Goal: Transaction & Acquisition: Purchase product/service

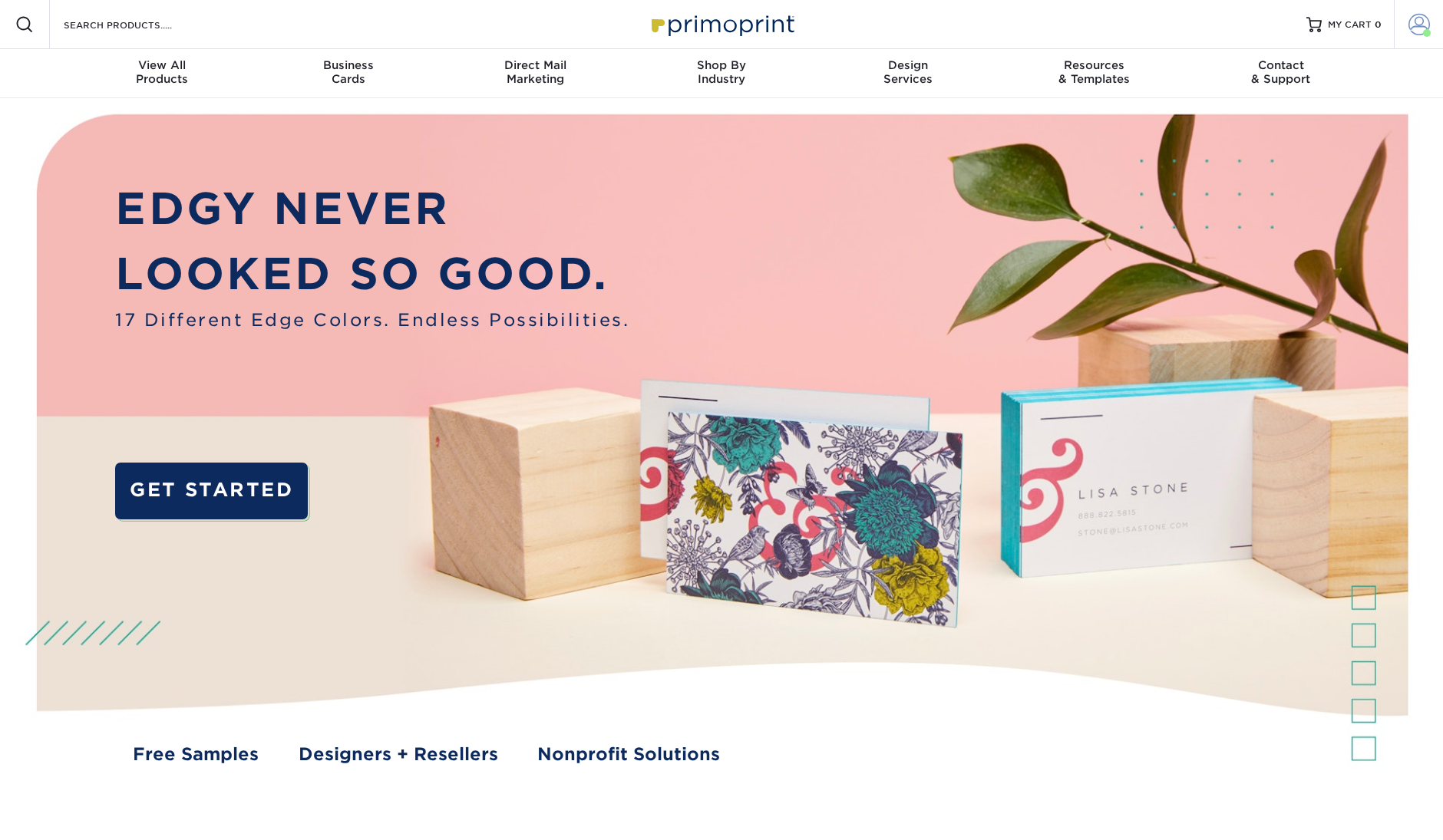
click at [1424, 29] on span at bounding box center [1419, 24] width 22 height 22
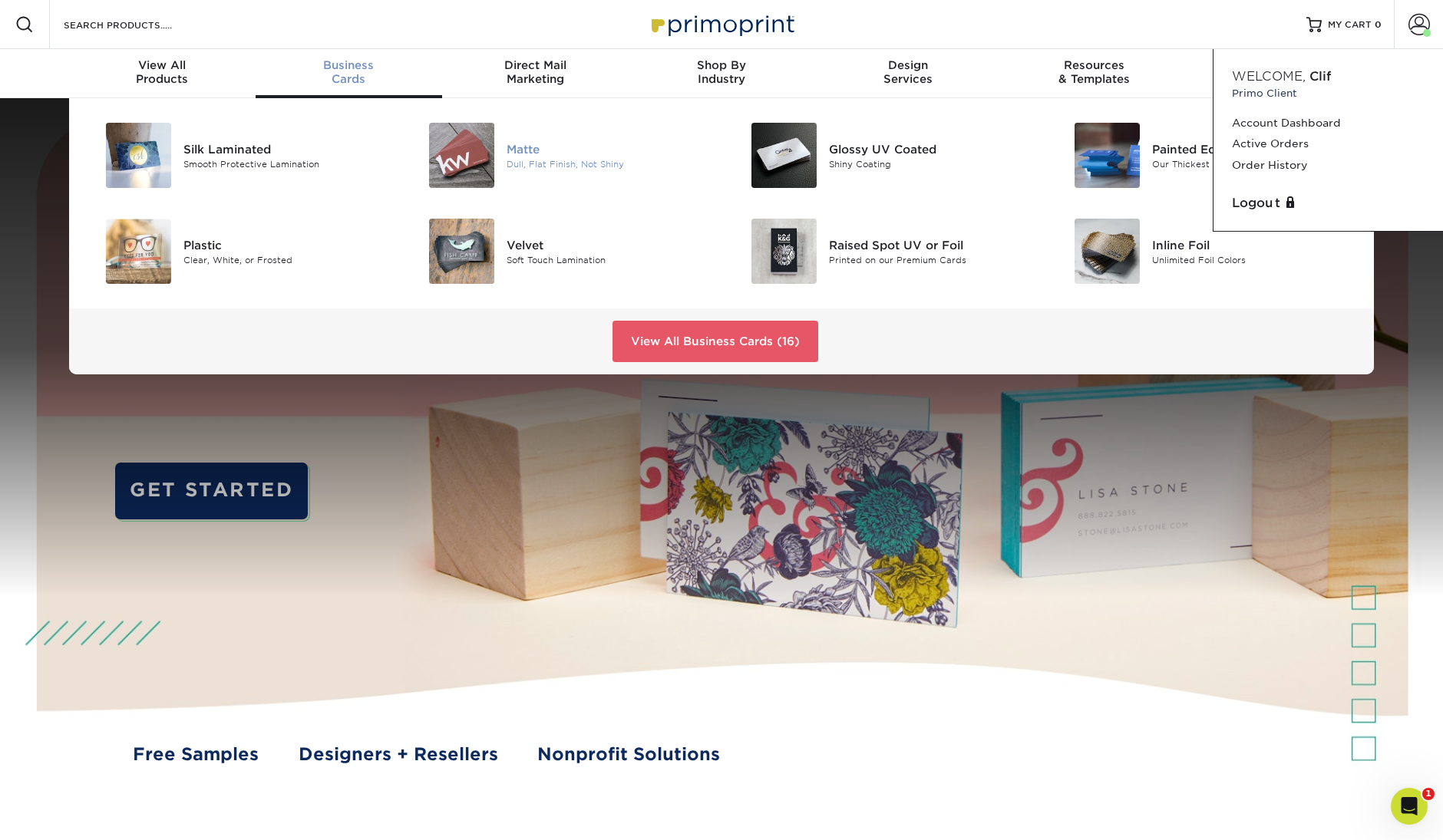
click at [466, 150] on img at bounding box center [462, 155] width 66 height 66
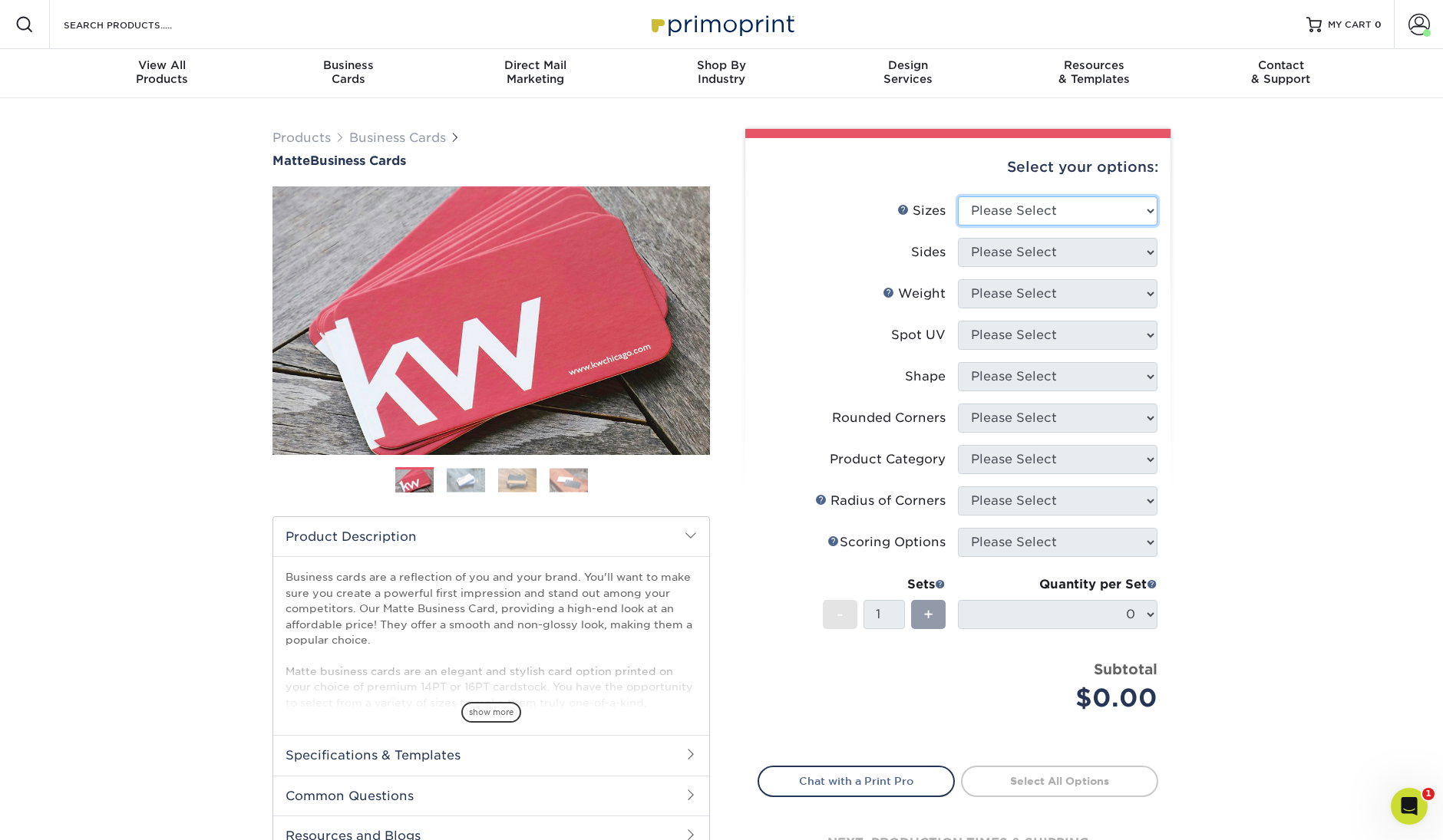
select select "2.00x3.50"
select select "13abbda7-1d64-4f25-8bb2-c179b224825d"
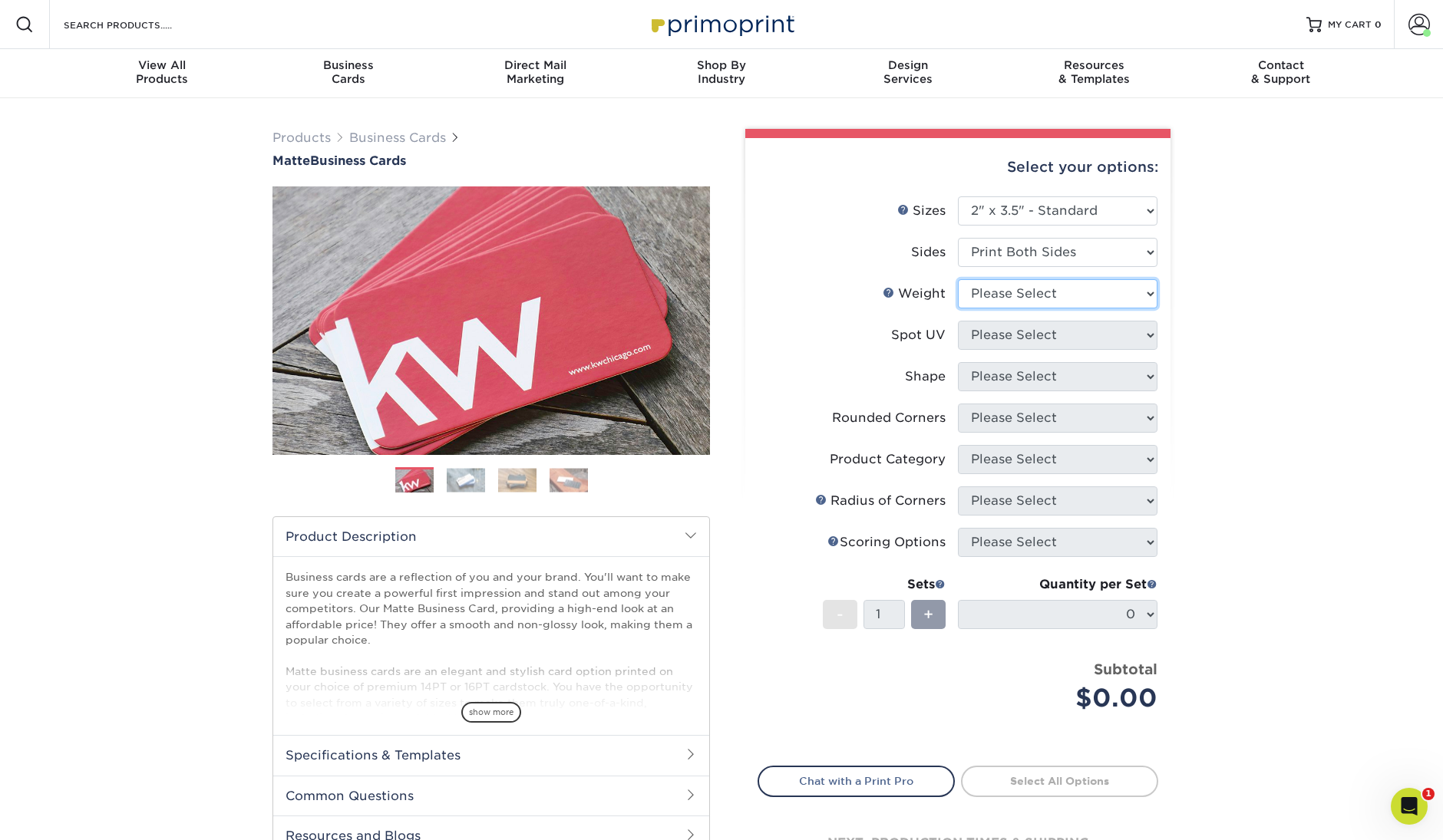
select select "14PT"
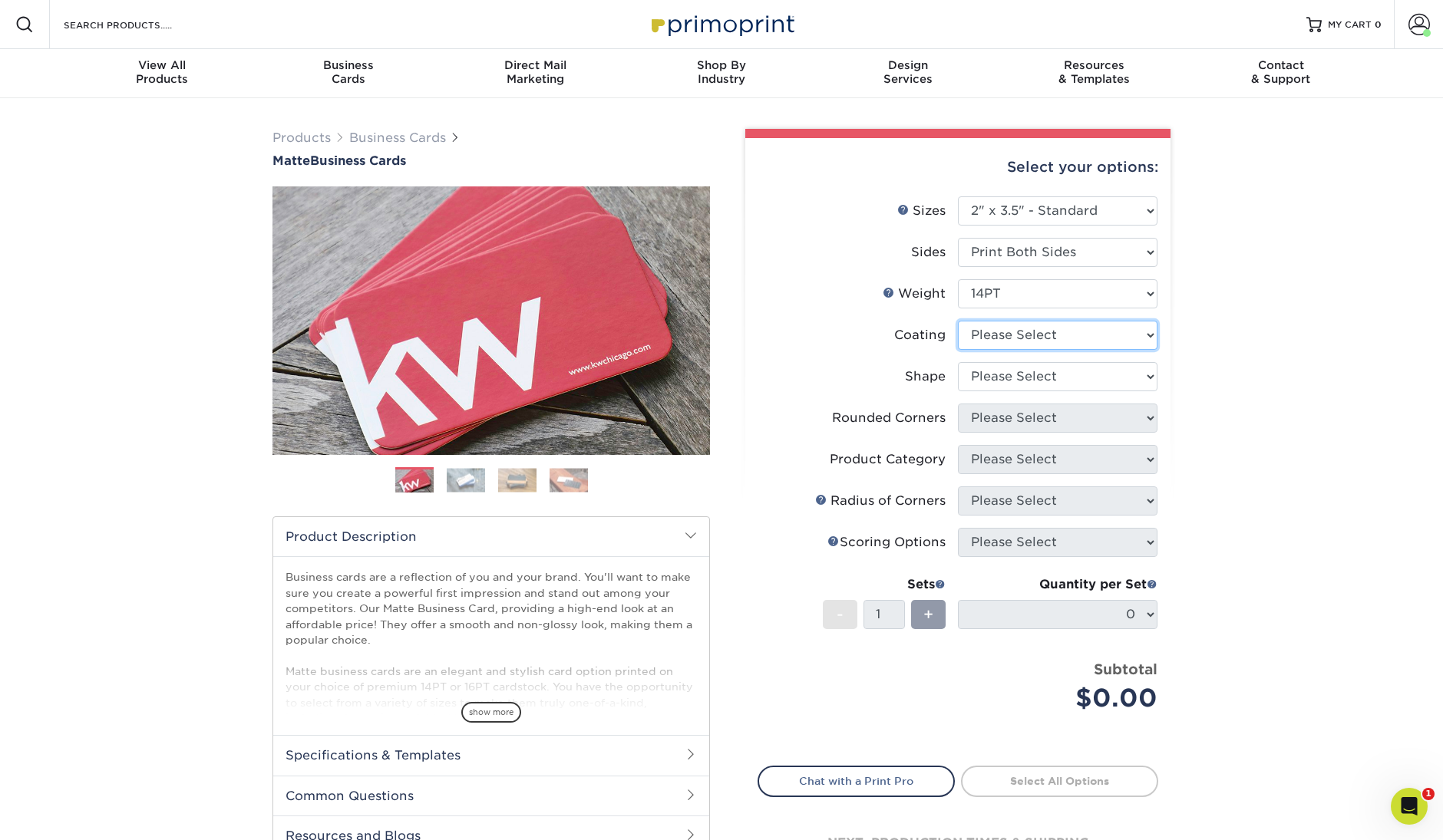
select select "121bb7b5-3b4d-429f-bd8d-bbf80e953313"
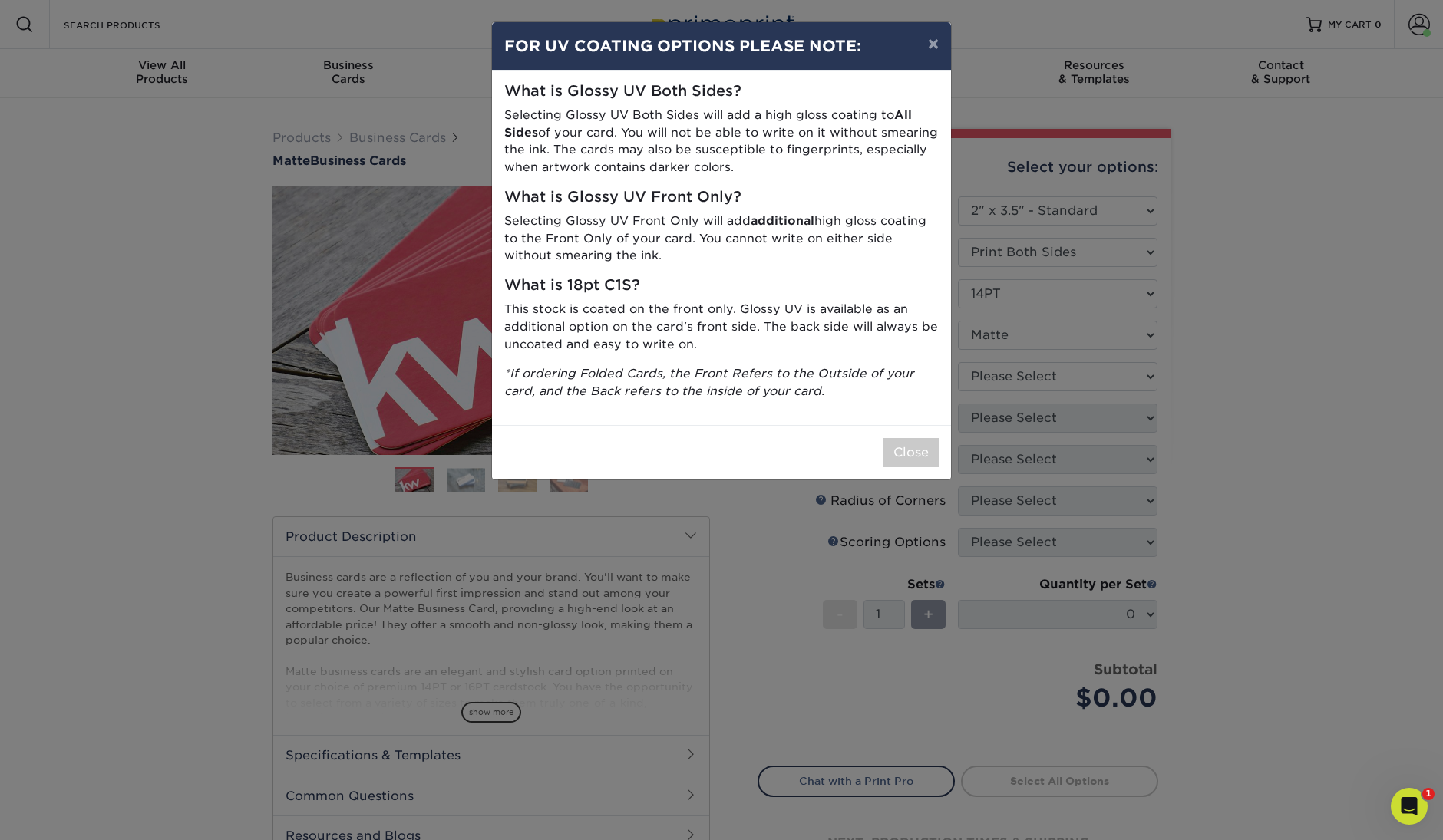
drag, startPoint x: 935, startPoint y: 49, endPoint x: 1032, endPoint y: 197, distance: 177.0
click at [935, 50] on button "×" at bounding box center [934, 43] width 35 height 43
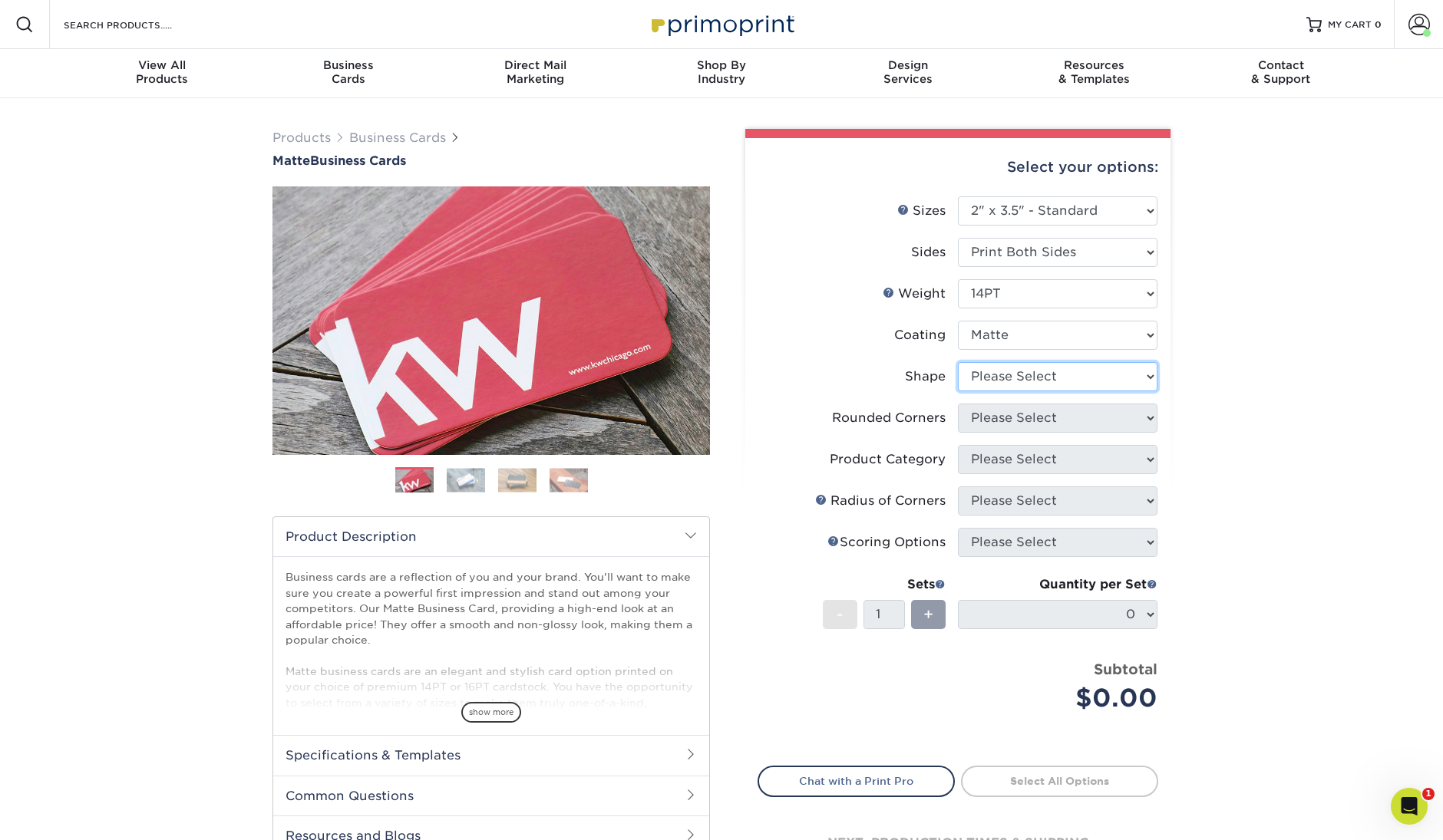
select select "standard"
select select "0"
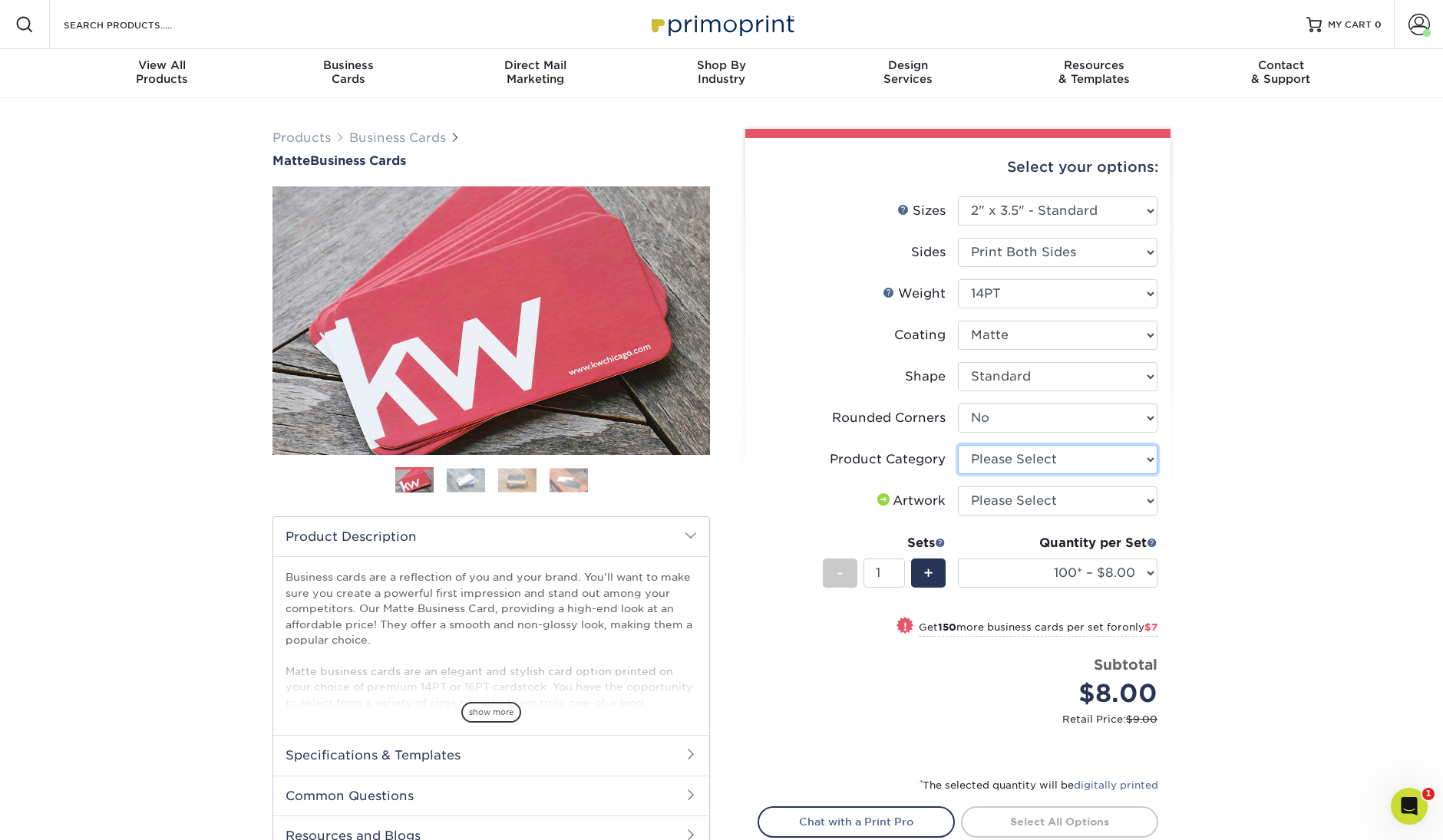
select select "3b5148f1-0588-4f88-a218-97bcfdce65c1"
select select "upload"
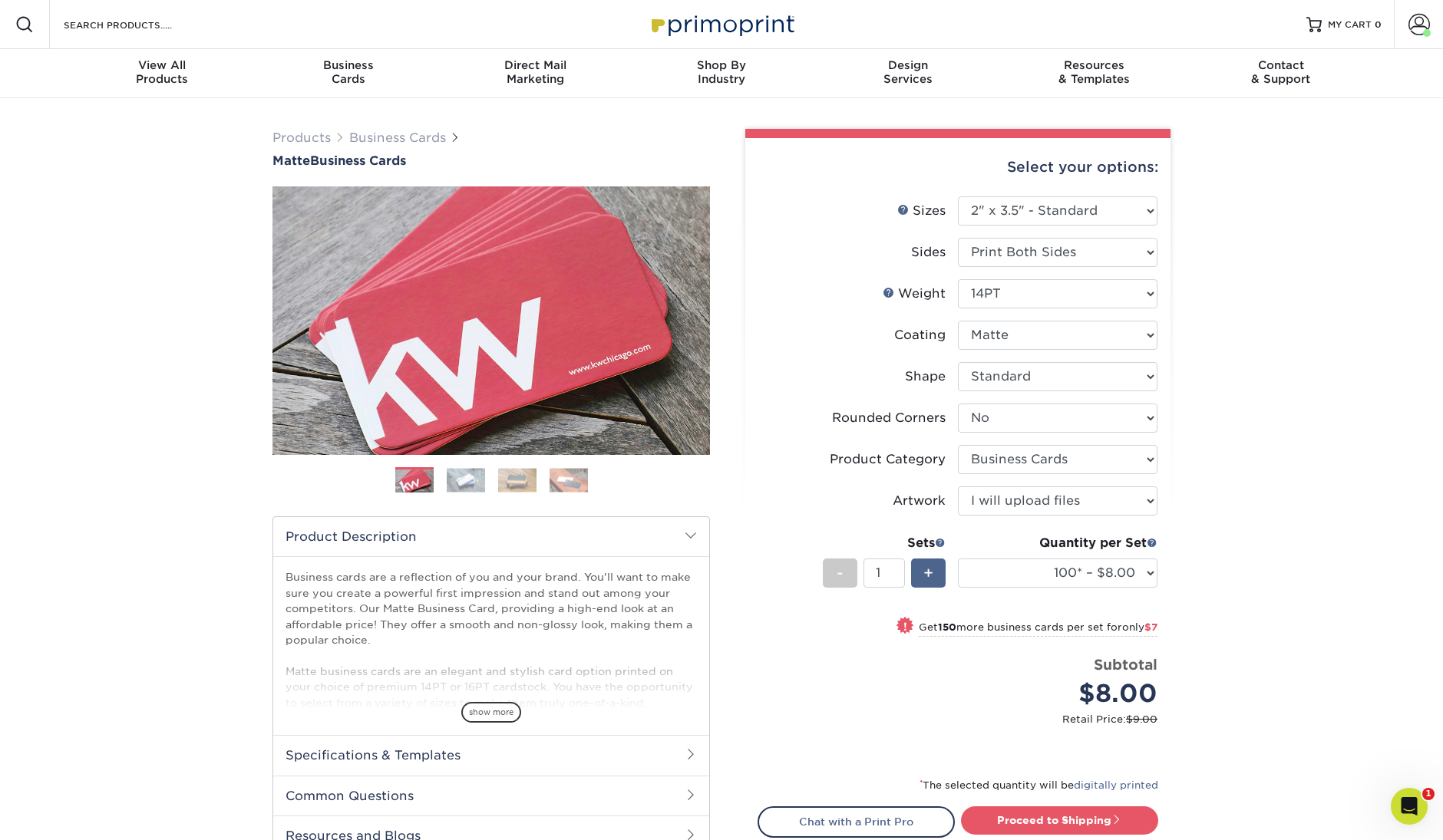
click at [933, 570] on span "+" at bounding box center [929, 573] width 10 height 23
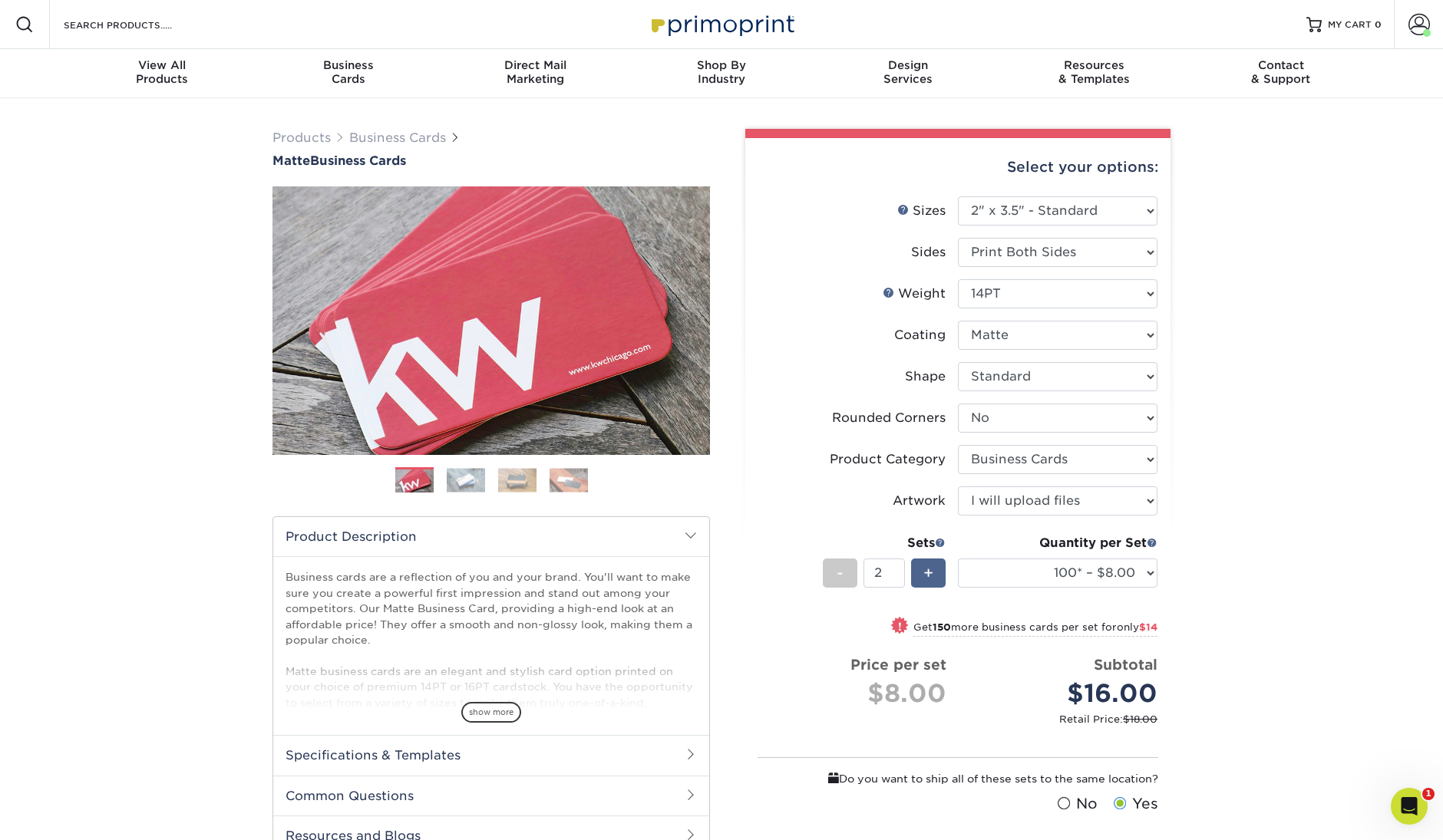
click at [930, 572] on span "+" at bounding box center [929, 573] width 10 height 23
click at [839, 572] on span "-" at bounding box center [840, 573] width 7 height 23
type input "1"
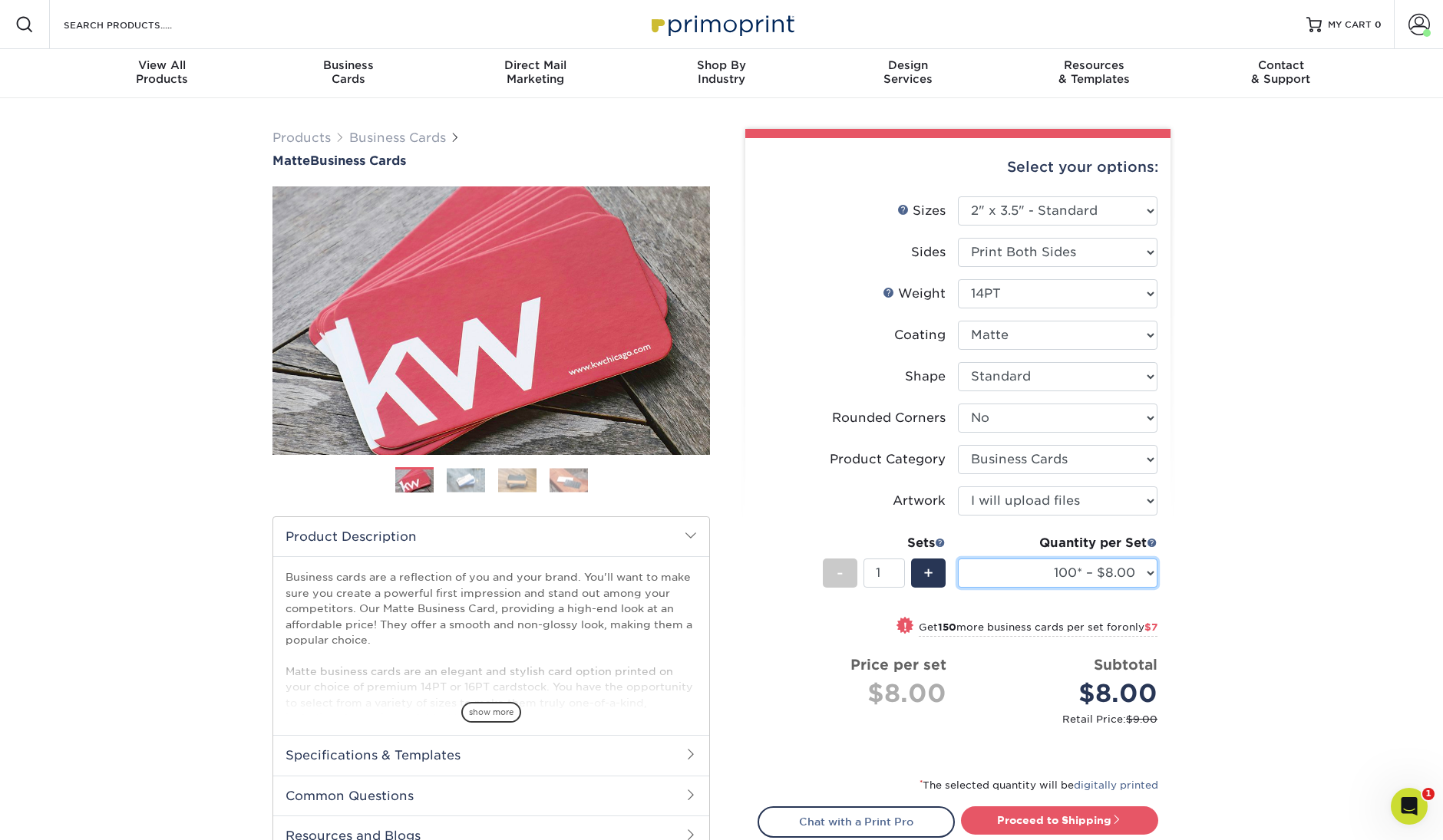
select select "1000 – $37.00"
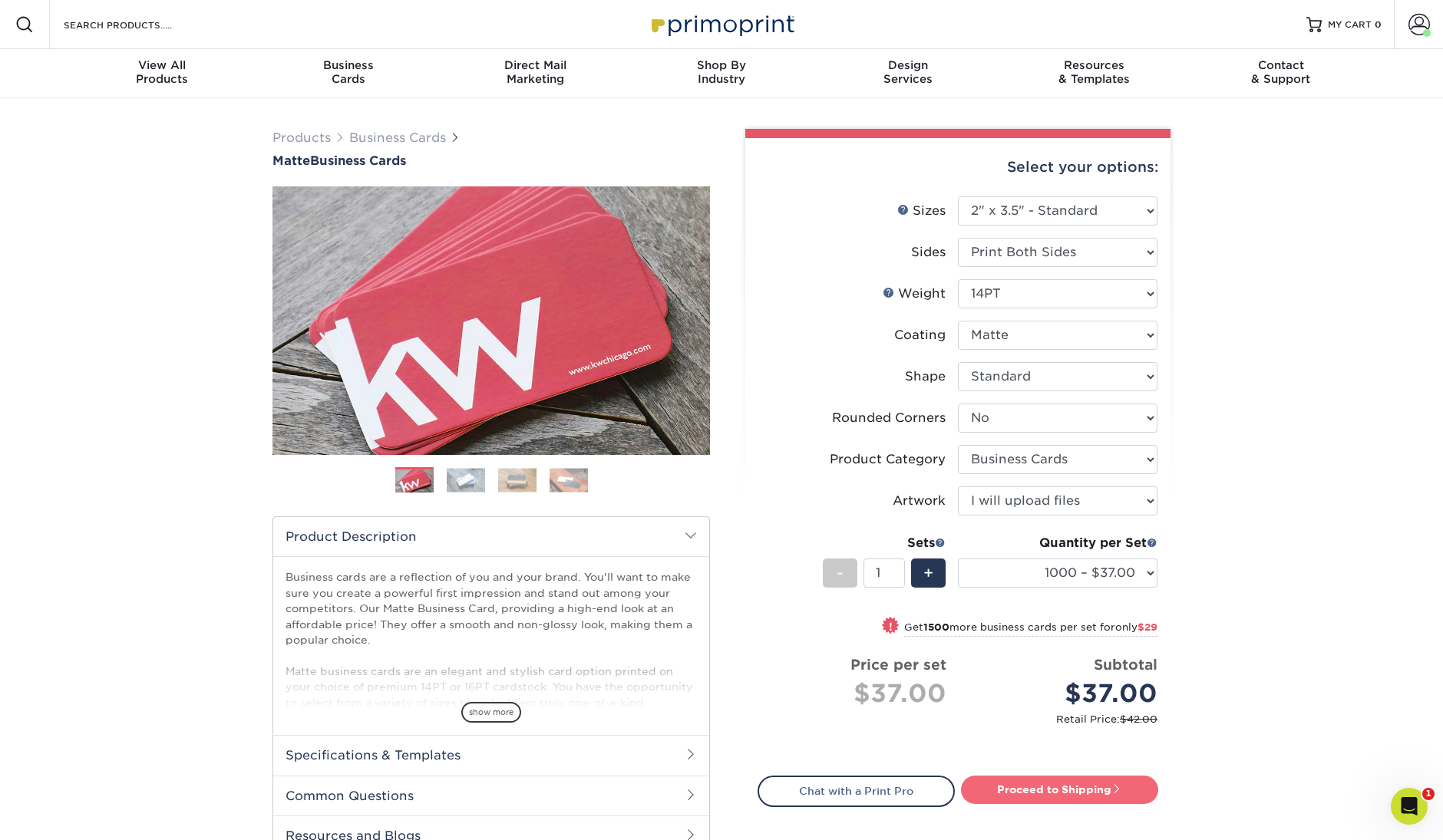
click at [1089, 787] on link "Proceed to Shipping" at bounding box center [1060, 790] width 197 height 28
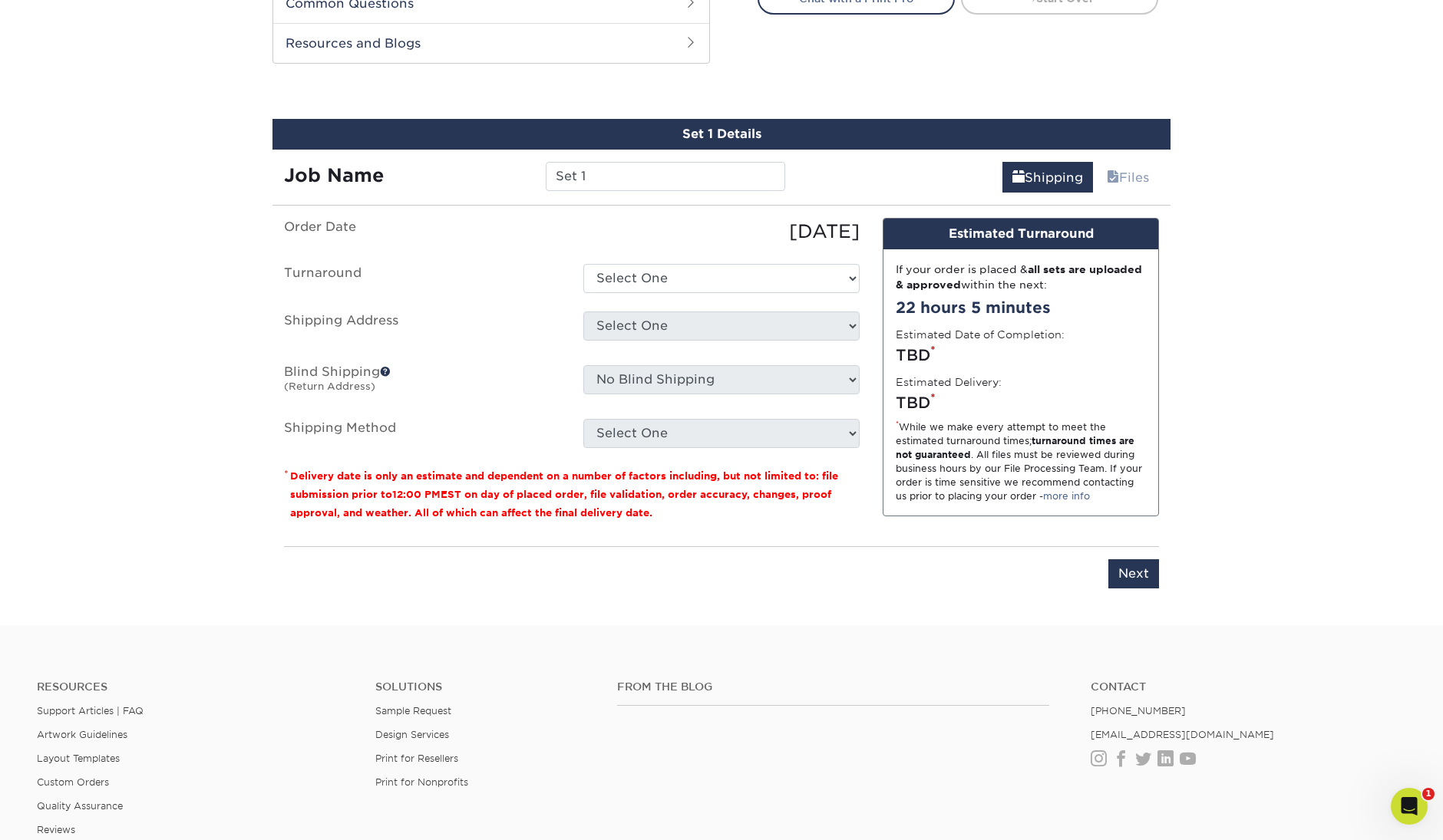
scroll to position [816, 0]
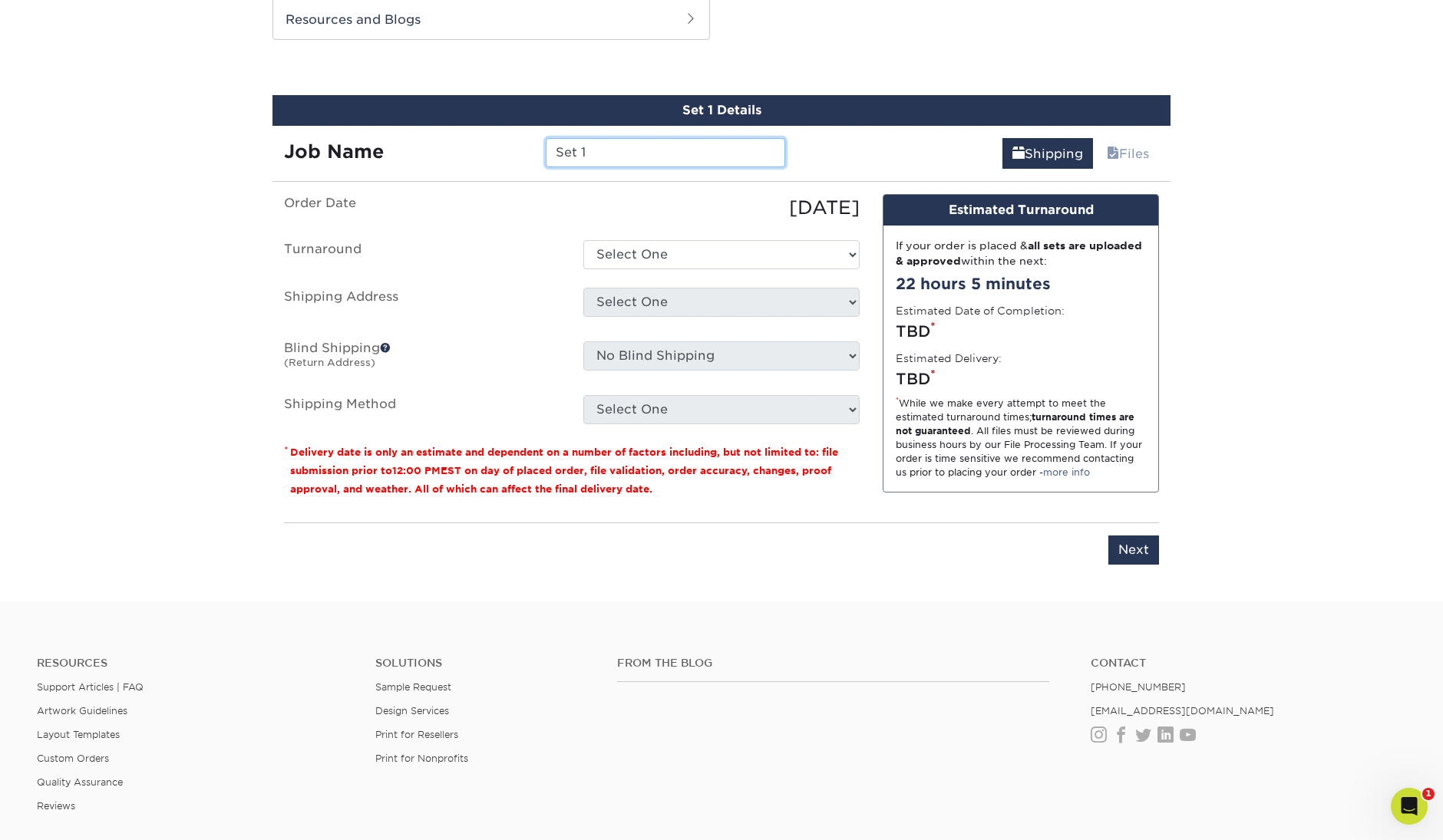
click at [594, 163] on input "Set 1" at bounding box center [665, 152] width 239 height 29
click at [594, 161] on input "Set 1" at bounding box center [665, 152] width 239 height 29
click at [594, 160] on input "Set 1" at bounding box center [665, 152] width 239 height 29
click at [582, 166] on div "Job Name Set 1" at bounding box center [535, 147] width 524 height 43
click at [600, 149] on input "Set 1" at bounding box center [665, 152] width 239 height 29
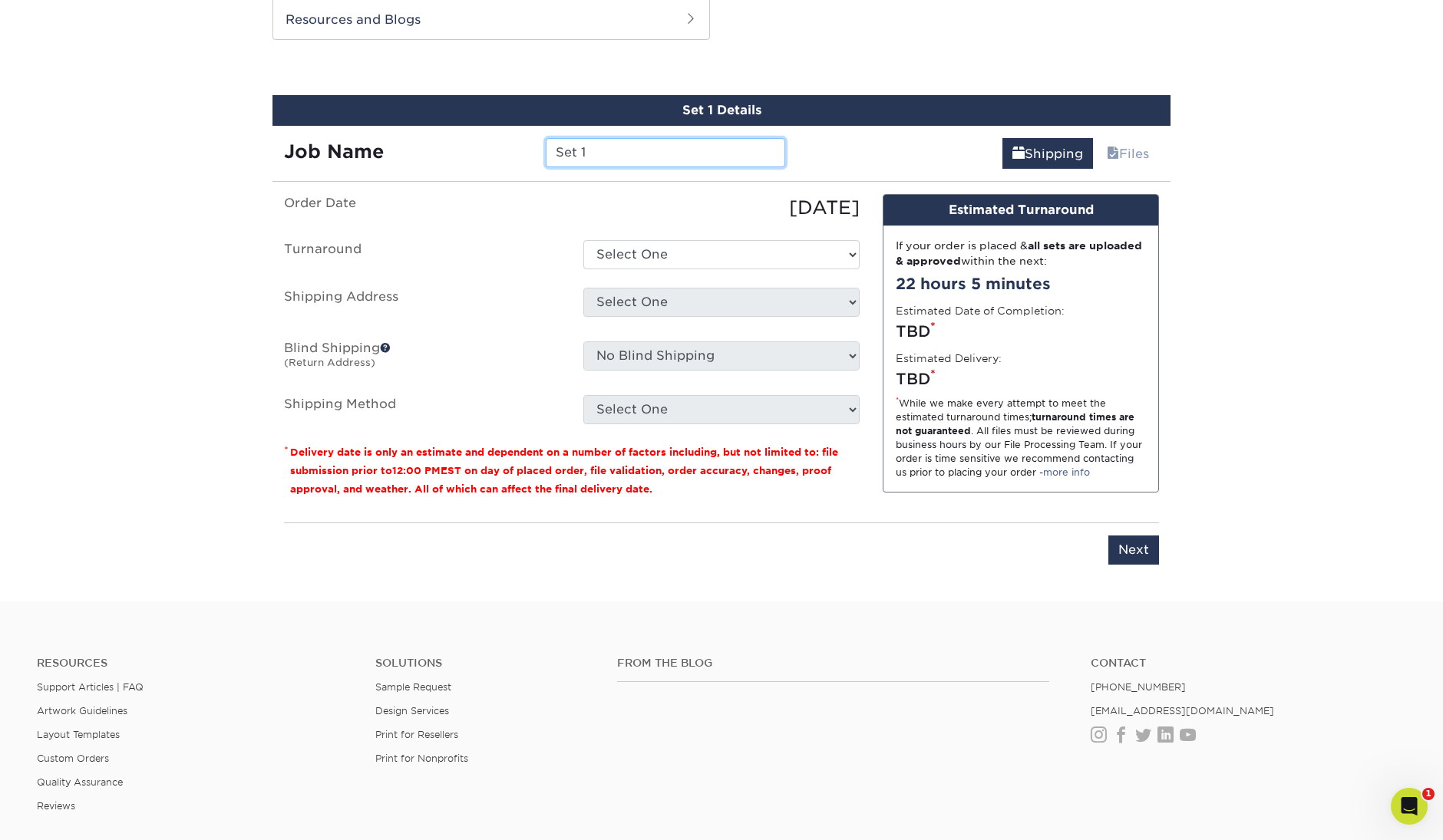
click at [601, 149] on input "Set 1" at bounding box center [665, 152] width 239 height 29
type input "Arden Generic"
click at [845, 154] on div "Shipping Files" at bounding box center [984, 147] width 375 height 43
select select "bbae0db4-e4ea-4d4a-8a0b-eb00eeb16e68"
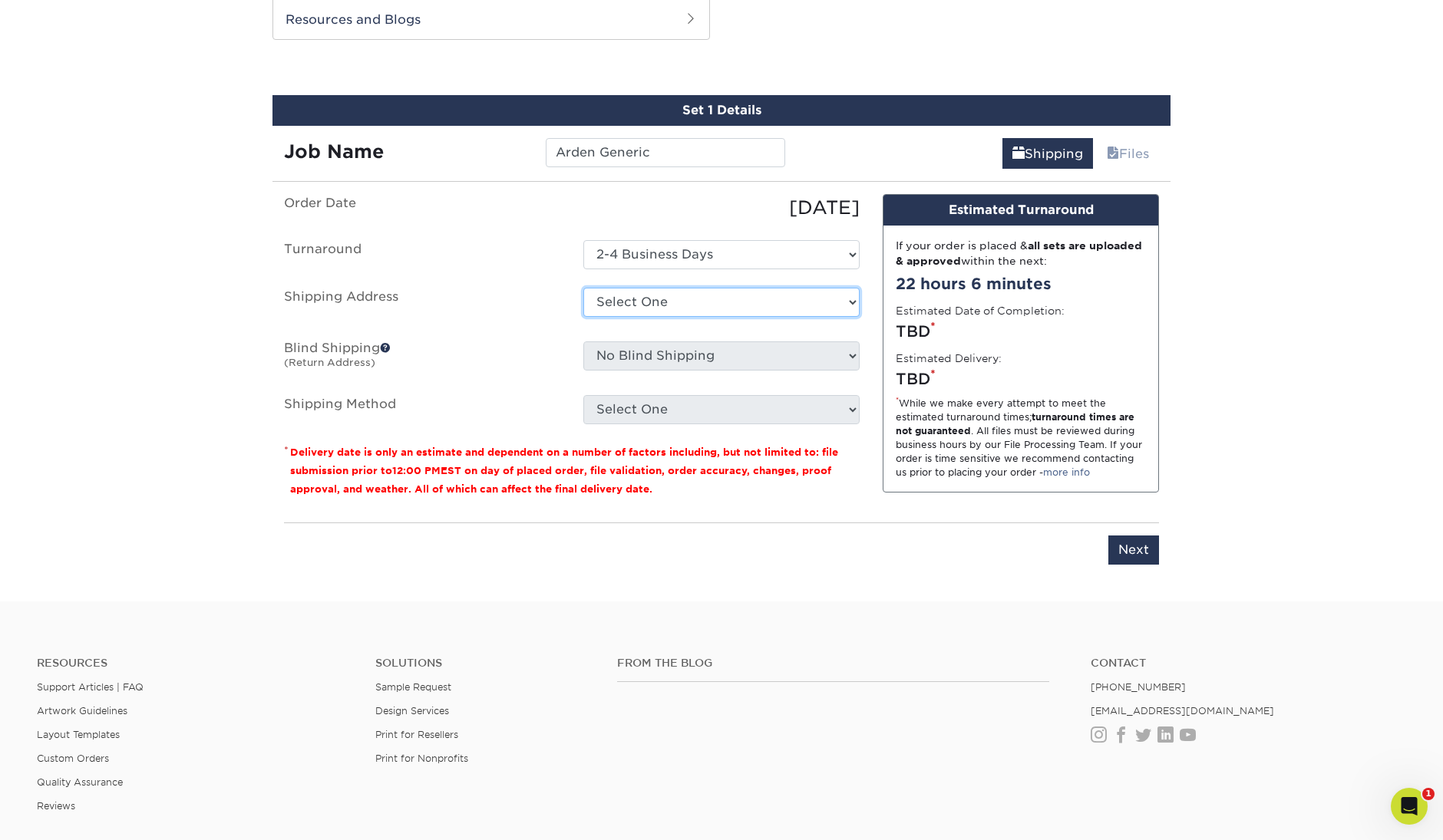
select select "103683"
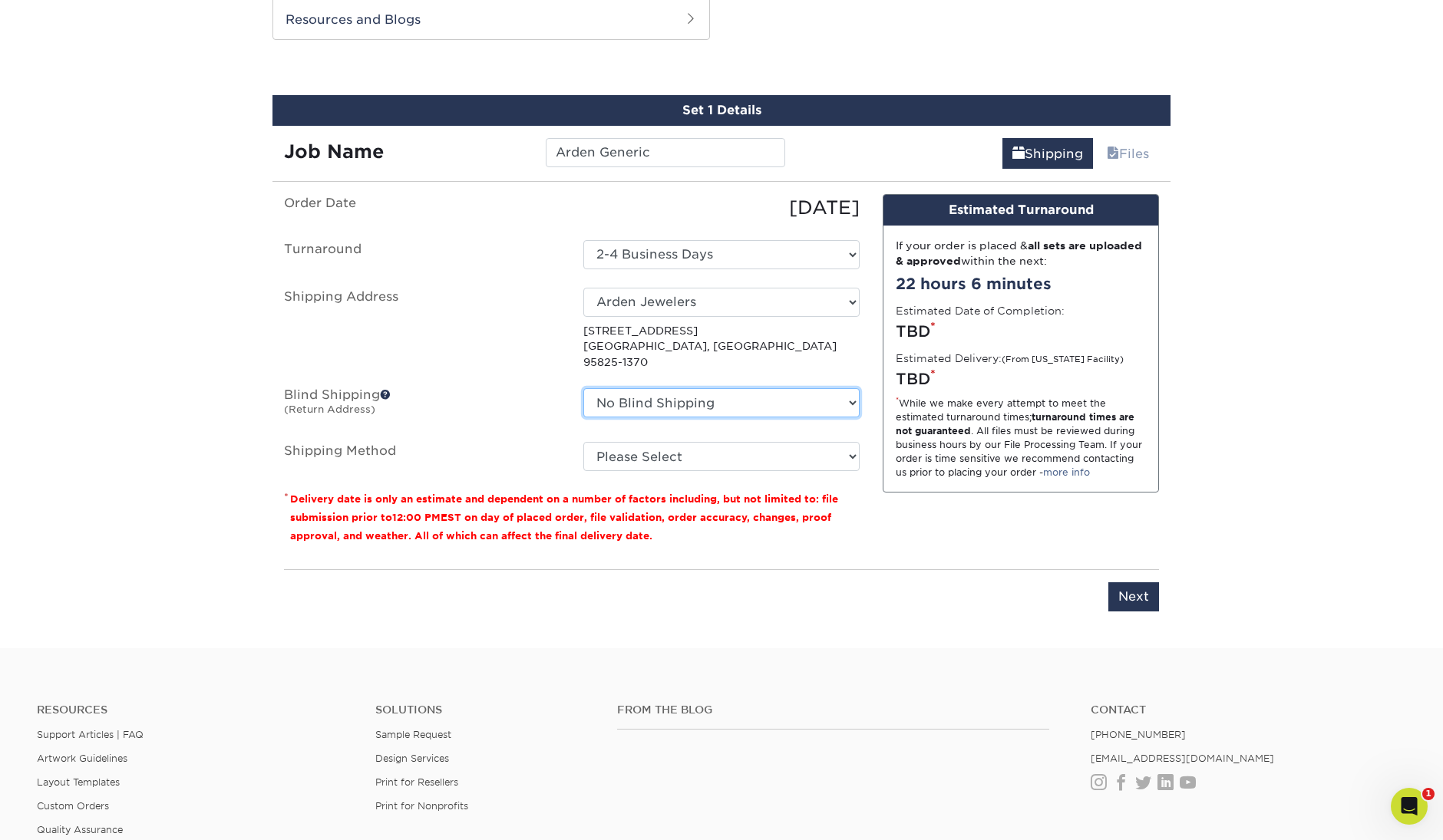
select select "86271"
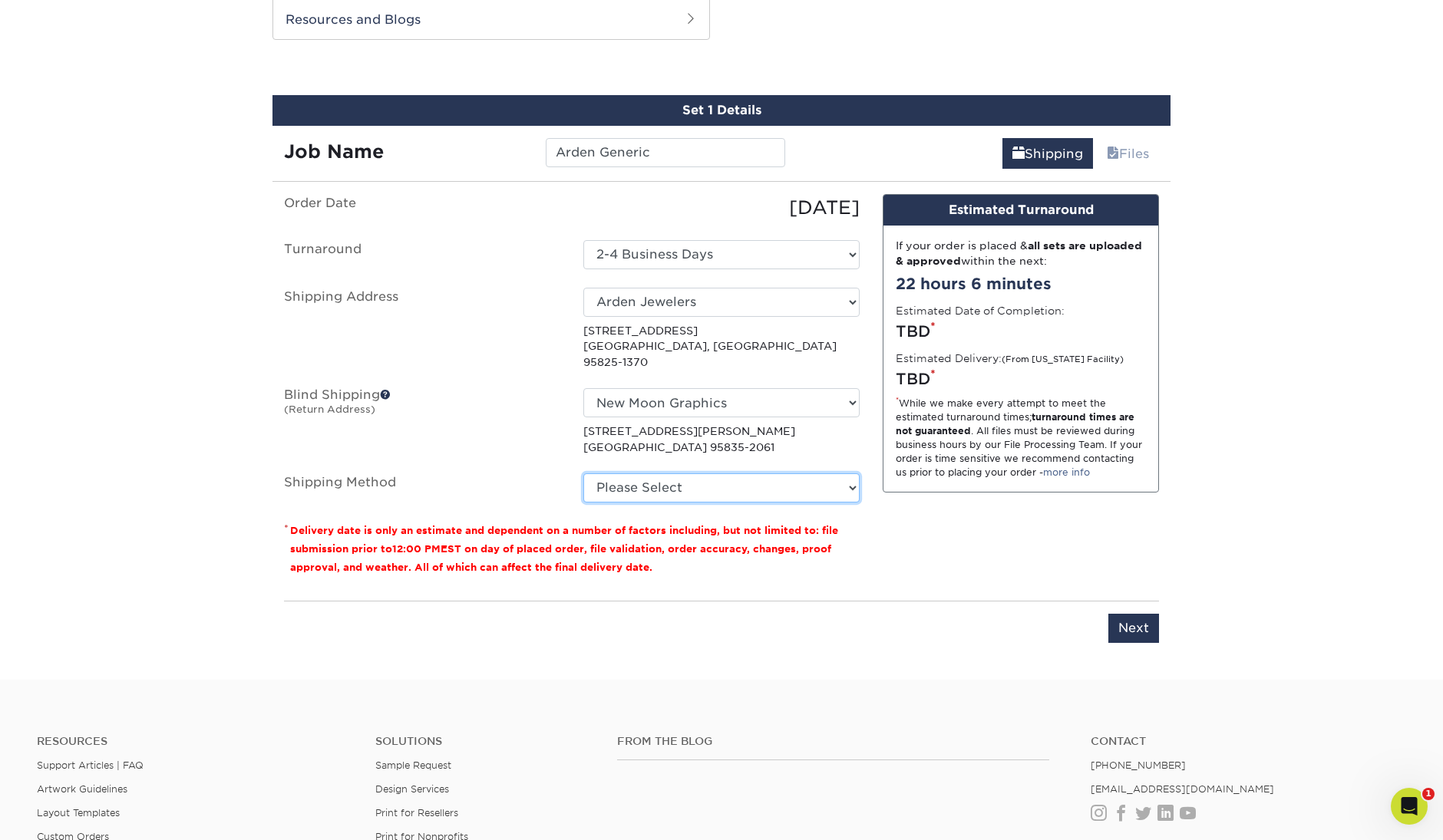
select select "03"
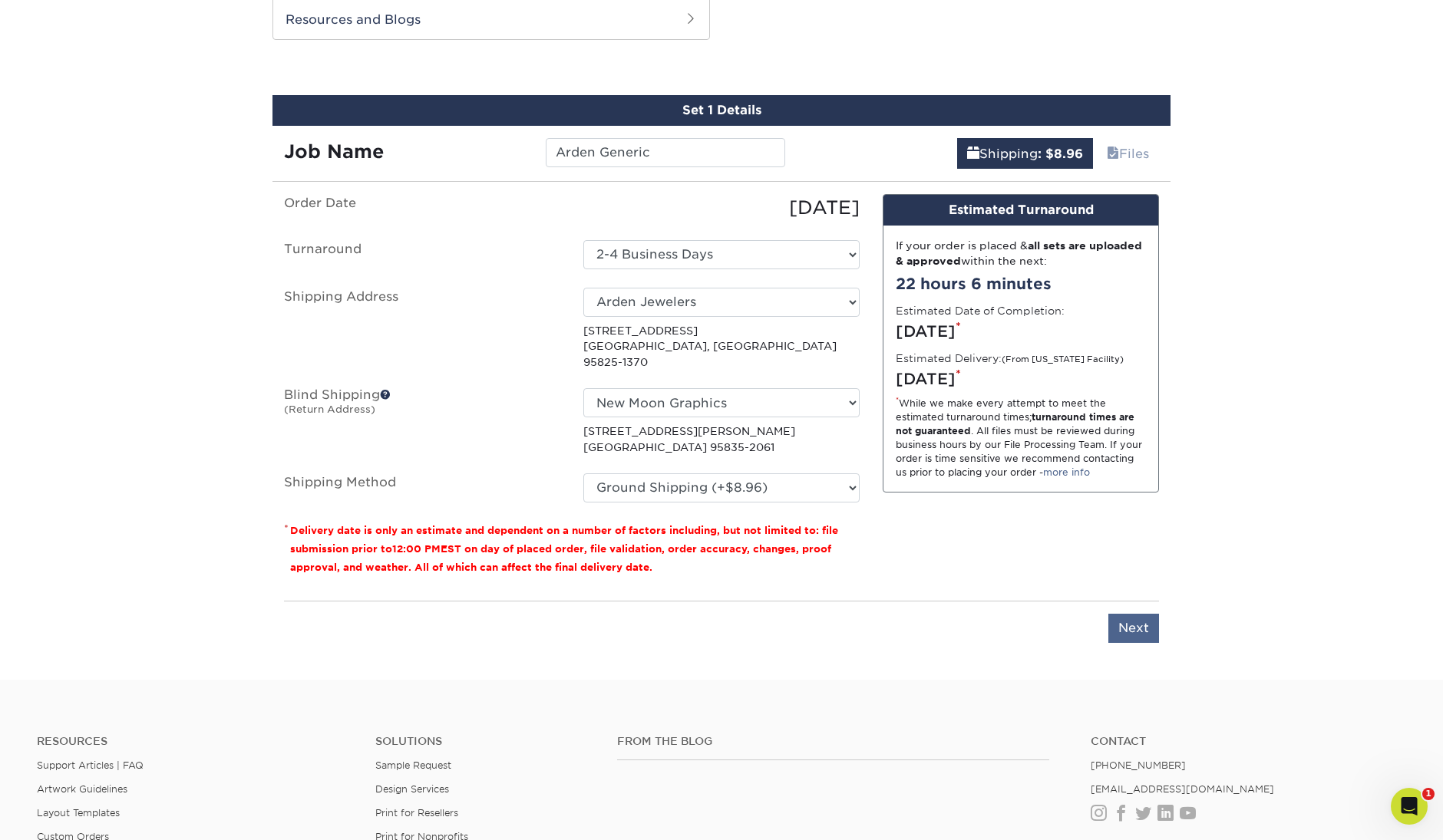
click at [1139, 614] on input "Next" at bounding box center [1134, 628] width 50 height 29
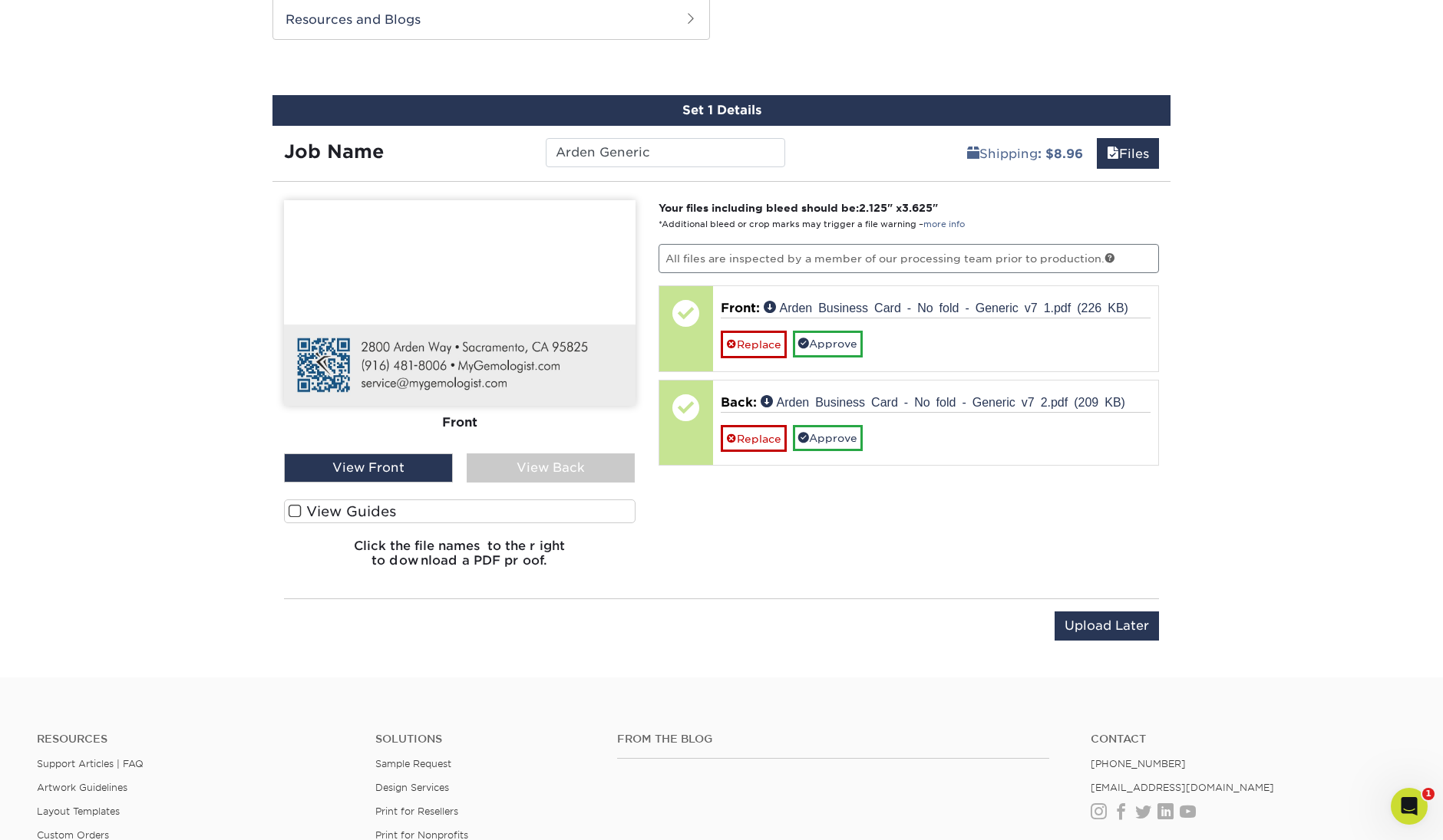
click at [583, 465] on div "View Back" at bounding box center [550, 468] width 169 height 29
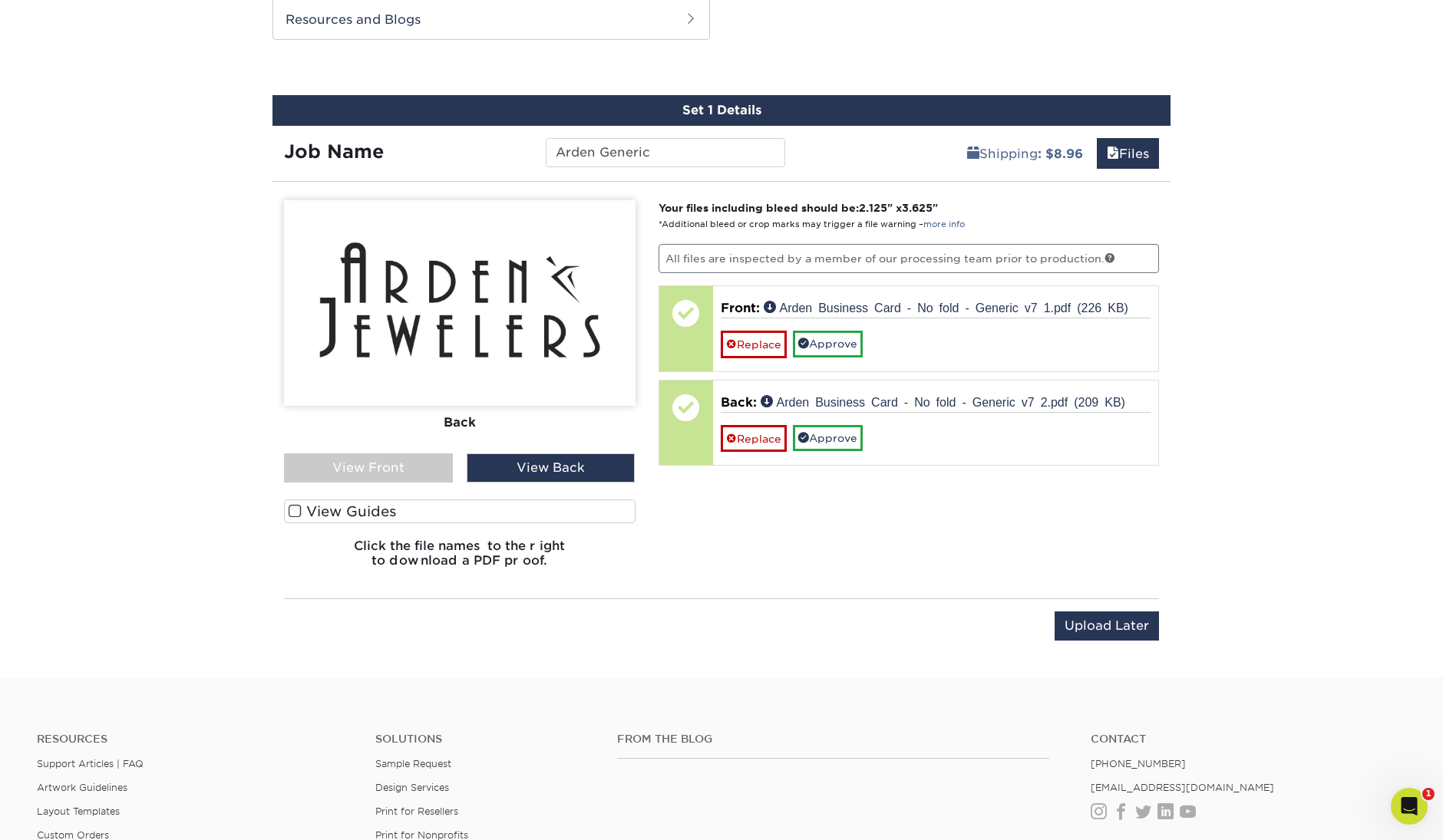
click at [435, 463] on div "View Front" at bounding box center [368, 468] width 169 height 29
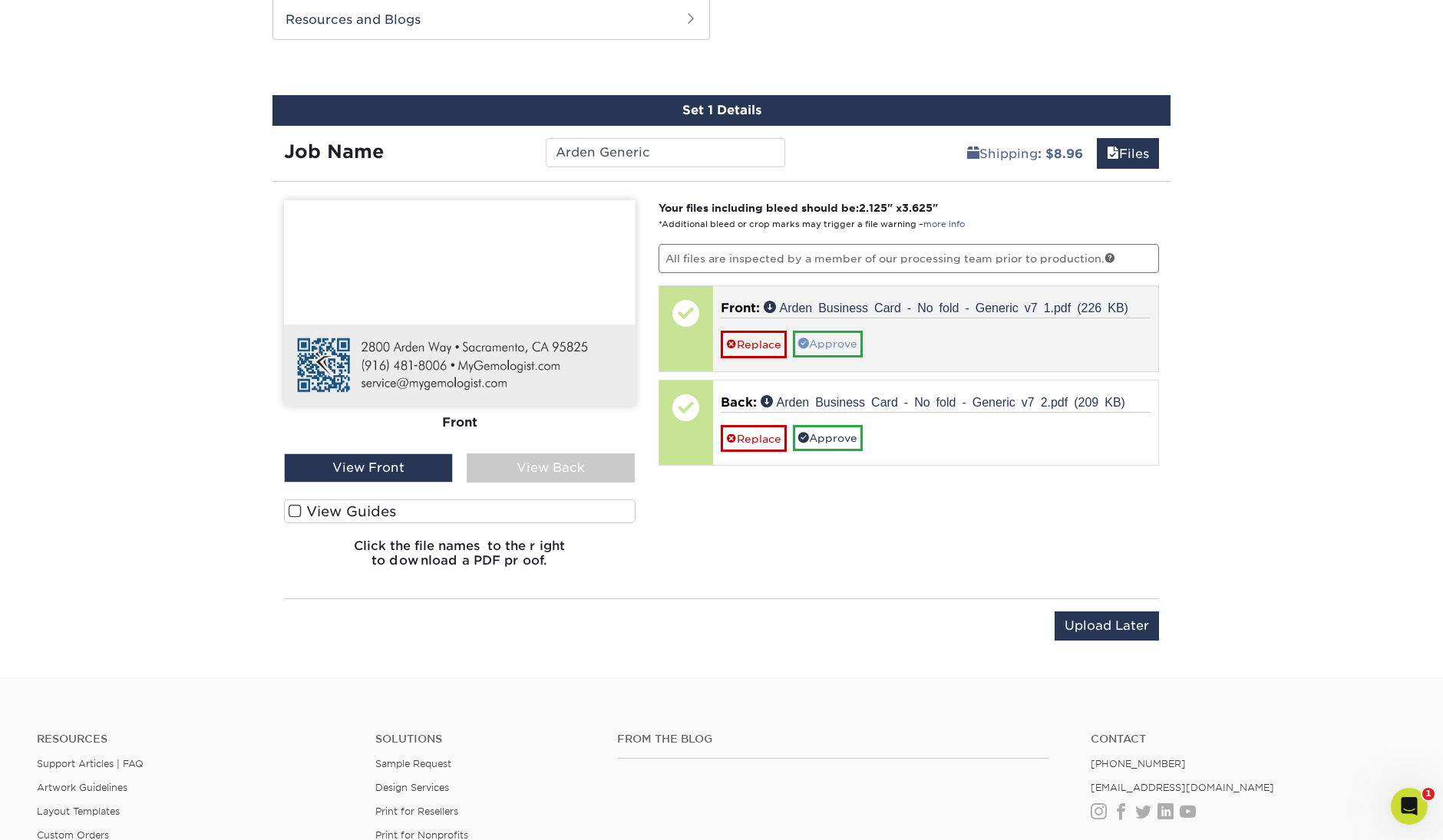
click at [849, 341] on link "Approve" at bounding box center [828, 344] width 70 height 26
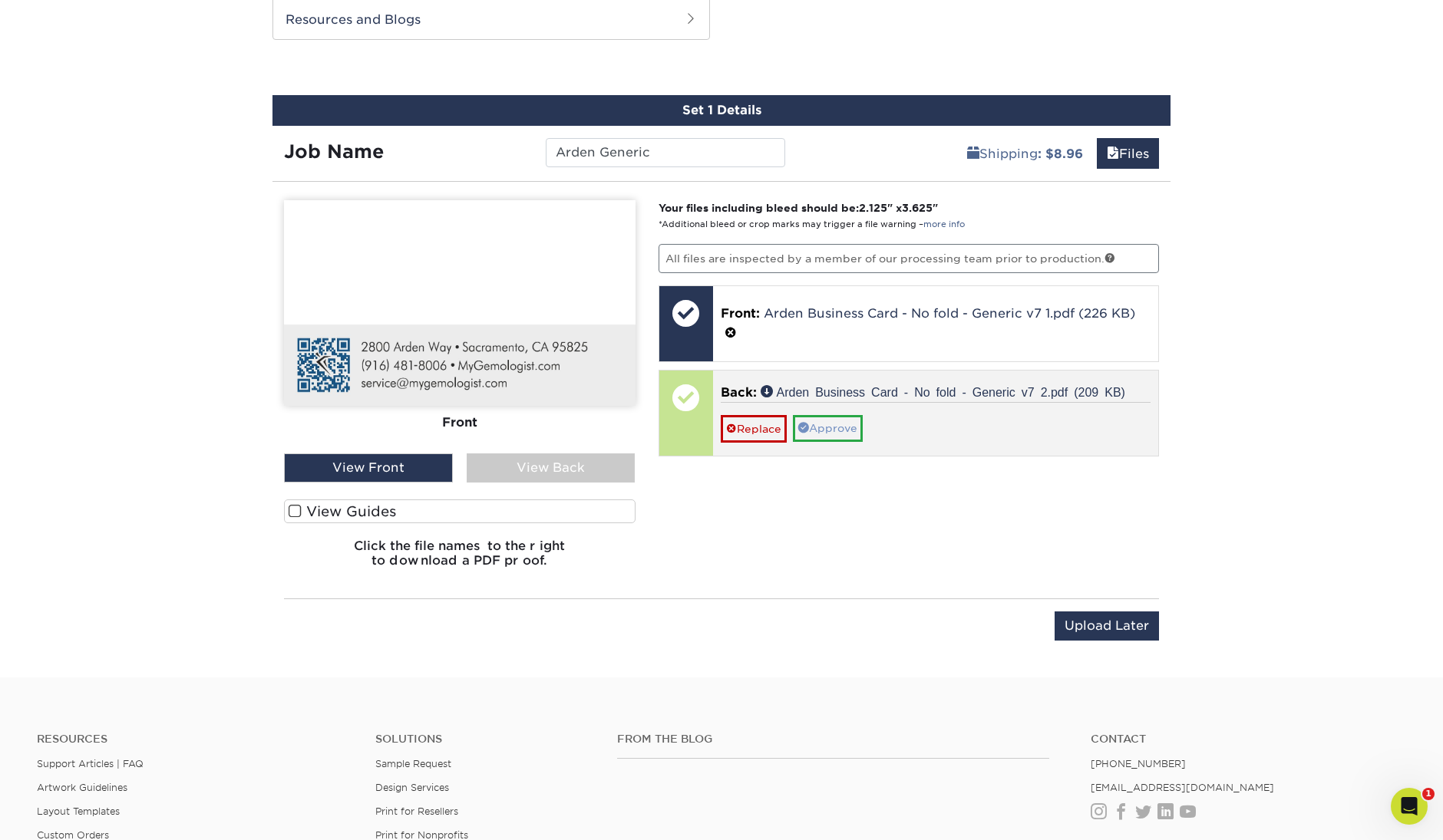
click at [839, 424] on link "Approve" at bounding box center [828, 428] width 70 height 26
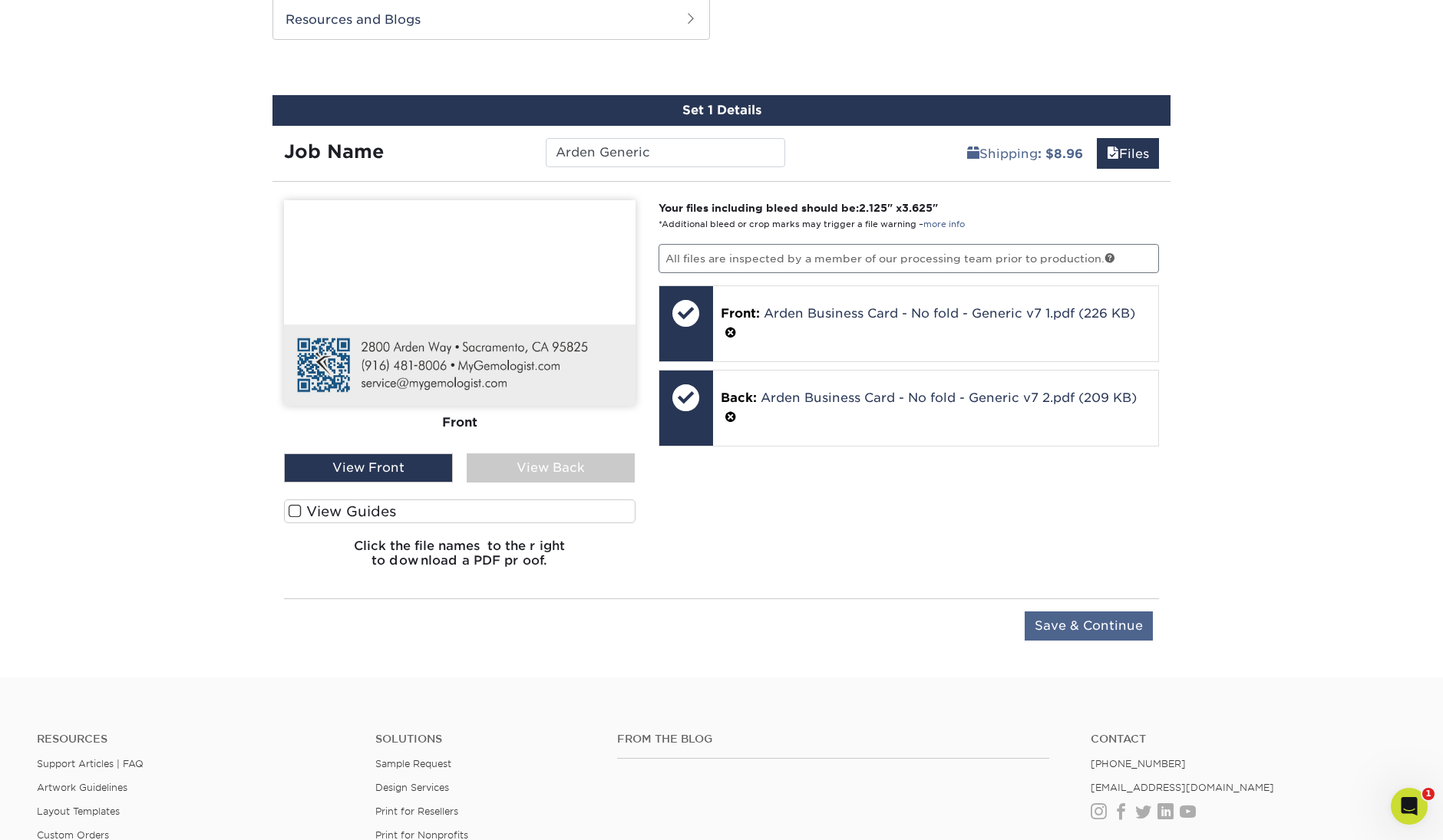
click at [1114, 627] on input "Save & Continue" at bounding box center [1088, 626] width 129 height 29
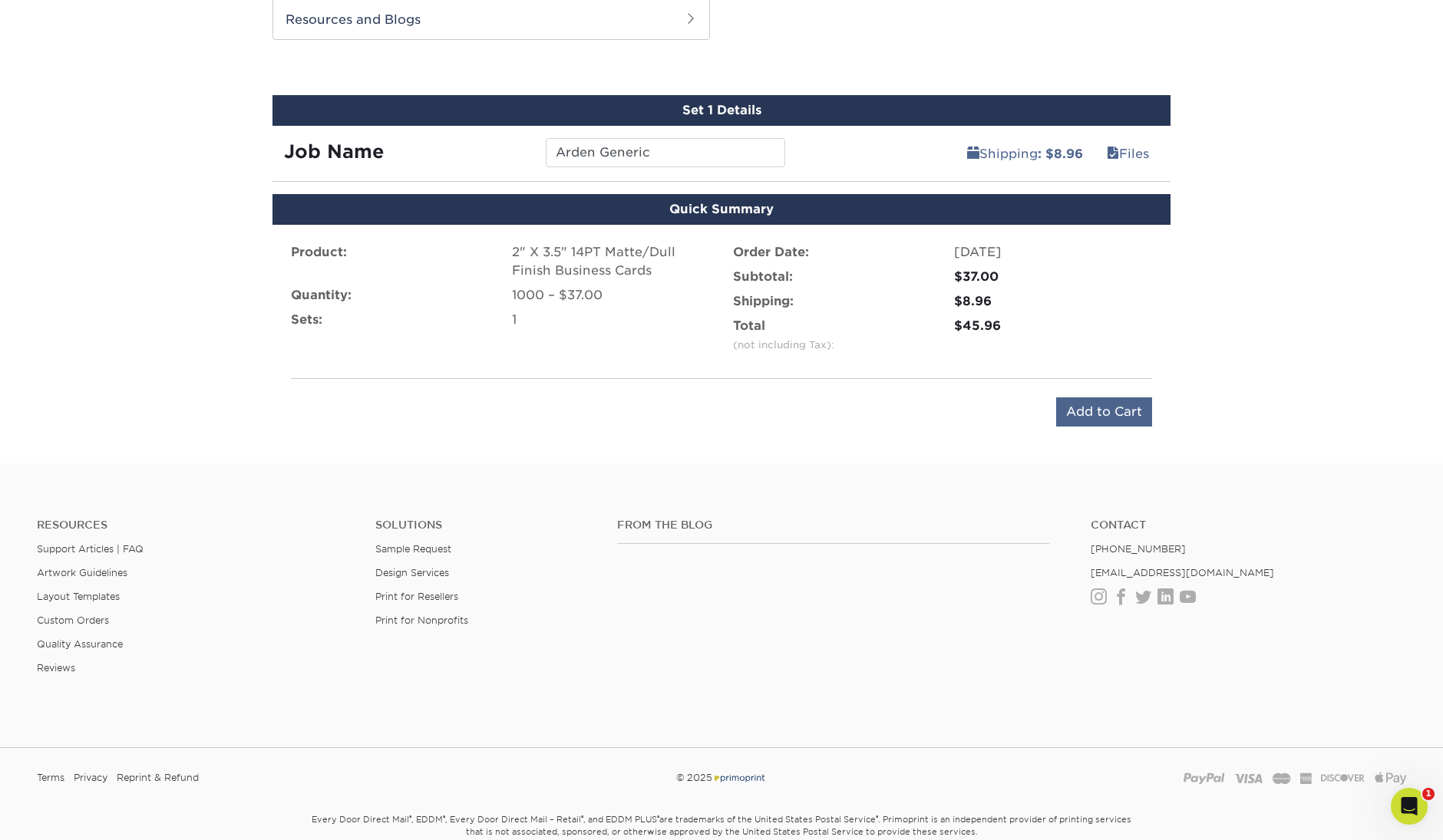
click at [1101, 412] on input "Add to Cart" at bounding box center [1104, 412] width 96 height 29
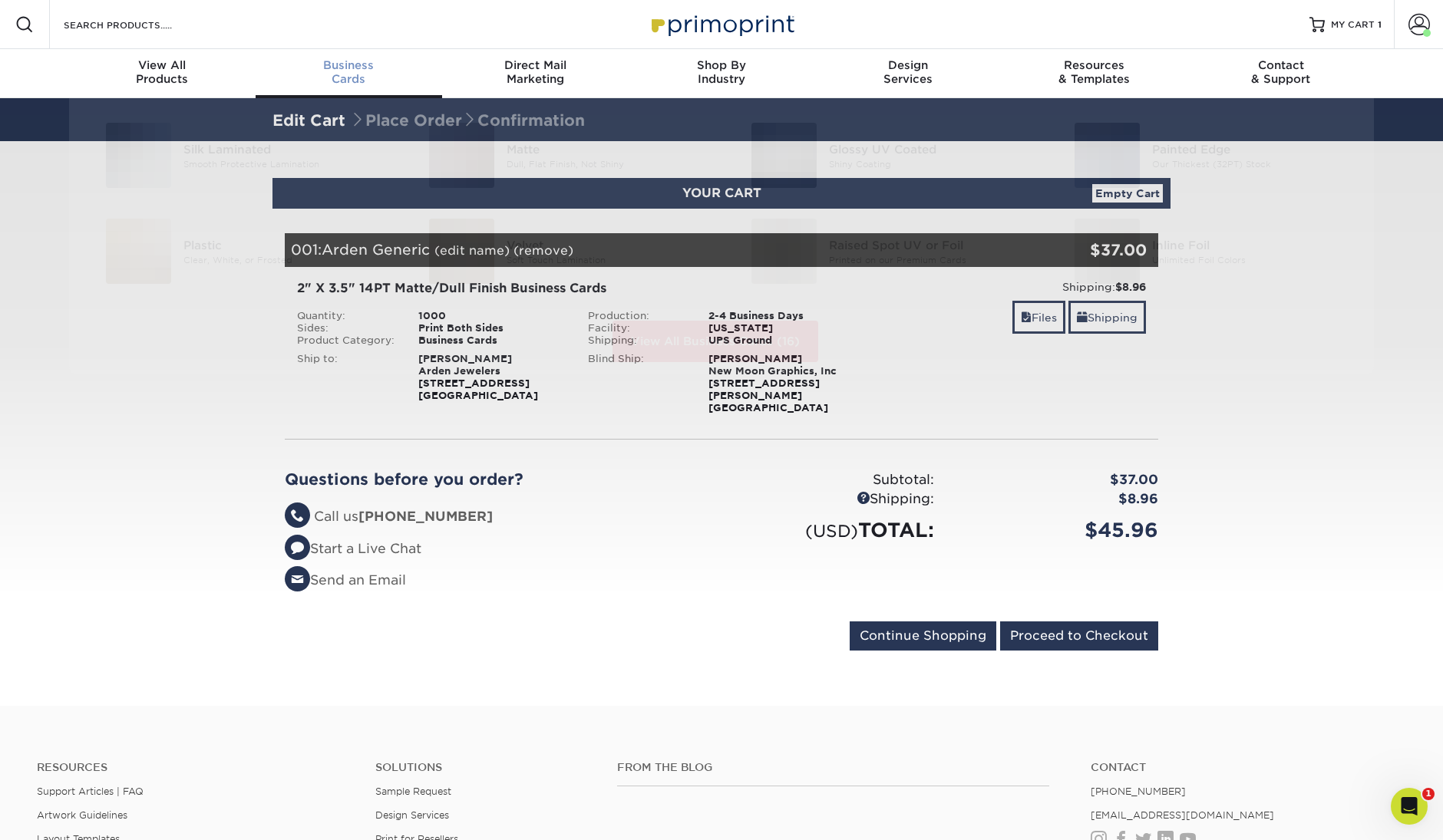
click at [341, 67] on span "Business" at bounding box center [349, 65] width 187 height 13
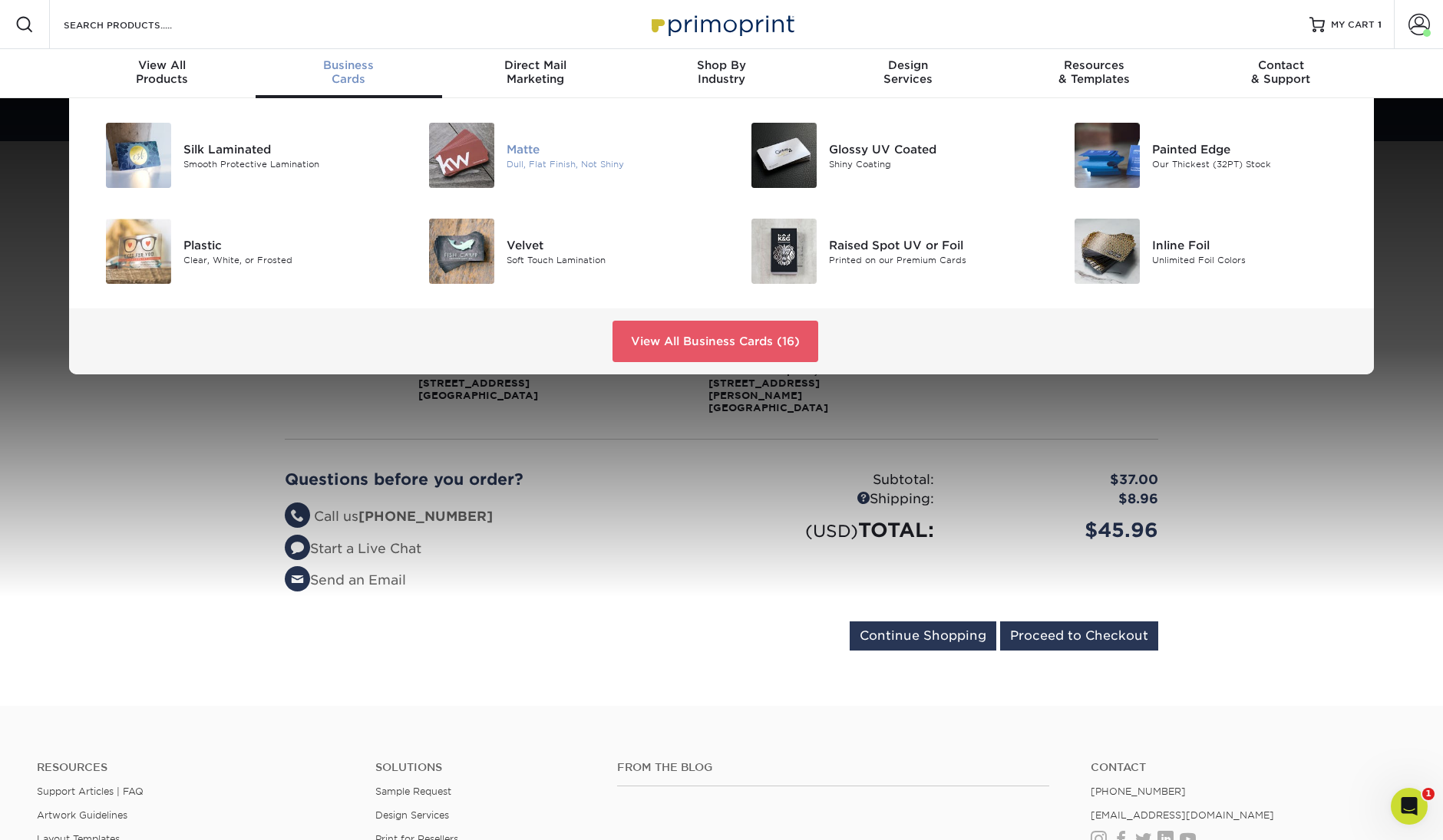
click at [477, 155] on img at bounding box center [462, 155] width 66 height 66
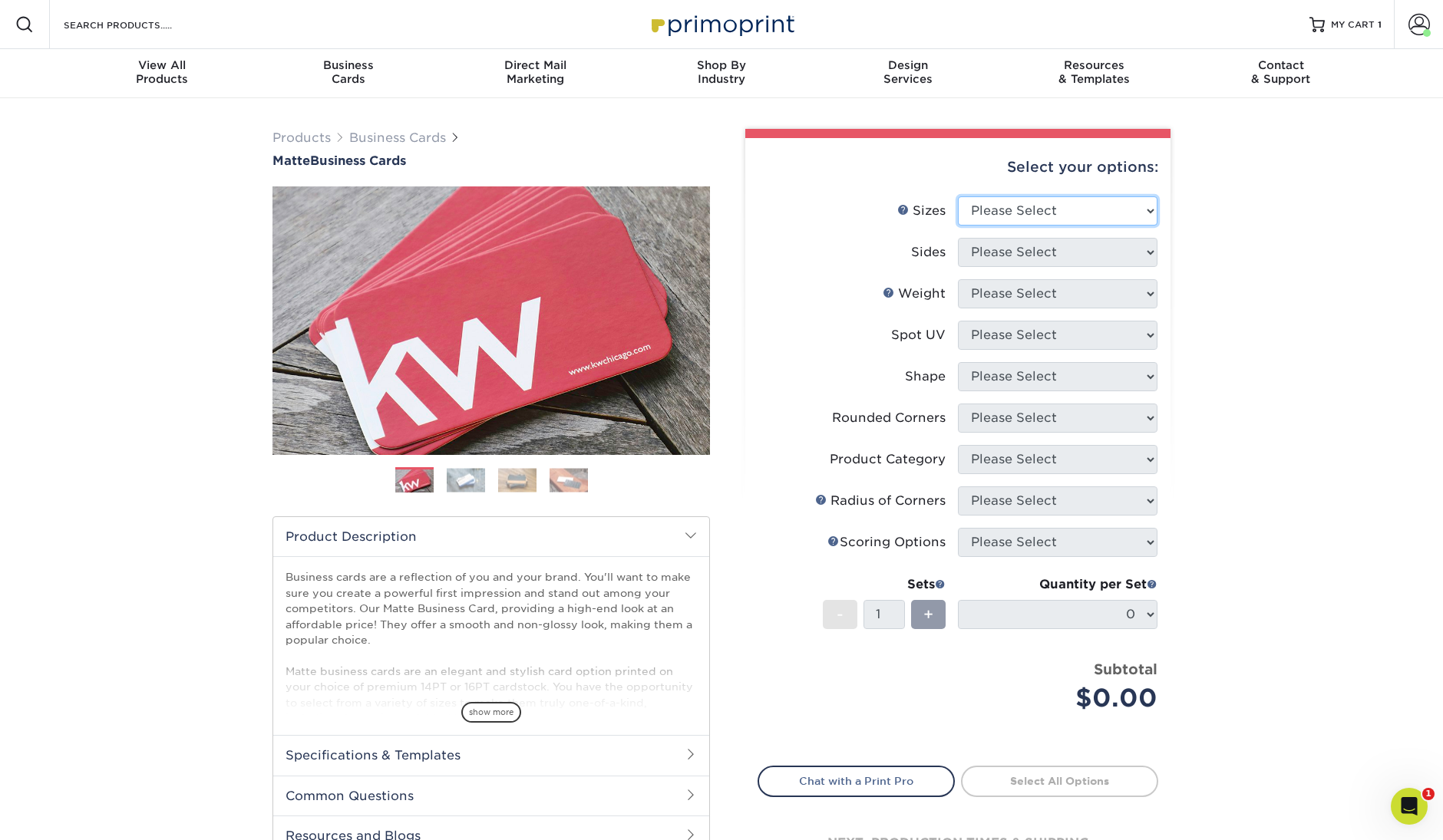
select select "2.00x3.50"
select select "13abbda7-1d64-4f25-8bb2-c179b224825d"
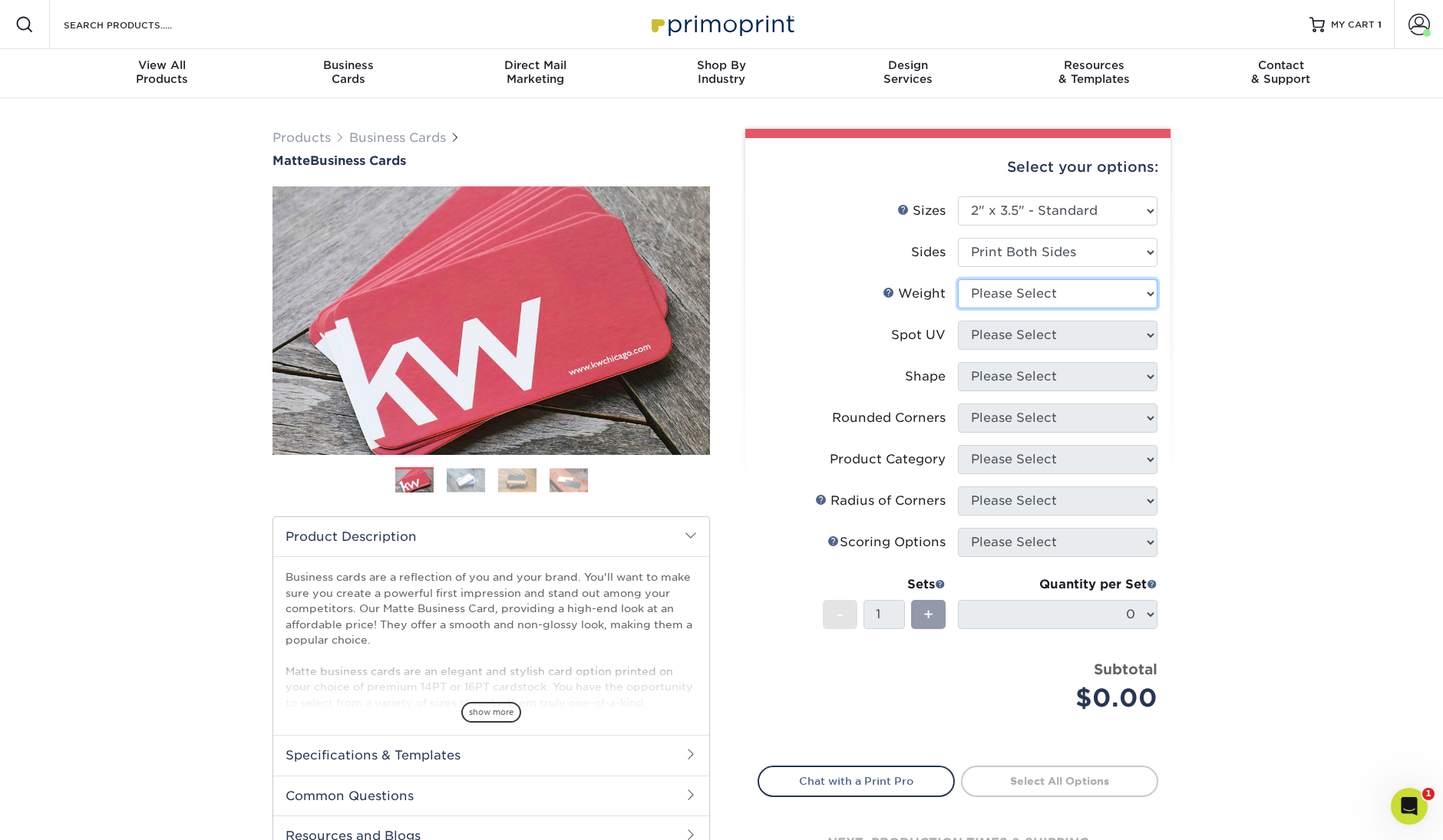
select select "14PT"
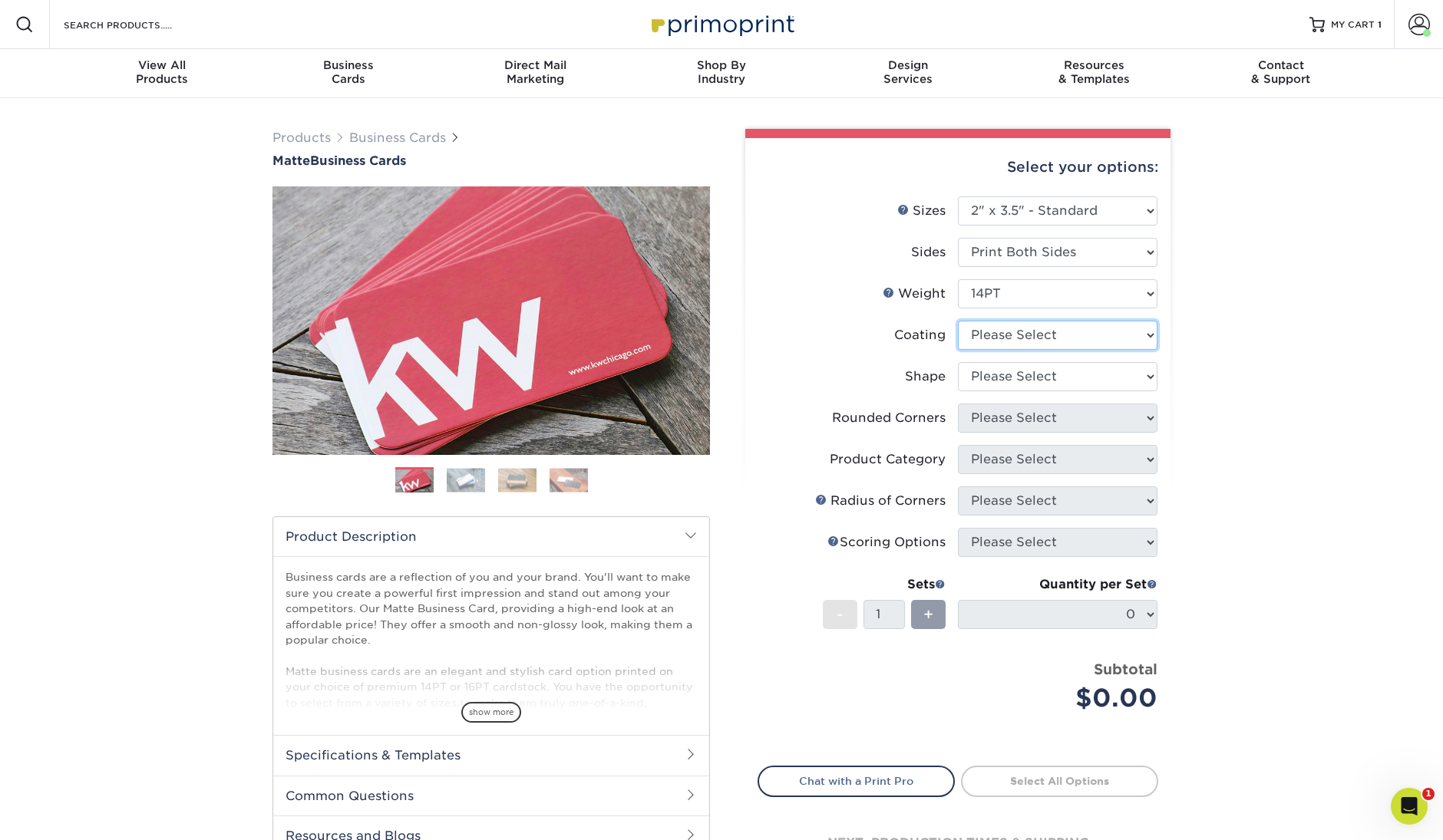
select select "121bb7b5-3b4d-429f-bd8d-bbf80e953313"
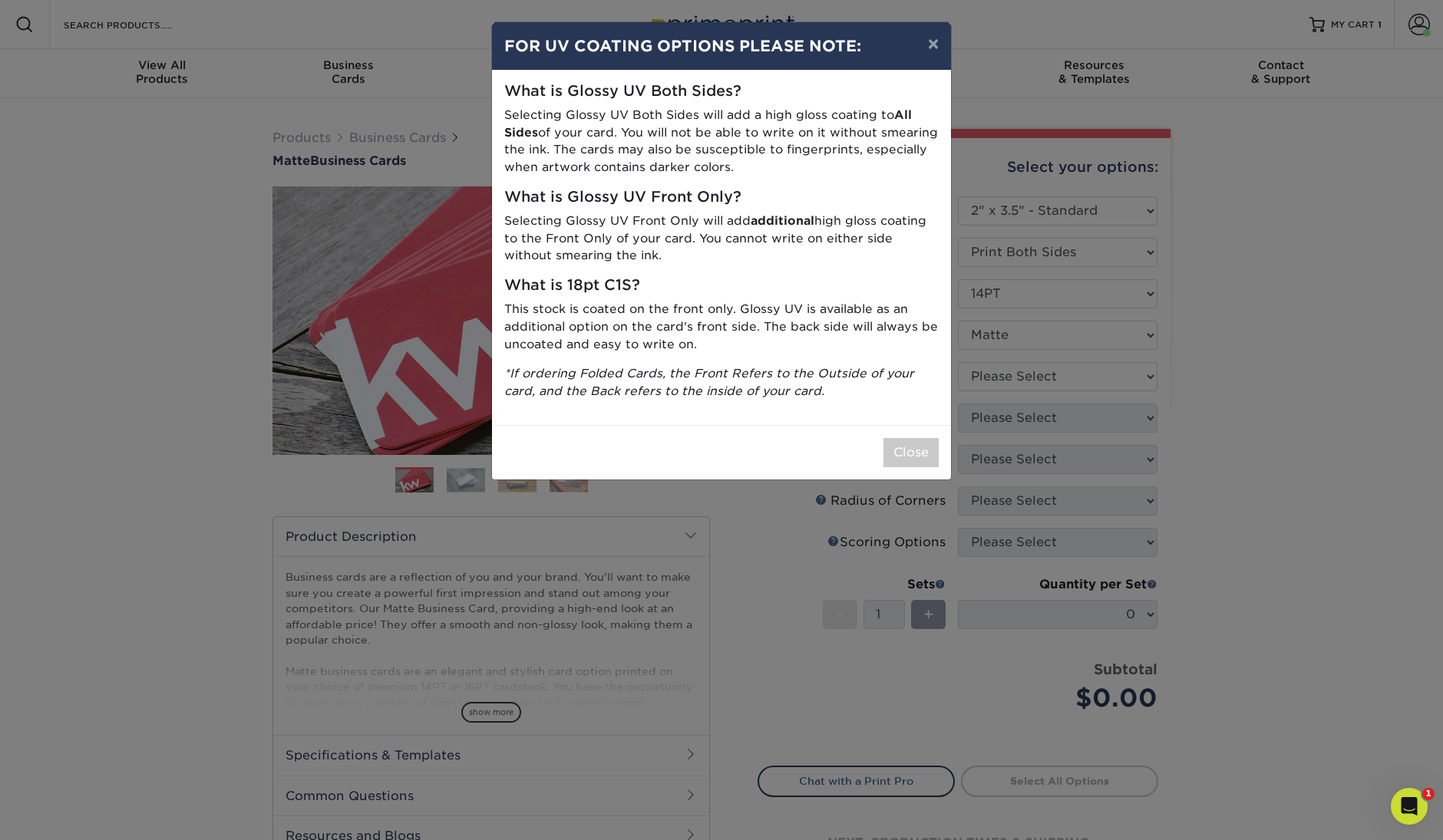
drag, startPoint x: 934, startPoint y: 40, endPoint x: 941, endPoint y: 47, distance: 9.9
click at [935, 42] on button "×" at bounding box center [934, 43] width 35 height 43
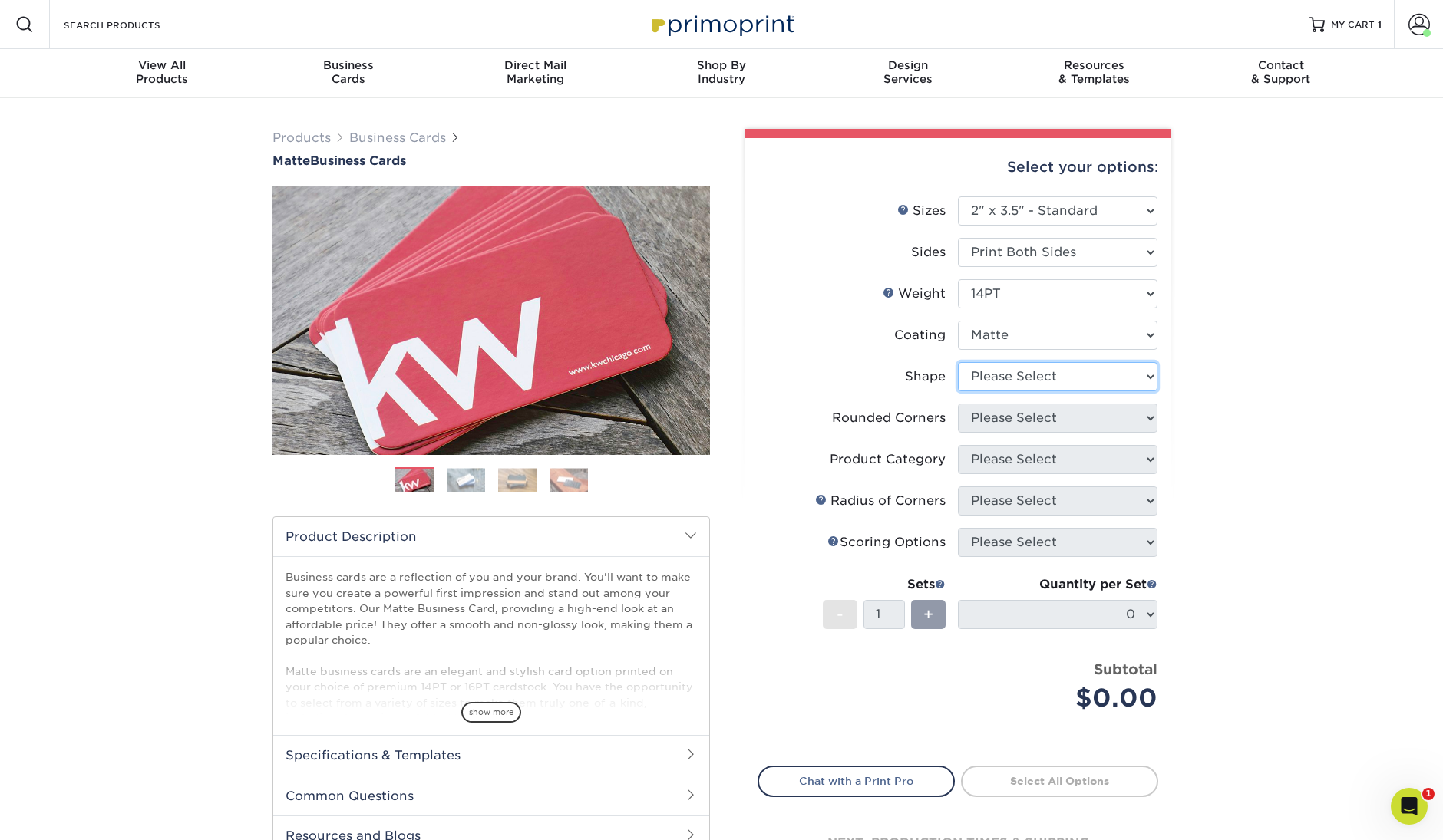
select select "standard"
select select "0"
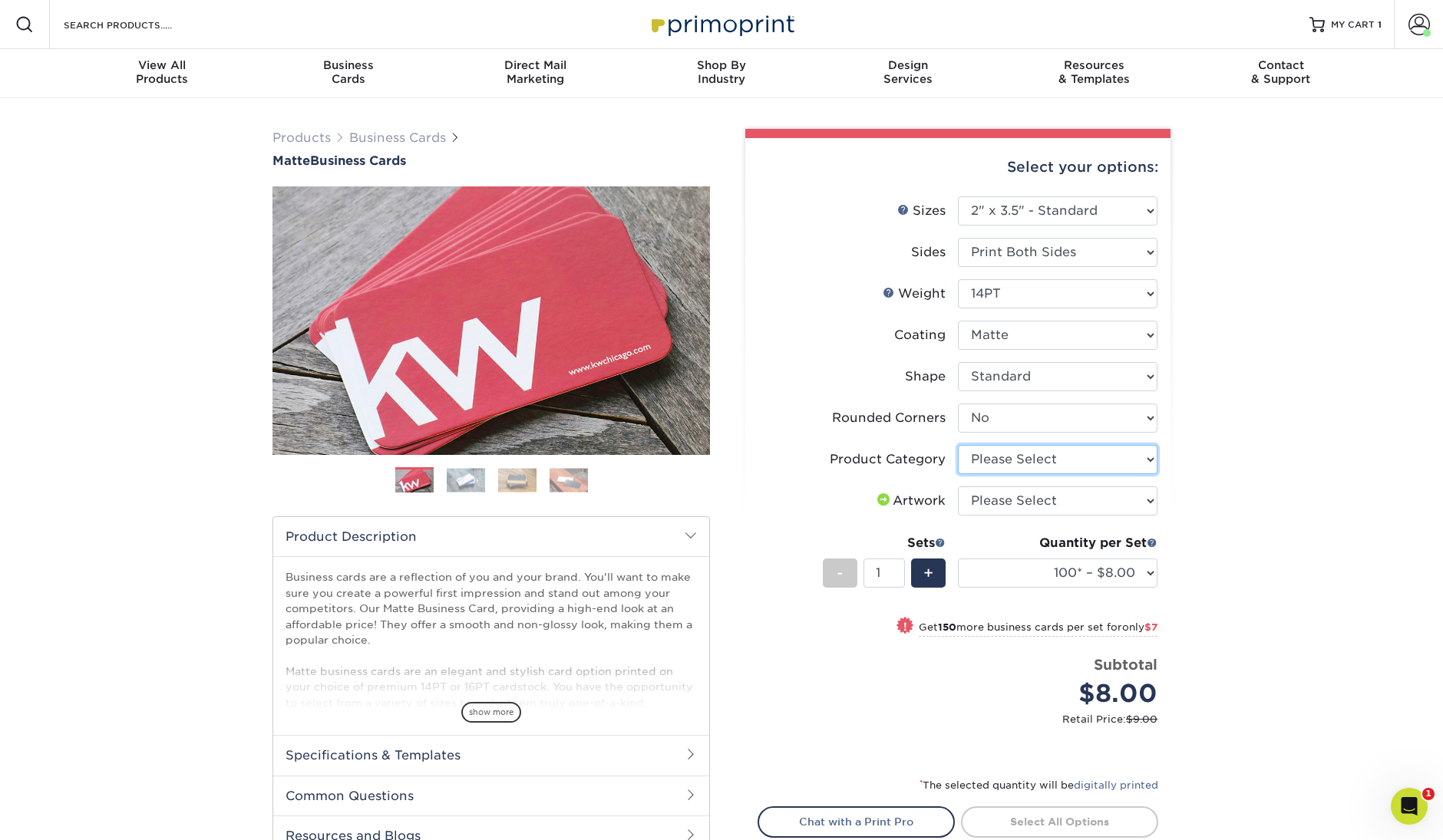
select select "3b5148f1-0588-4f88-a218-97bcfdce65c1"
select select "upload"
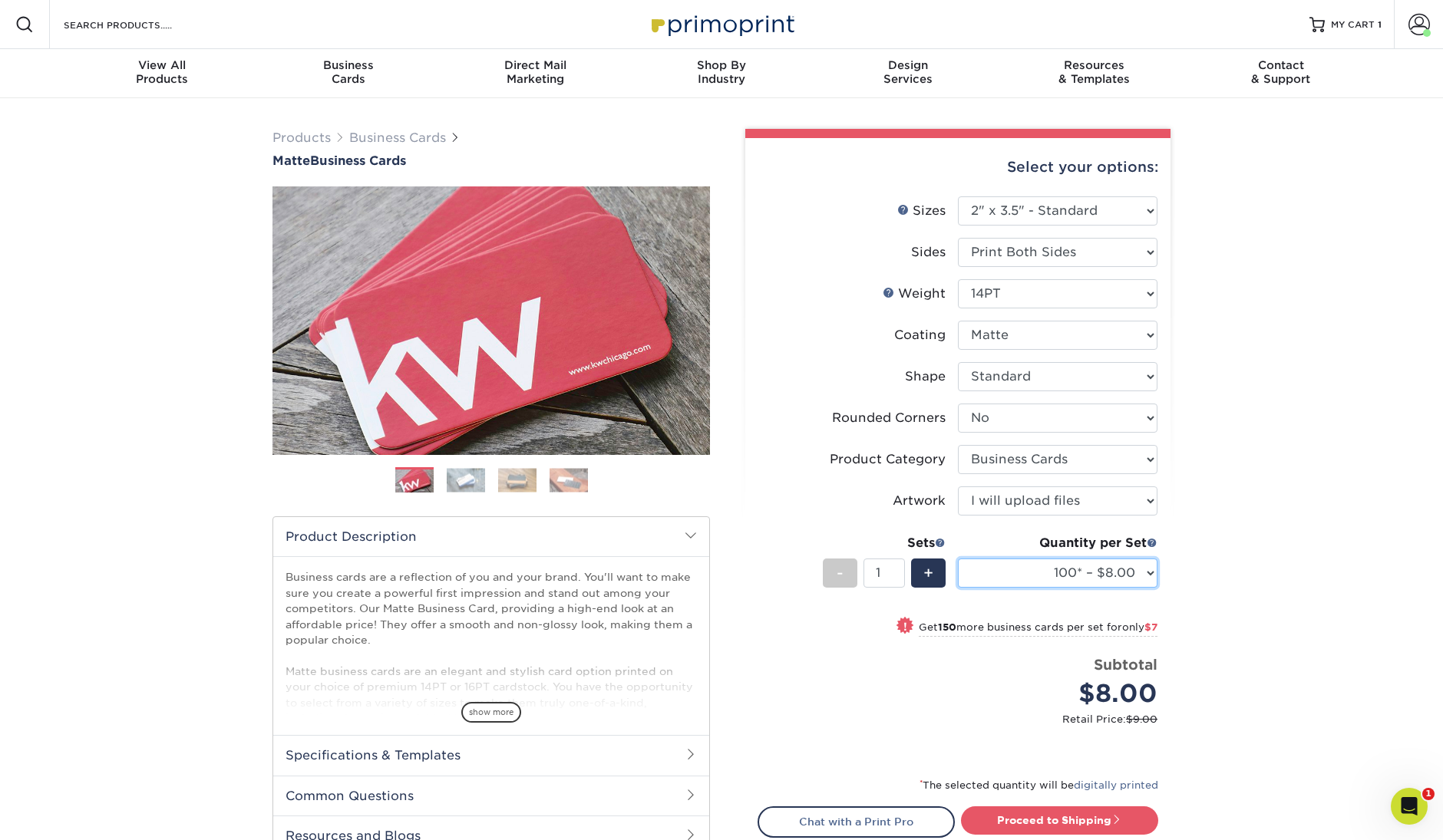
select select "500 – $30.00"
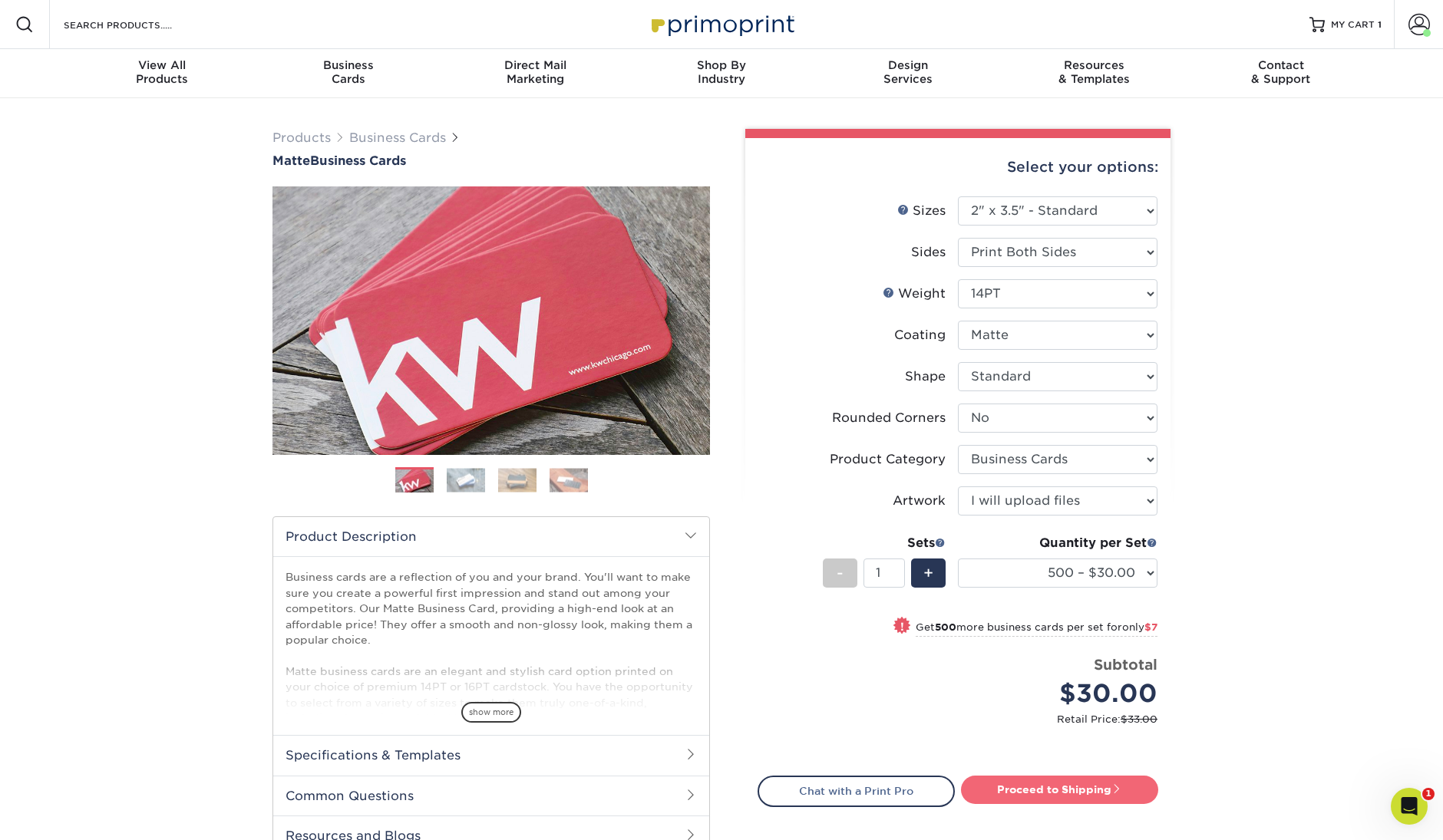
click at [1071, 790] on link "Proceed to Shipping" at bounding box center [1060, 790] width 197 height 28
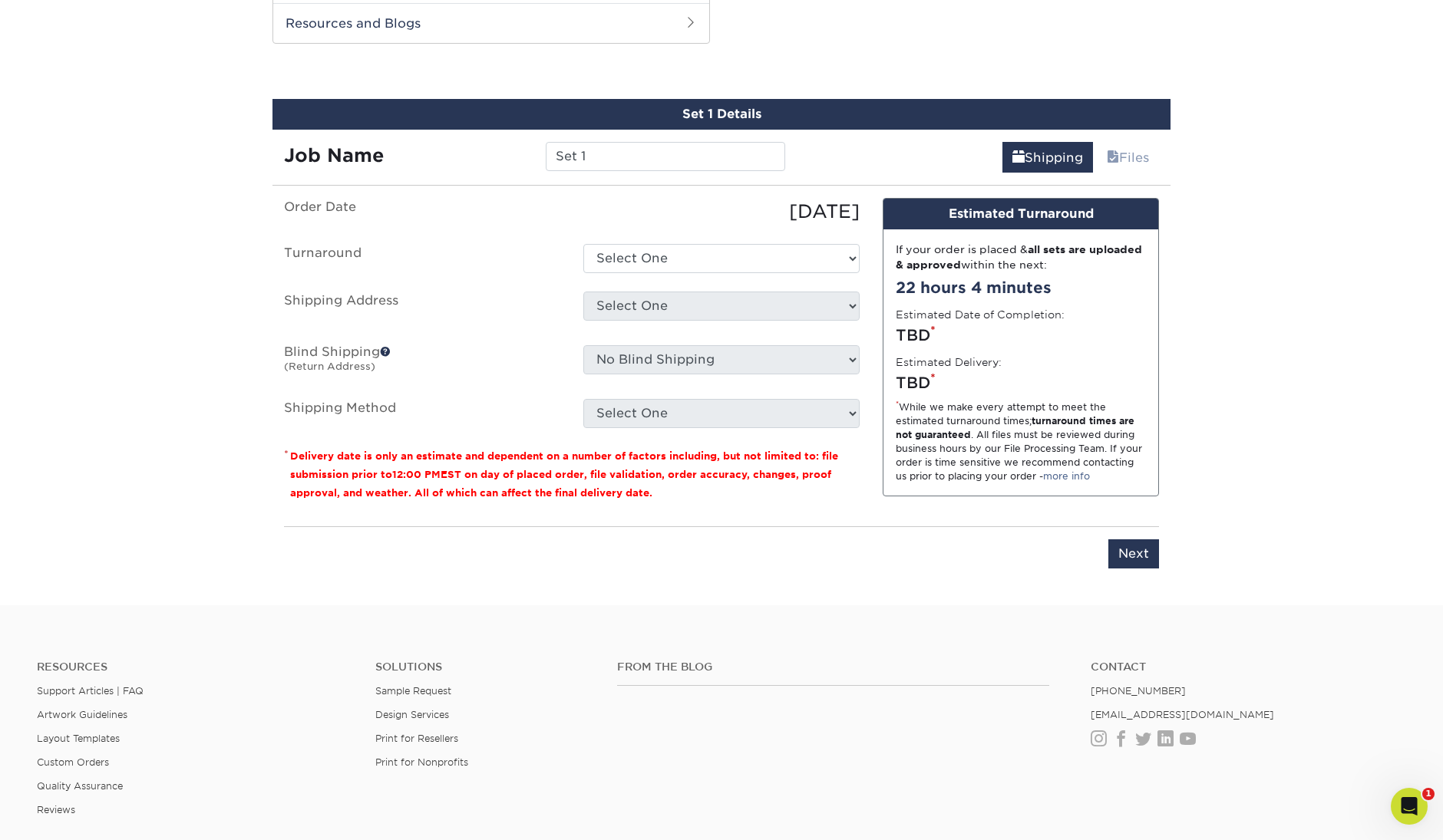
scroll to position [816, 0]
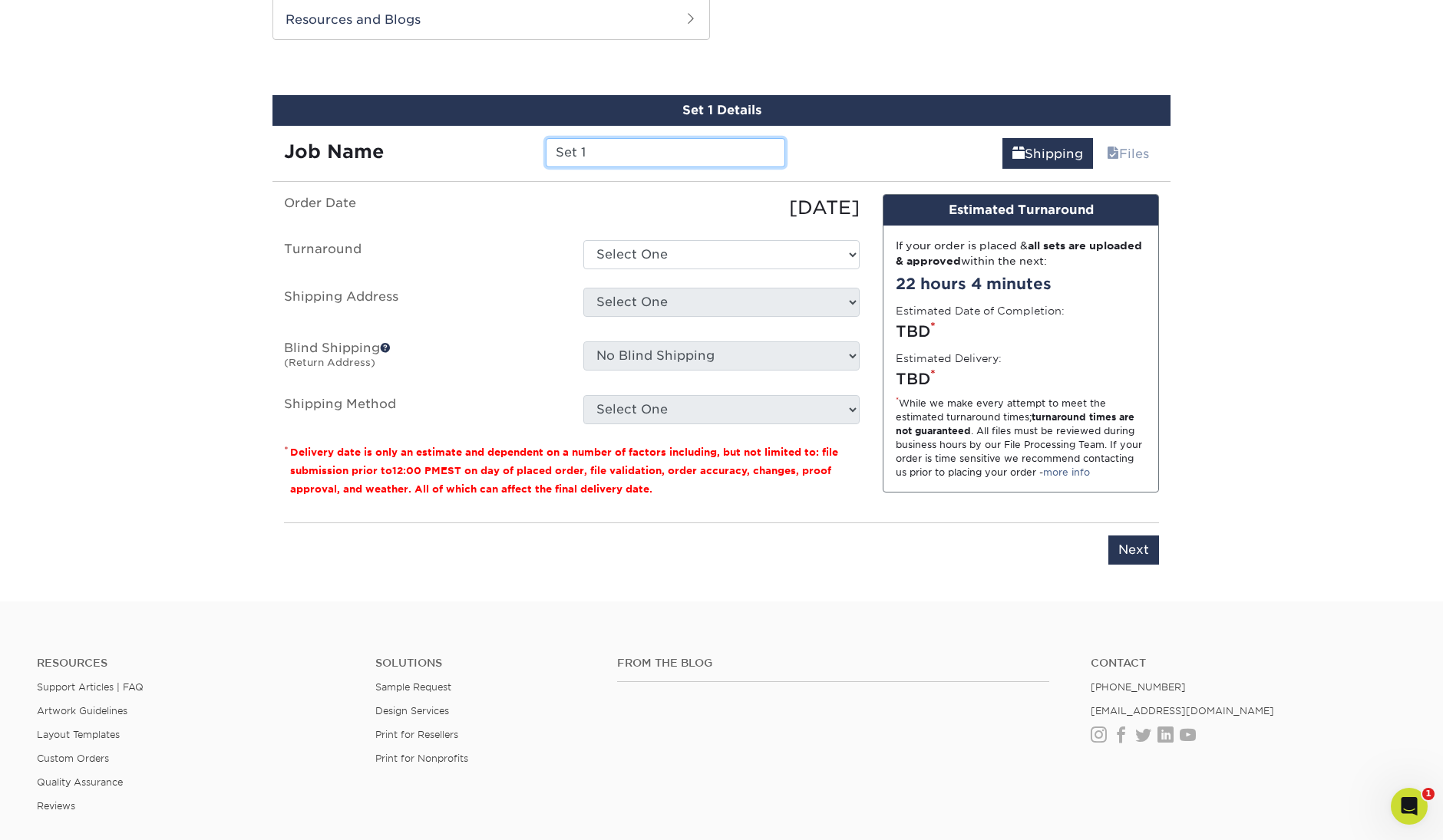
click at [610, 152] on input "Set 1" at bounding box center [665, 152] width 239 height 29
type input "Arden About Us"
select select "4593e6bc-33d2-4cf1-a66b-d77e9d82a3cc"
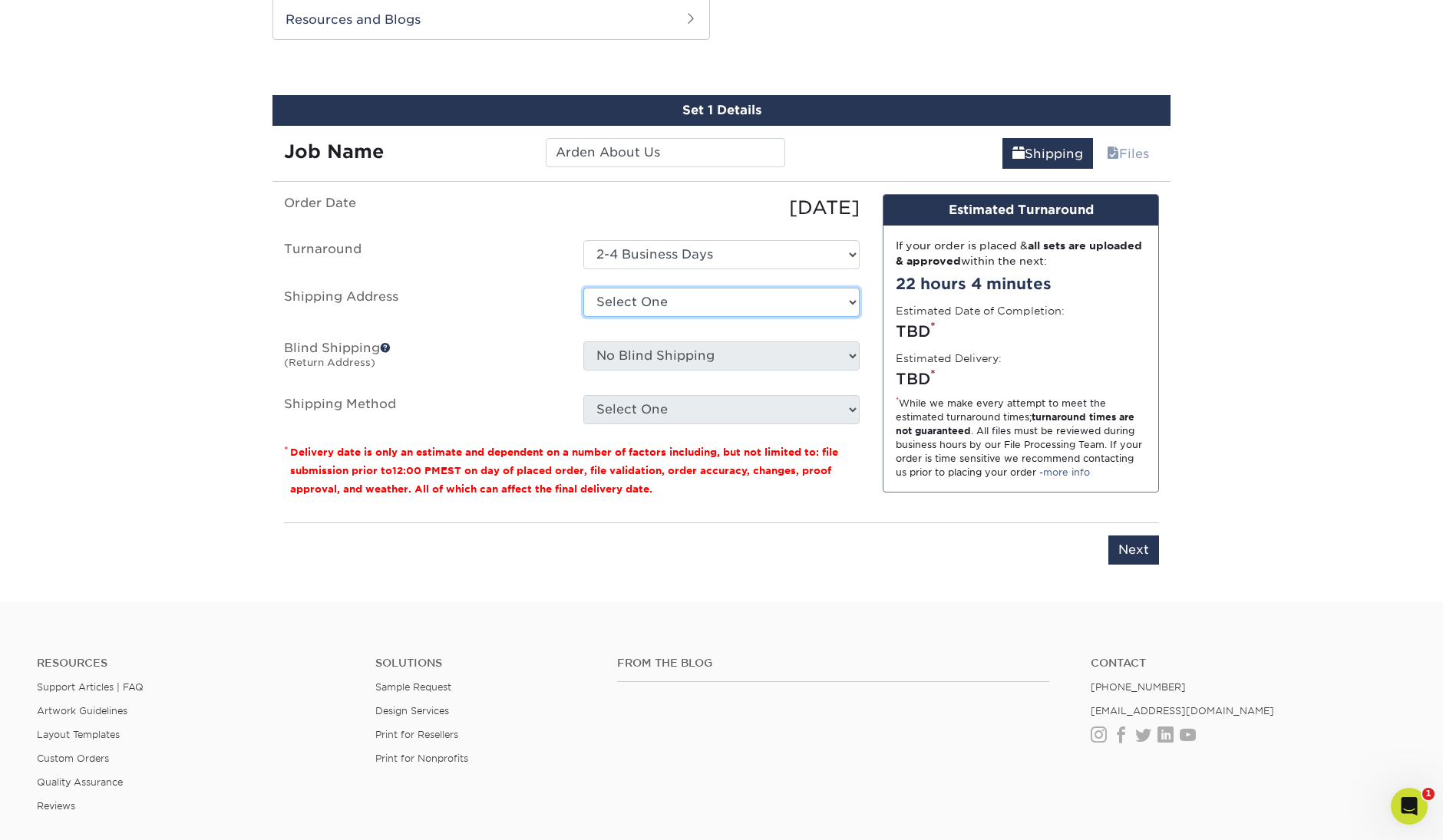
select select "103683"
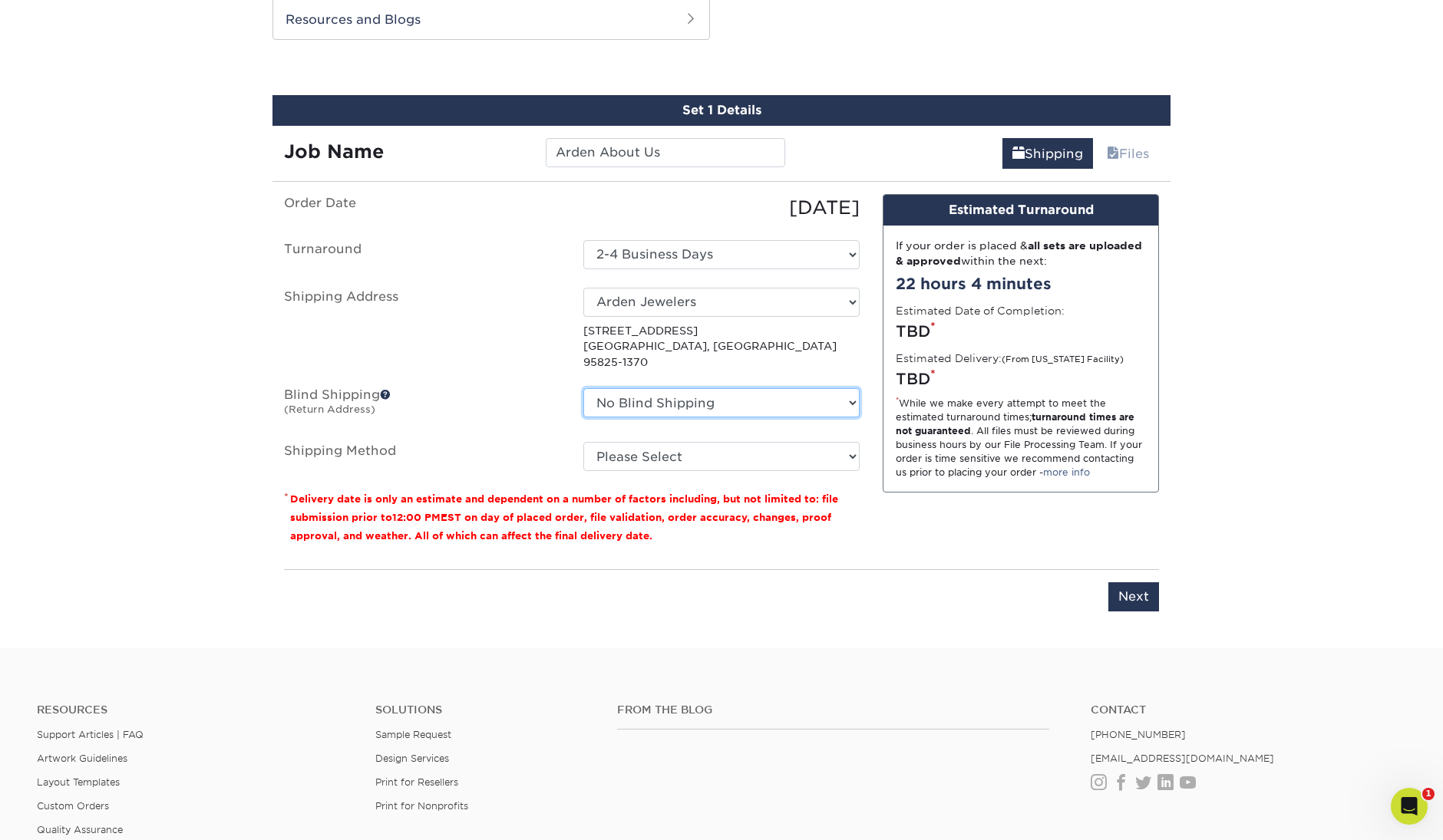
select select "86271"
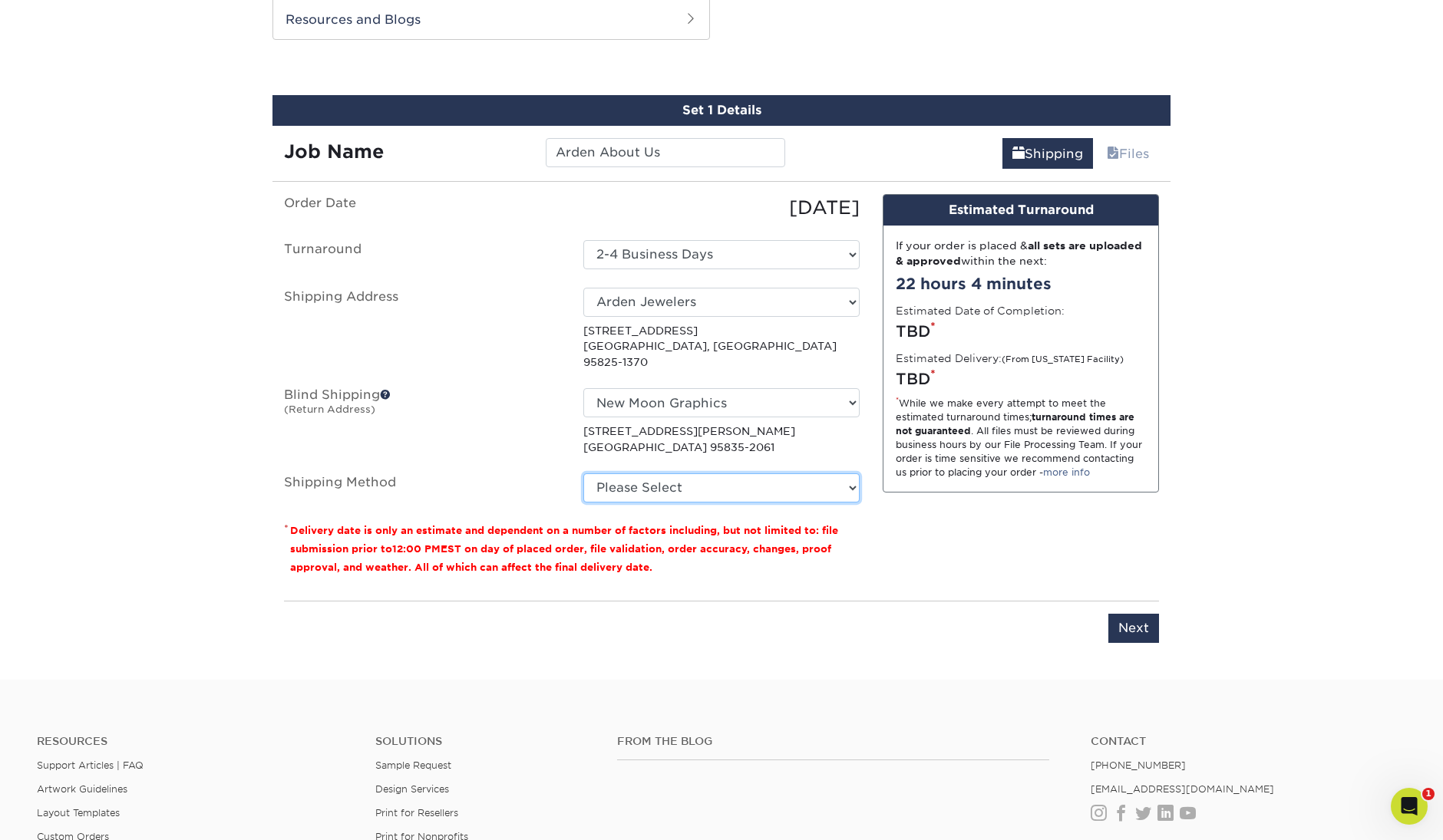
select select "03"
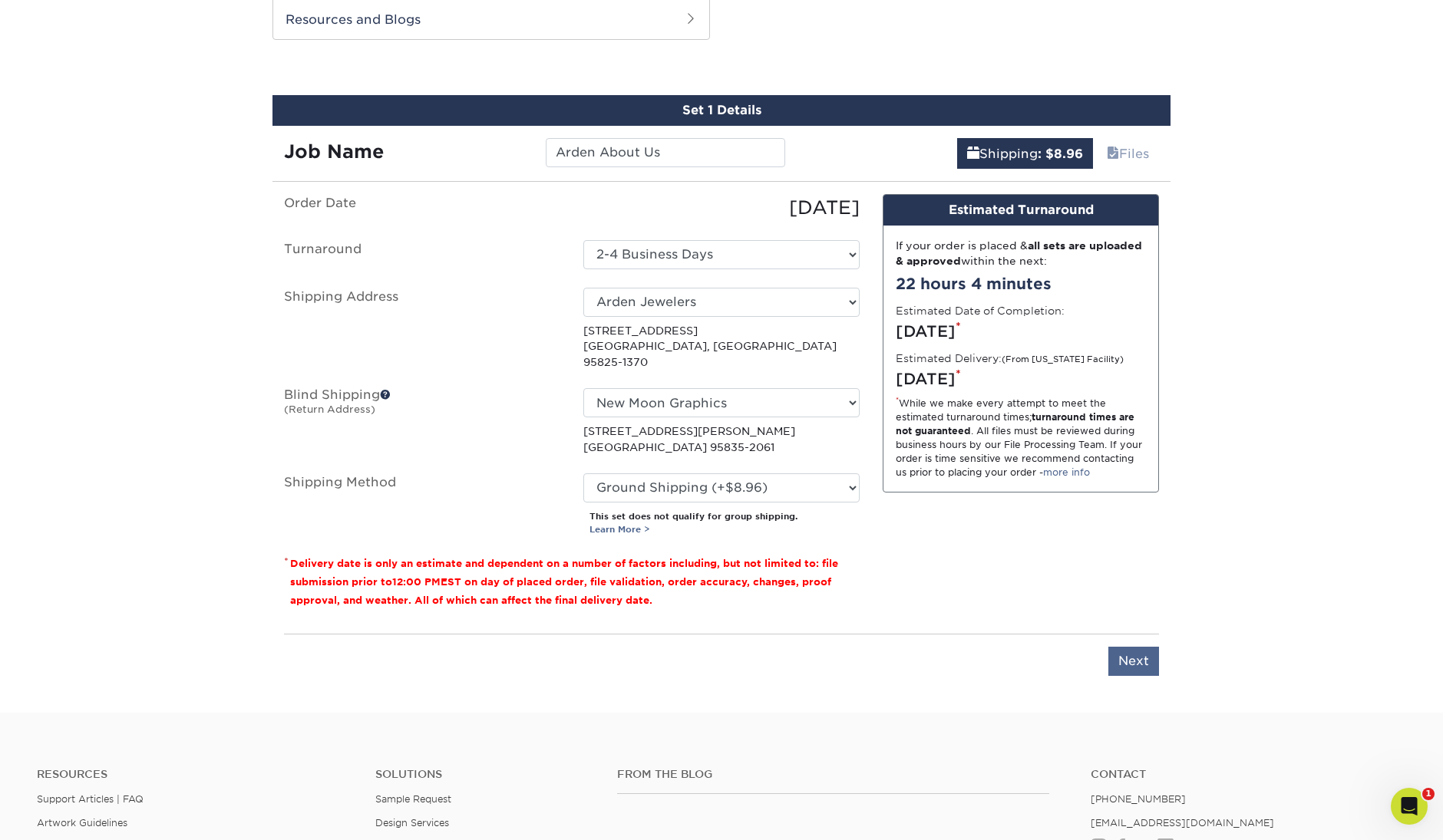
click at [1135, 647] on input "Next" at bounding box center [1134, 661] width 50 height 29
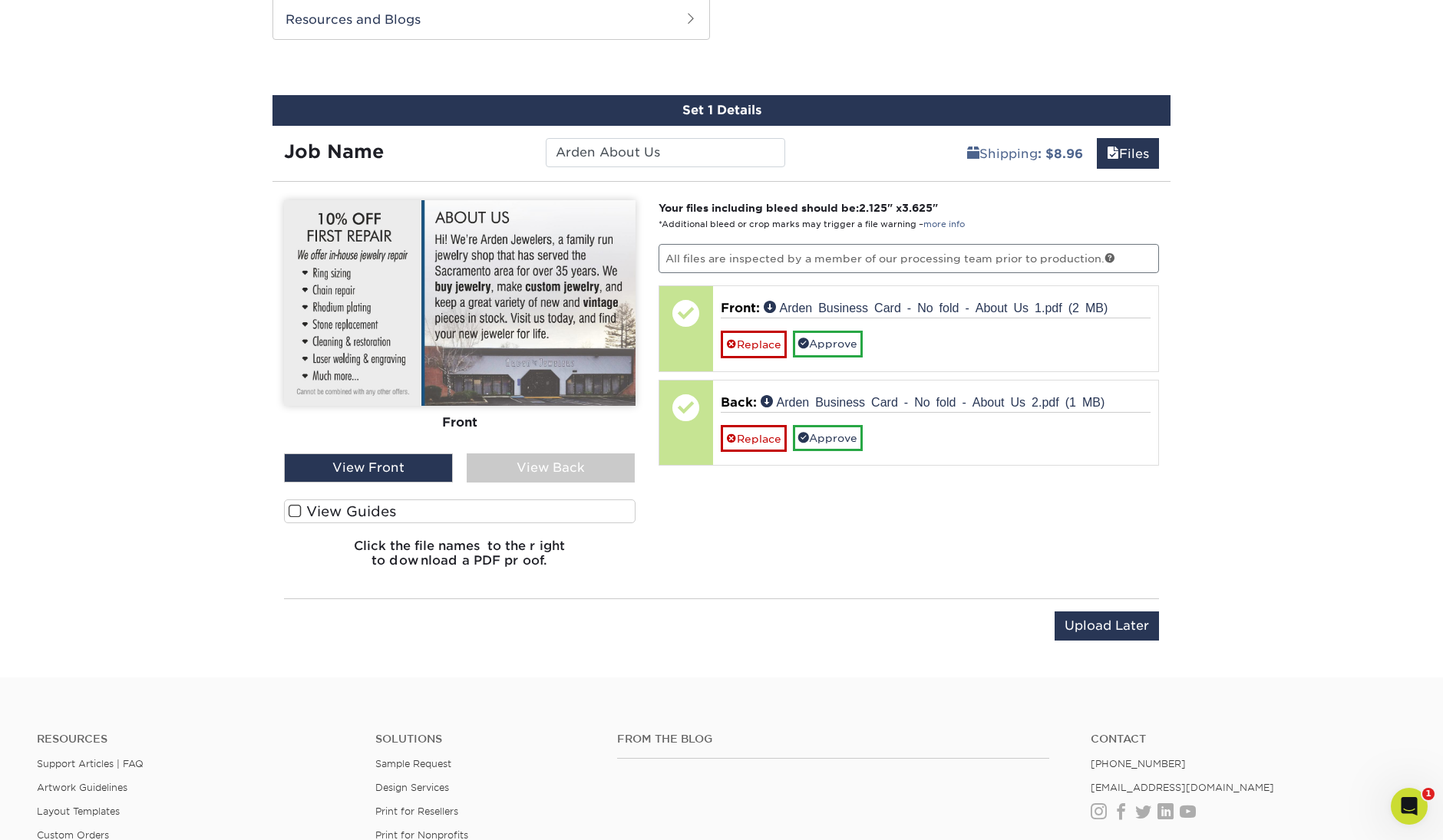
click at [555, 474] on div "View Back" at bounding box center [550, 468] width 169 height 29
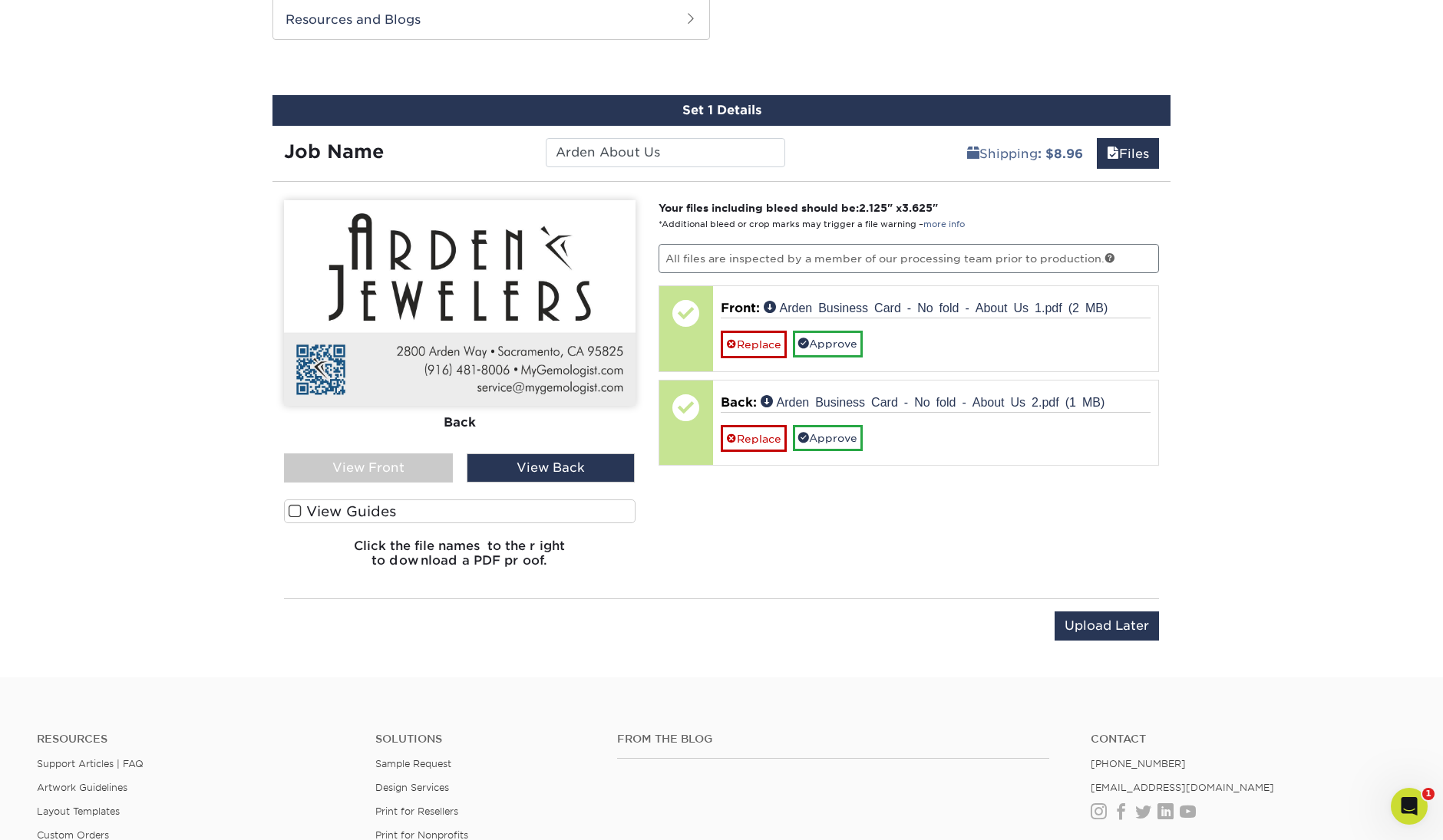
click at [415, 470] on div "View Front" at bounding box center [368, 468] width 169 height 29
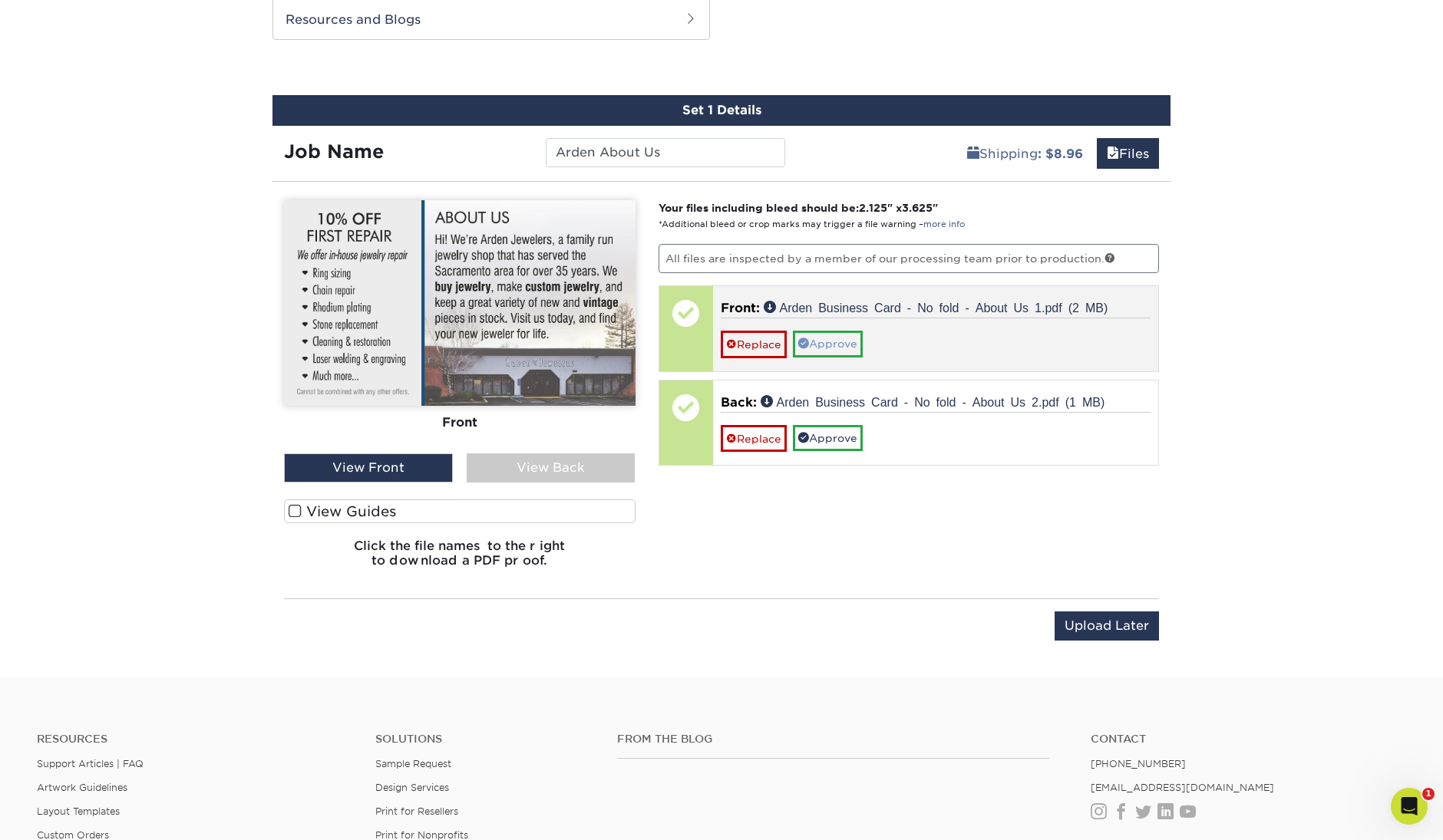
click at [832, 344] on link "Approve" at bounding box center [828, 344] width 70 height 26
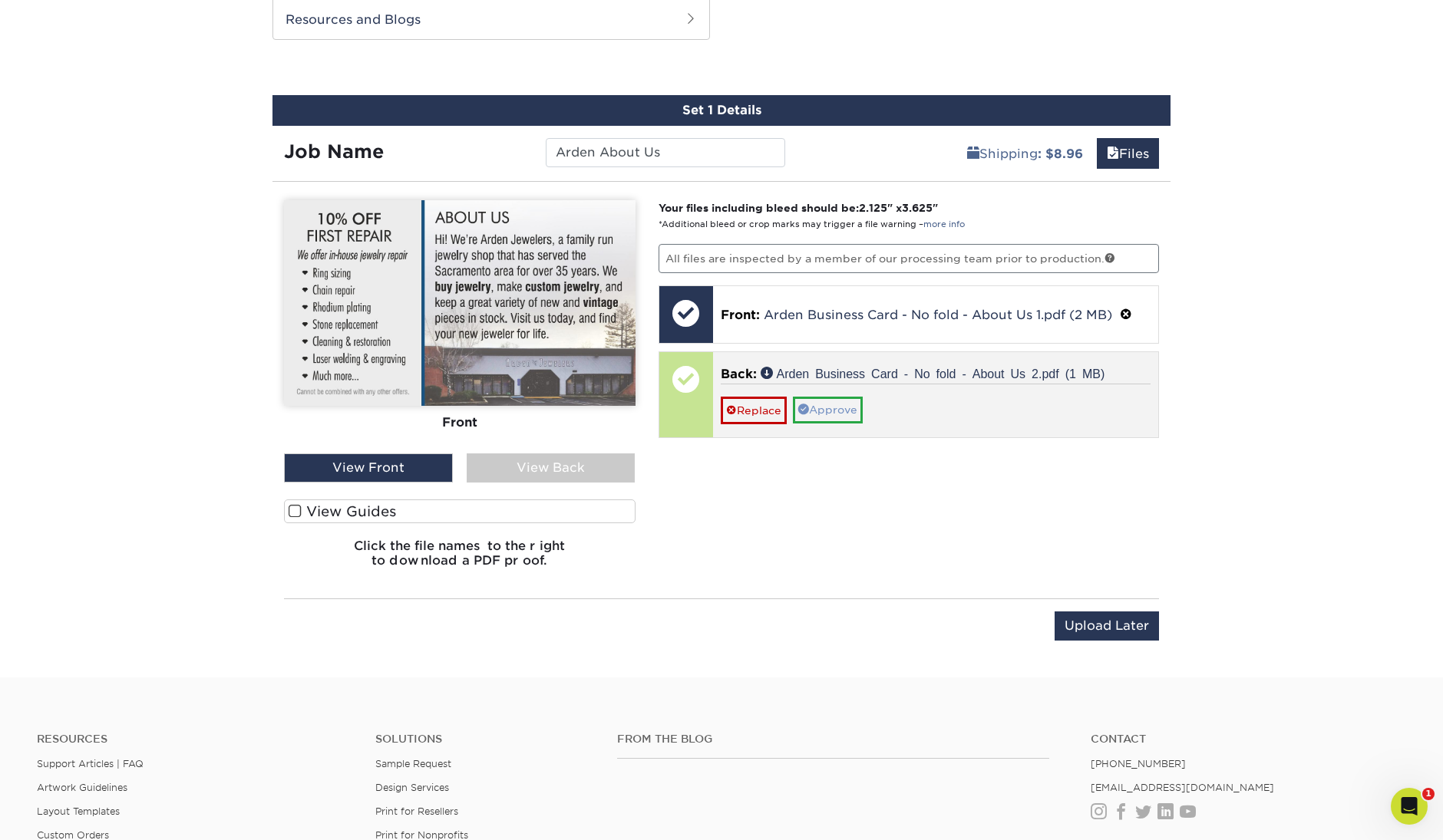
click at [835, 407] on link "Approve" at bounding box center [828, 409] width 70 height 26
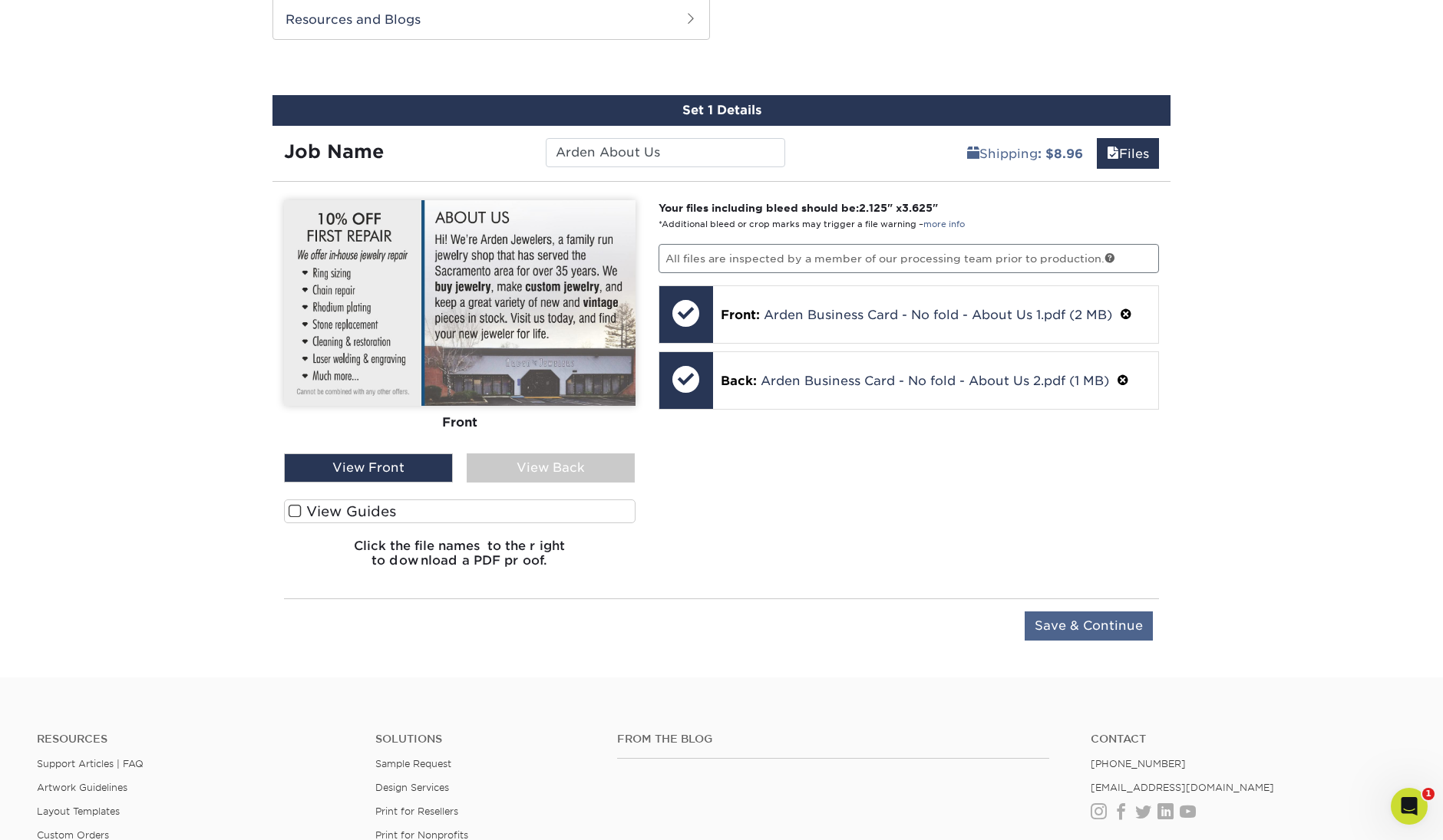
click at [1084, 626] on input "Save & Continue" at bounding box center [1088, 626] width 129 height 29
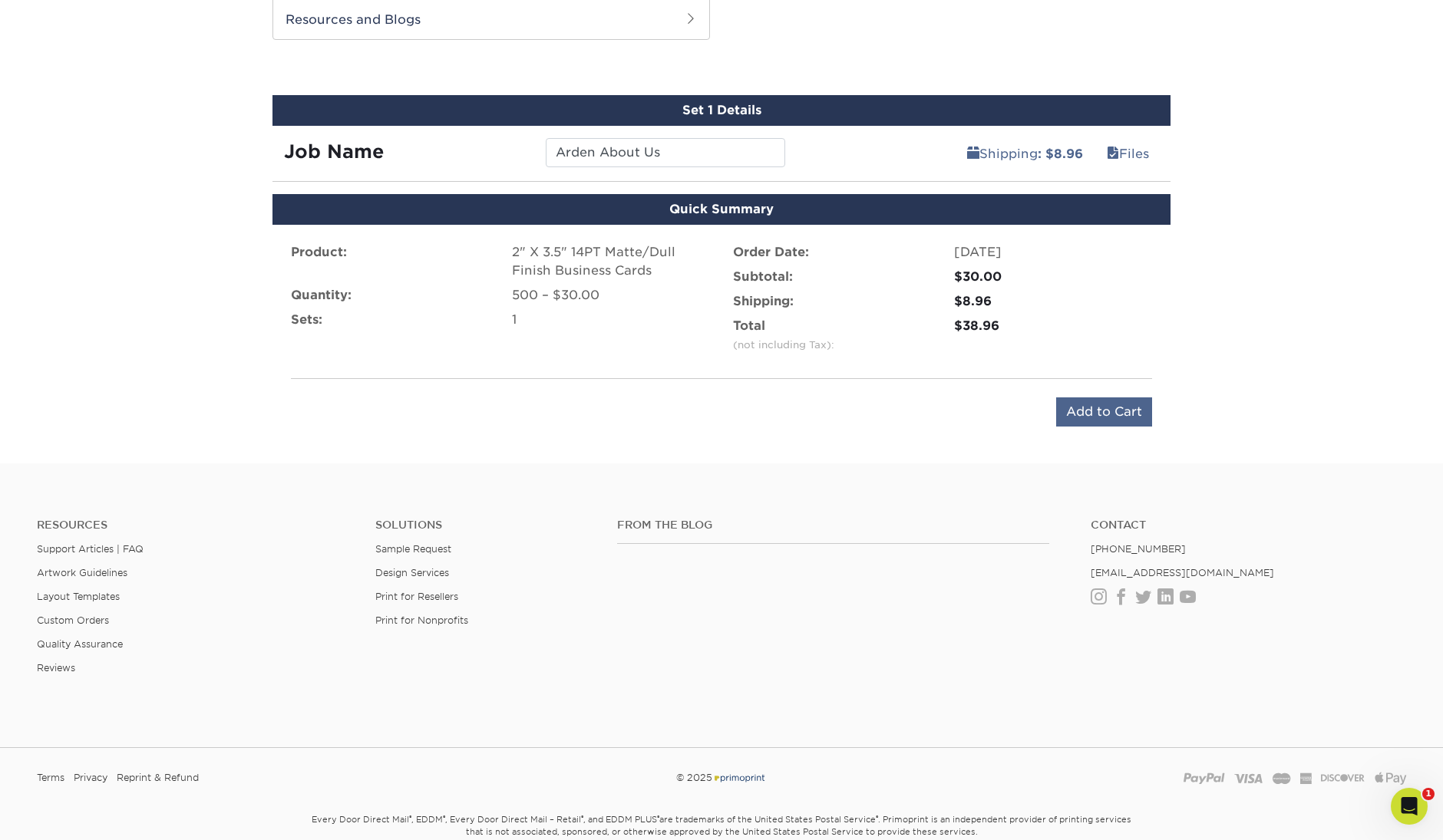
click at [1130, 416] on input "Add to Cart" at bounding box center [1104, 412] width 96 height 29
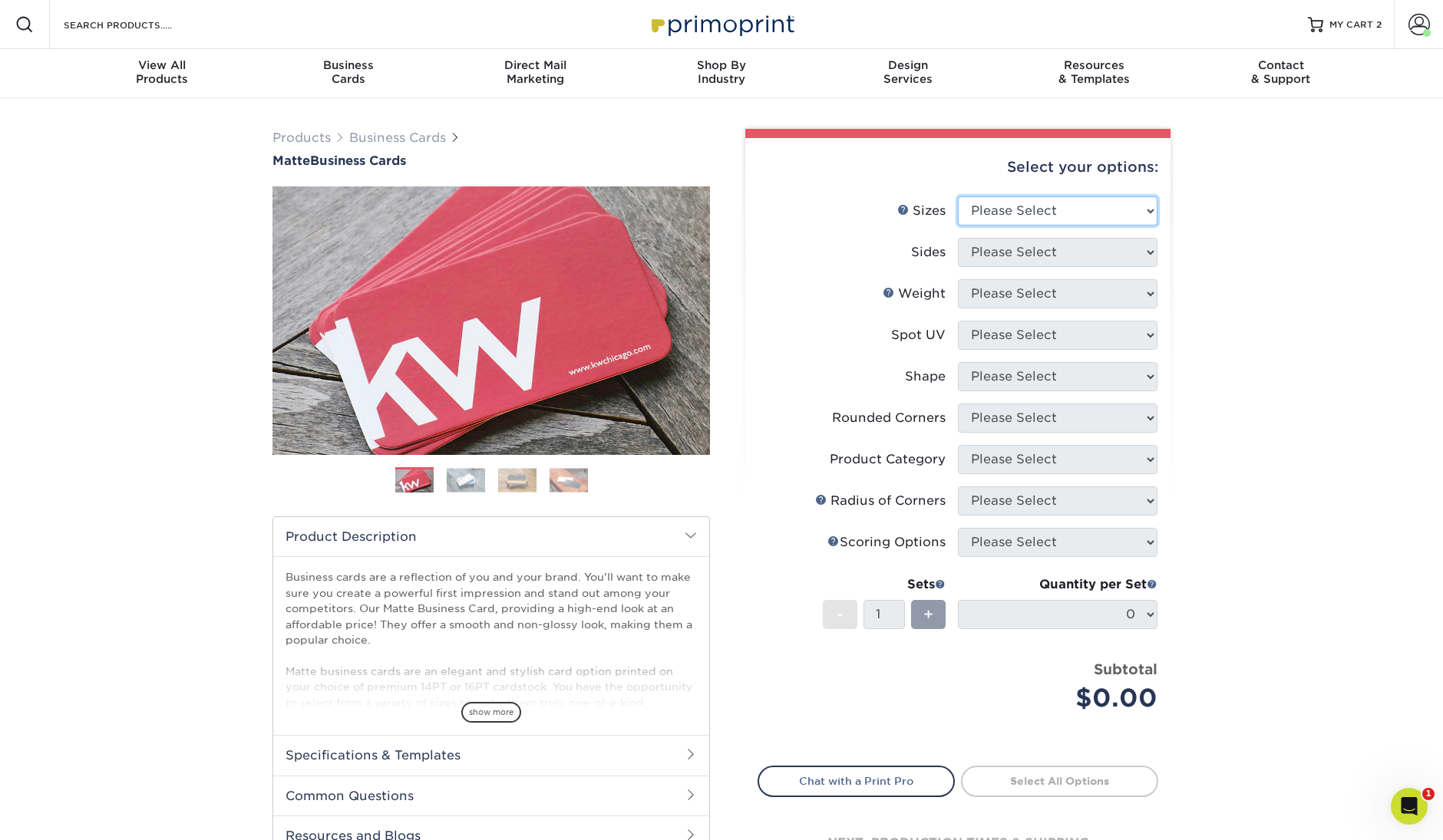
select select "2.00x3.50"
select select "13abbda7-1d64-4f25-8bb2-c179b224825d"
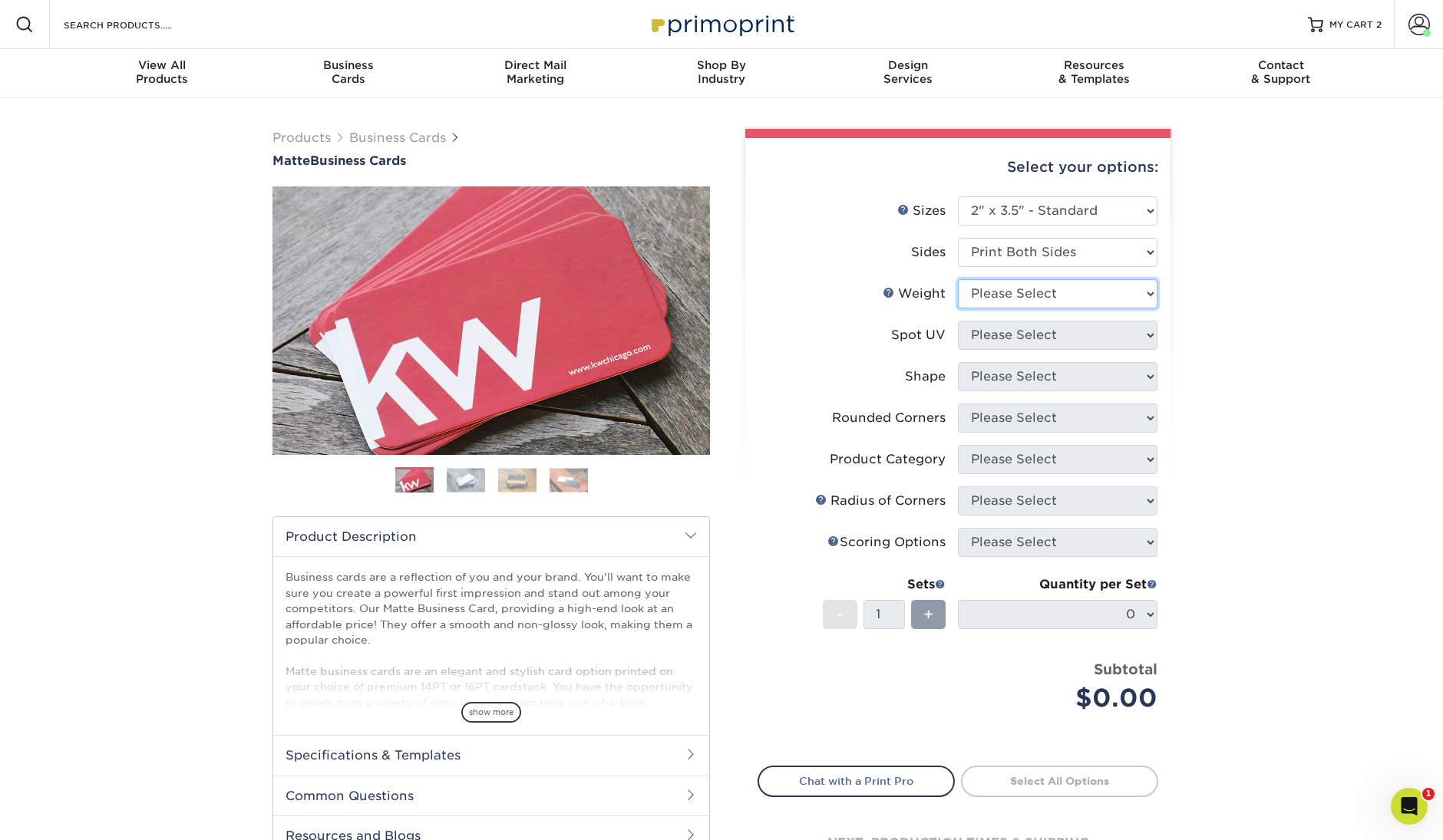
select select "14PT"
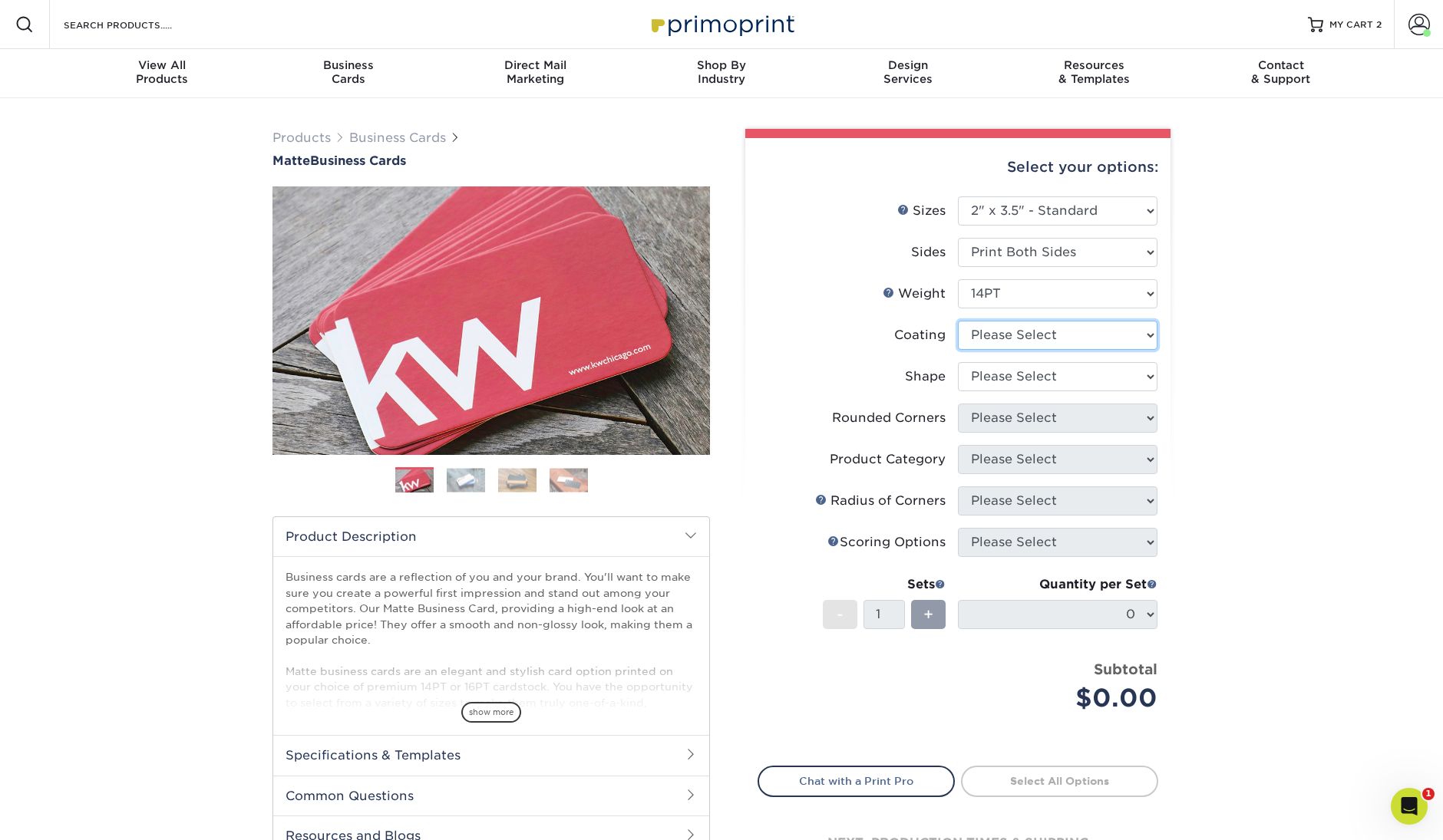
select select "121bb7b5-3b4d-429f-bd8d-bbf80e953313"
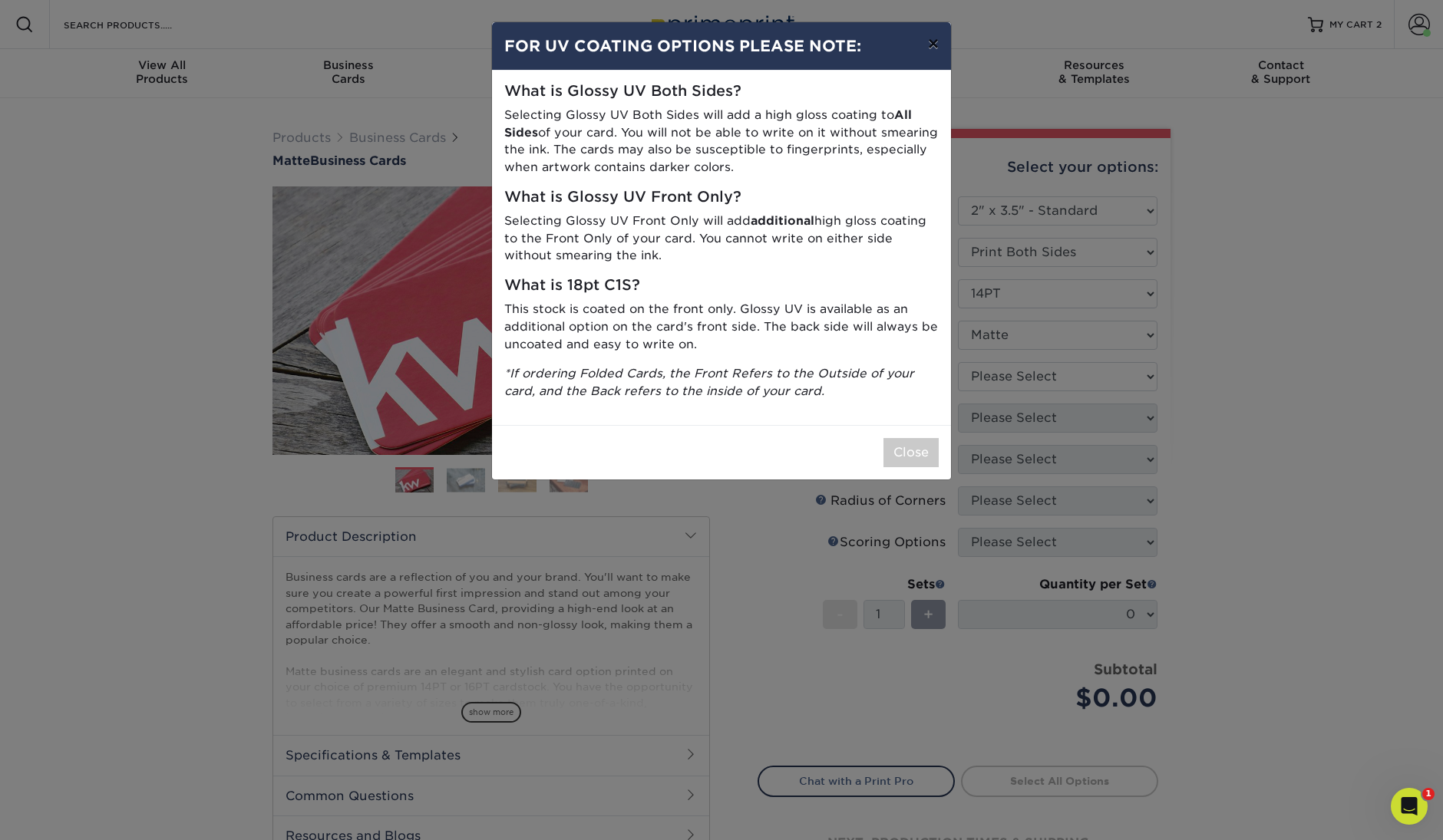
click at [929, 49] on button "×" at bounding box center [934, 43] width 35 height 43
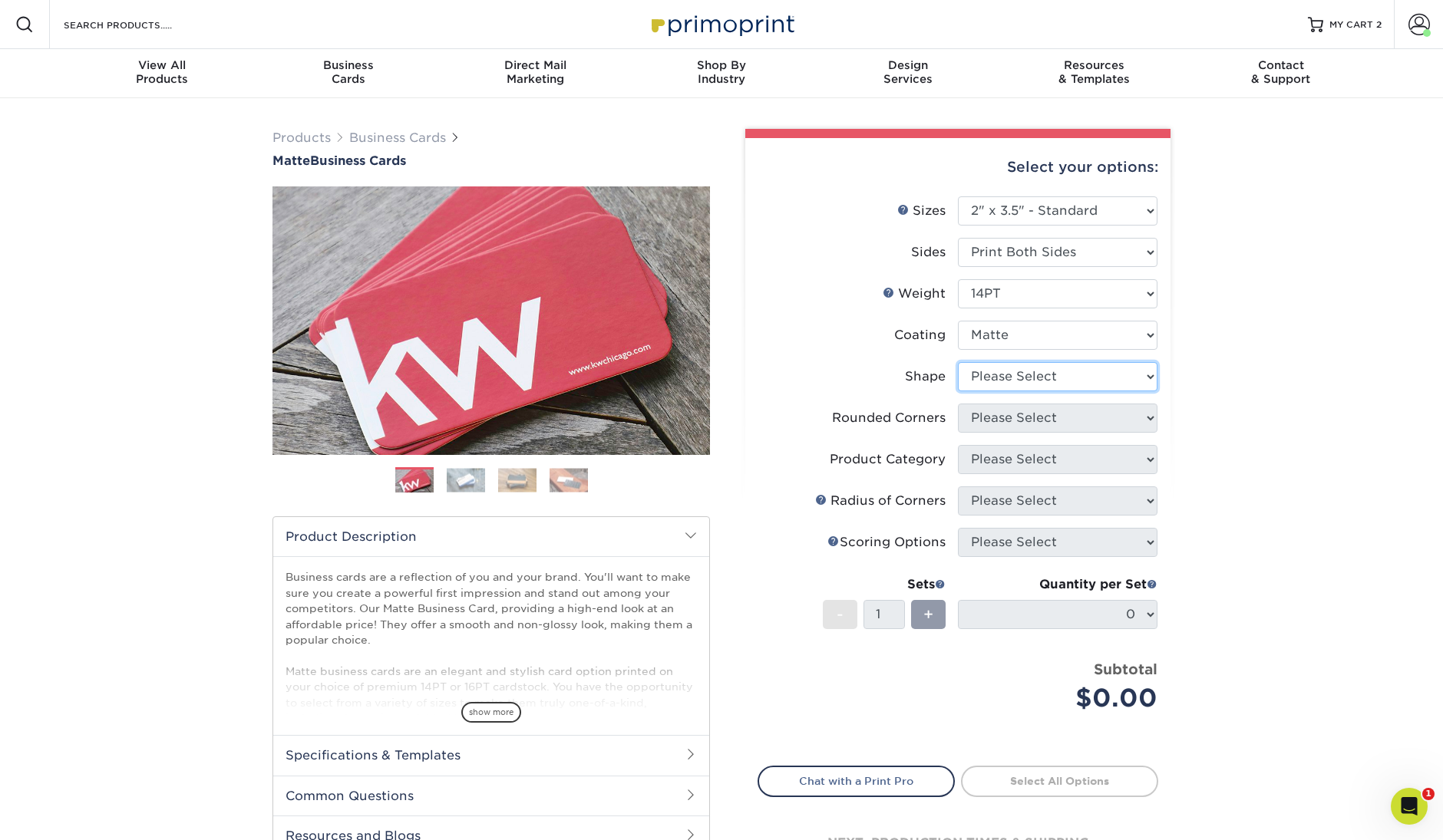
select select "standard"
select select "0"
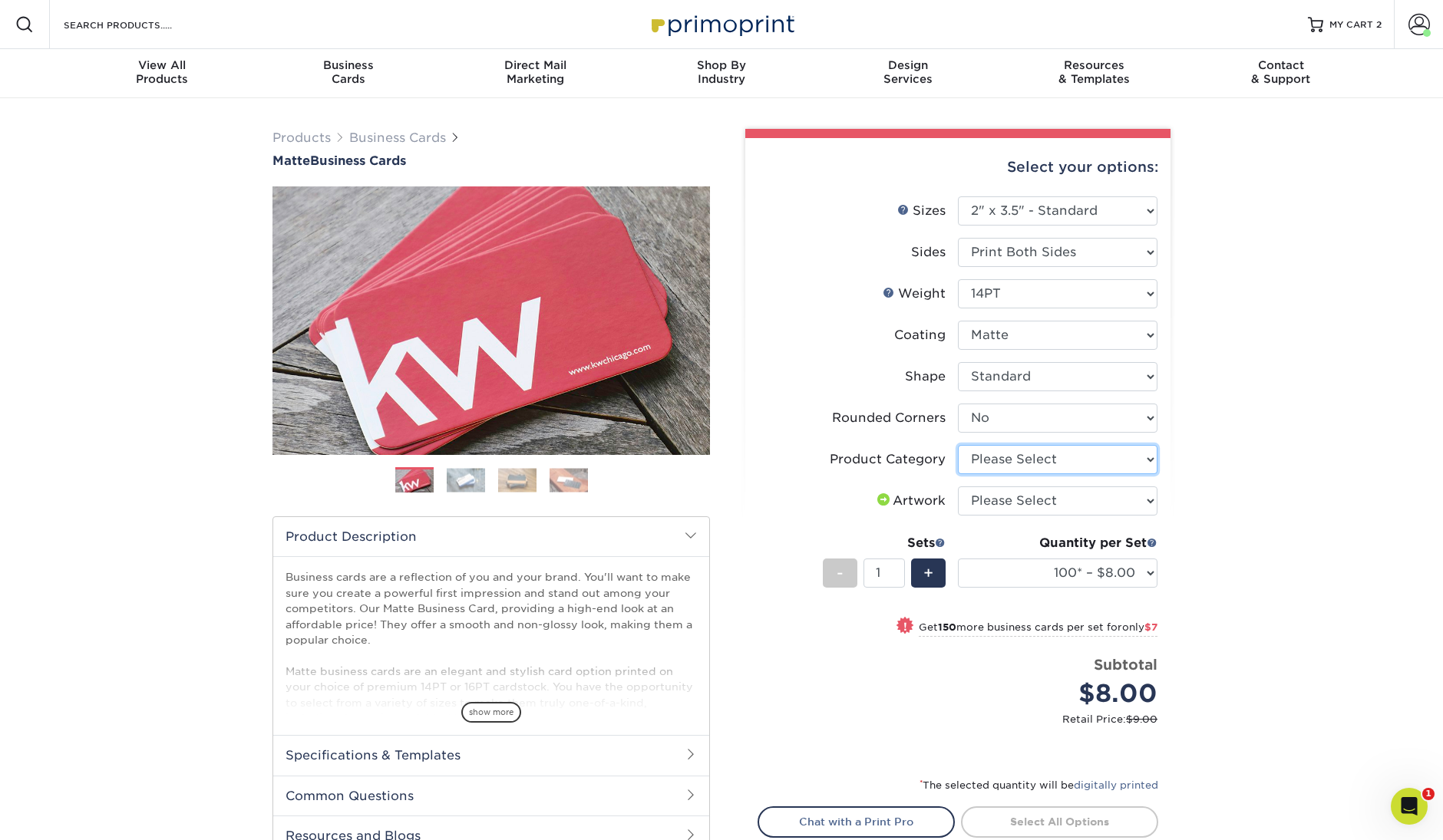
select select "3b5148f1-0588-4f88-a218-97bcfdce65c1"
select select "upload"
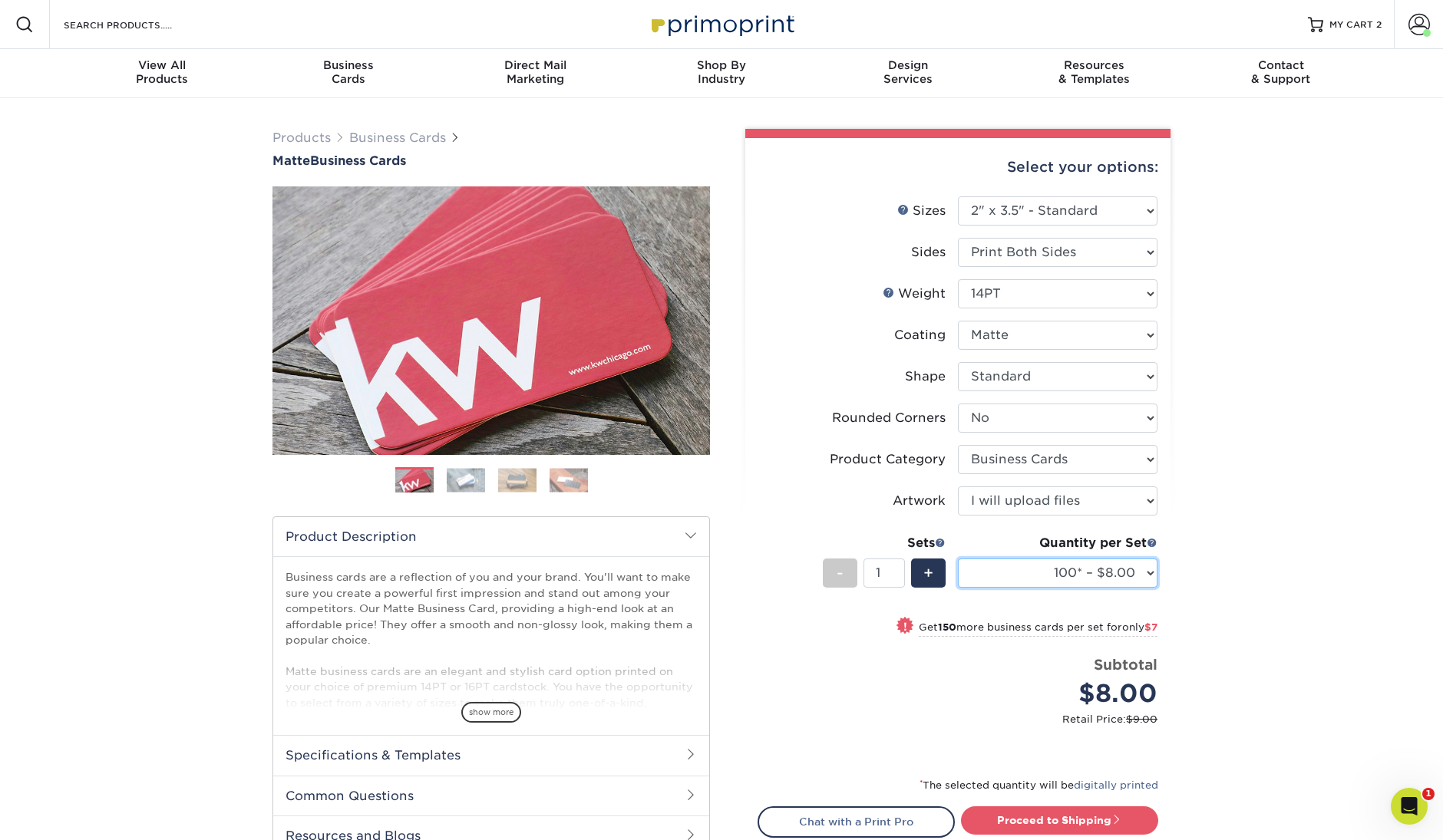
select select "500 – $30.00"
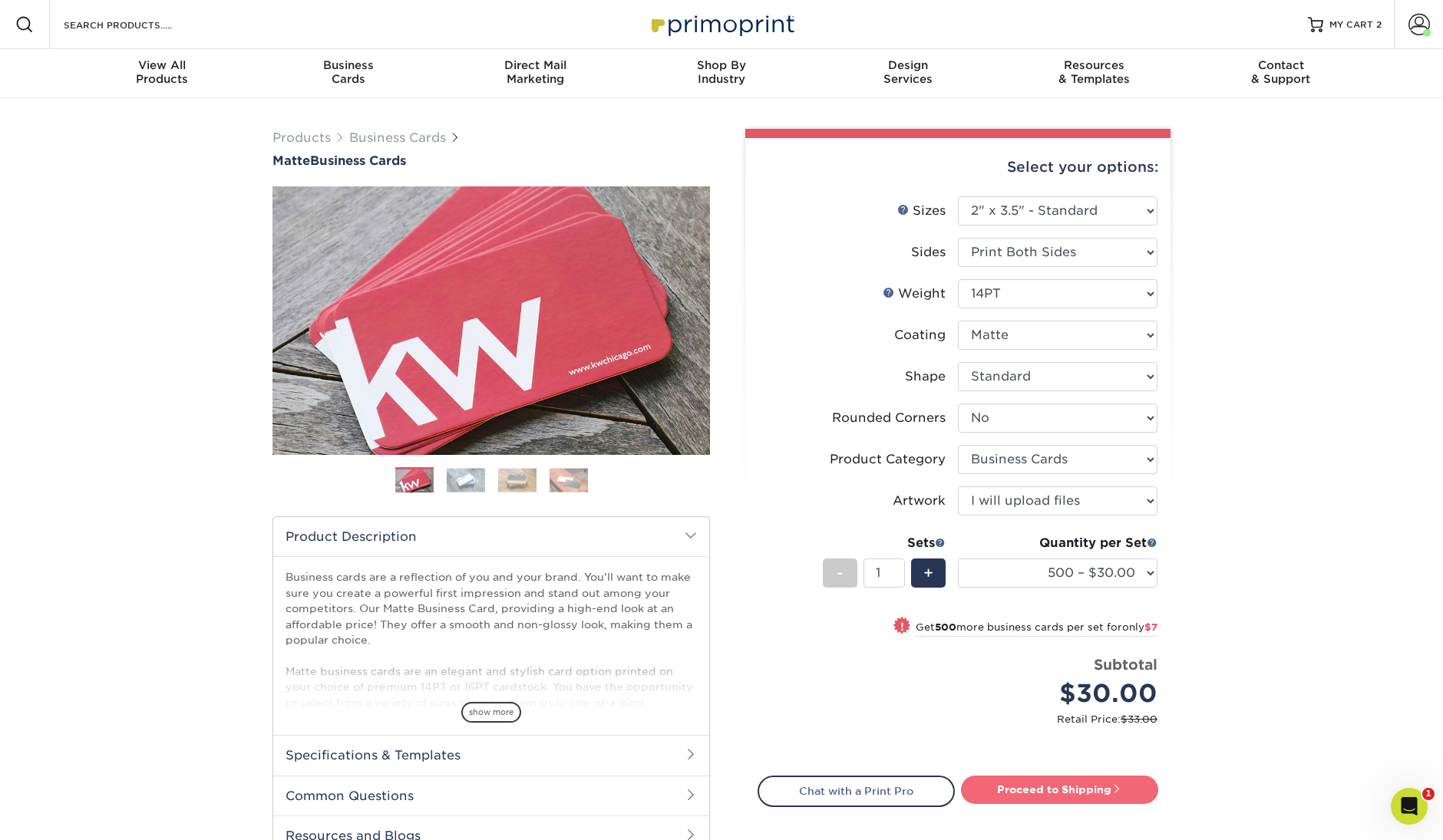
click at [1087, 785] on link "Proceed to Shipping" at bounding box center [1060, 790] width 197 height 28
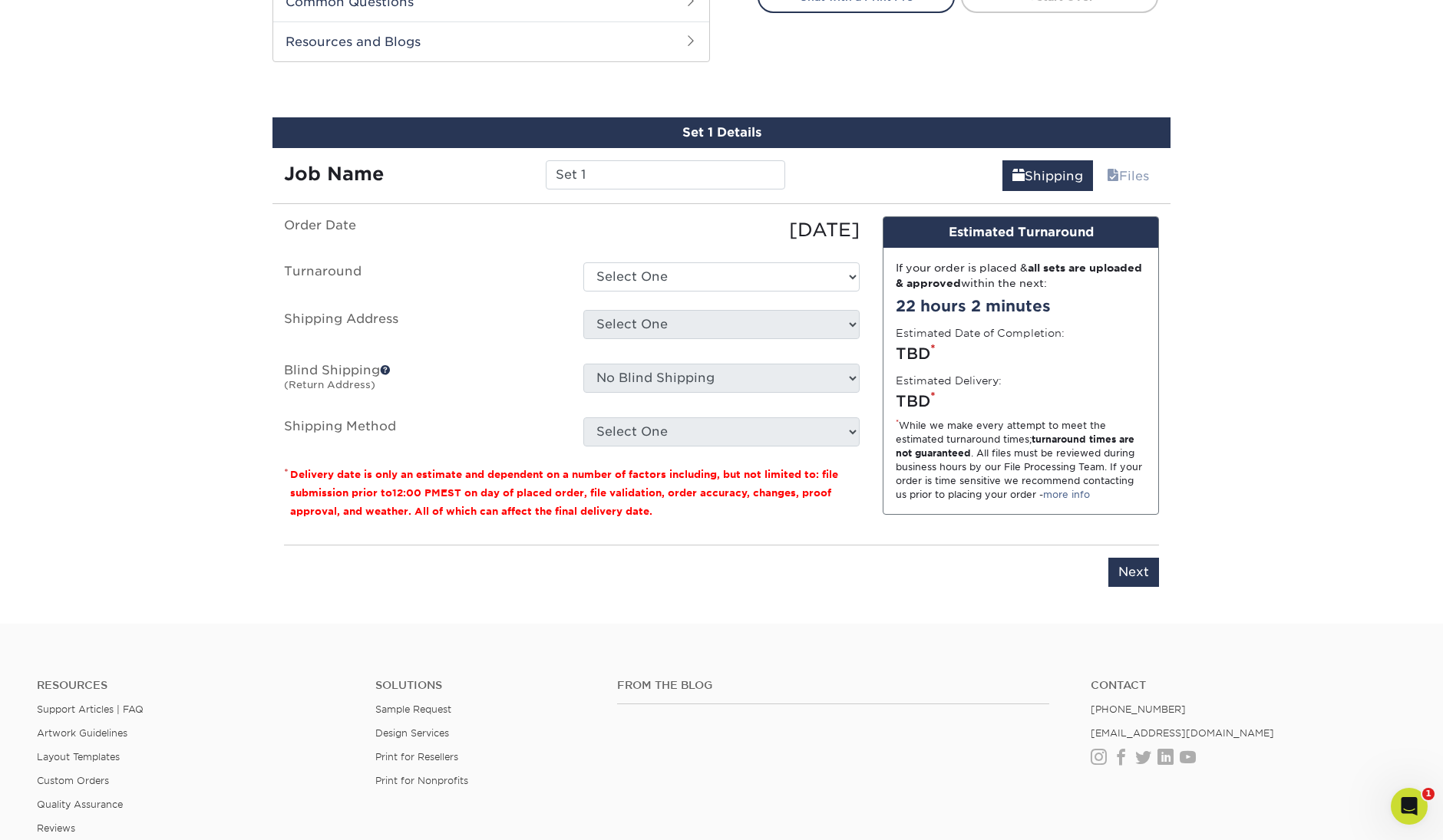
scroll to position [816, 0]
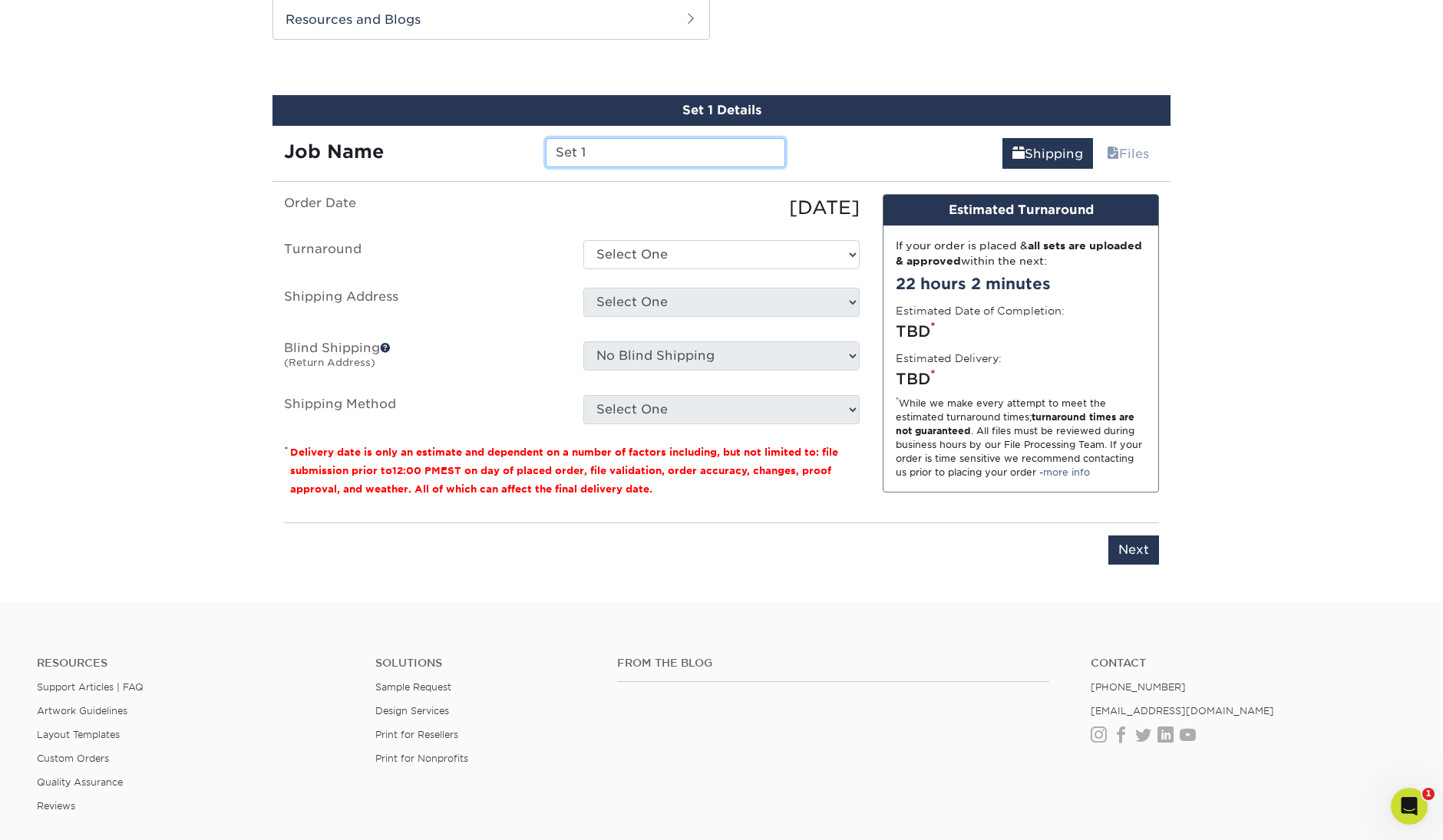
click at [623, 155] on input "Set 1" at bounding box center [665, 152] width 239 height 29
type input "[PERSON_NAME]"
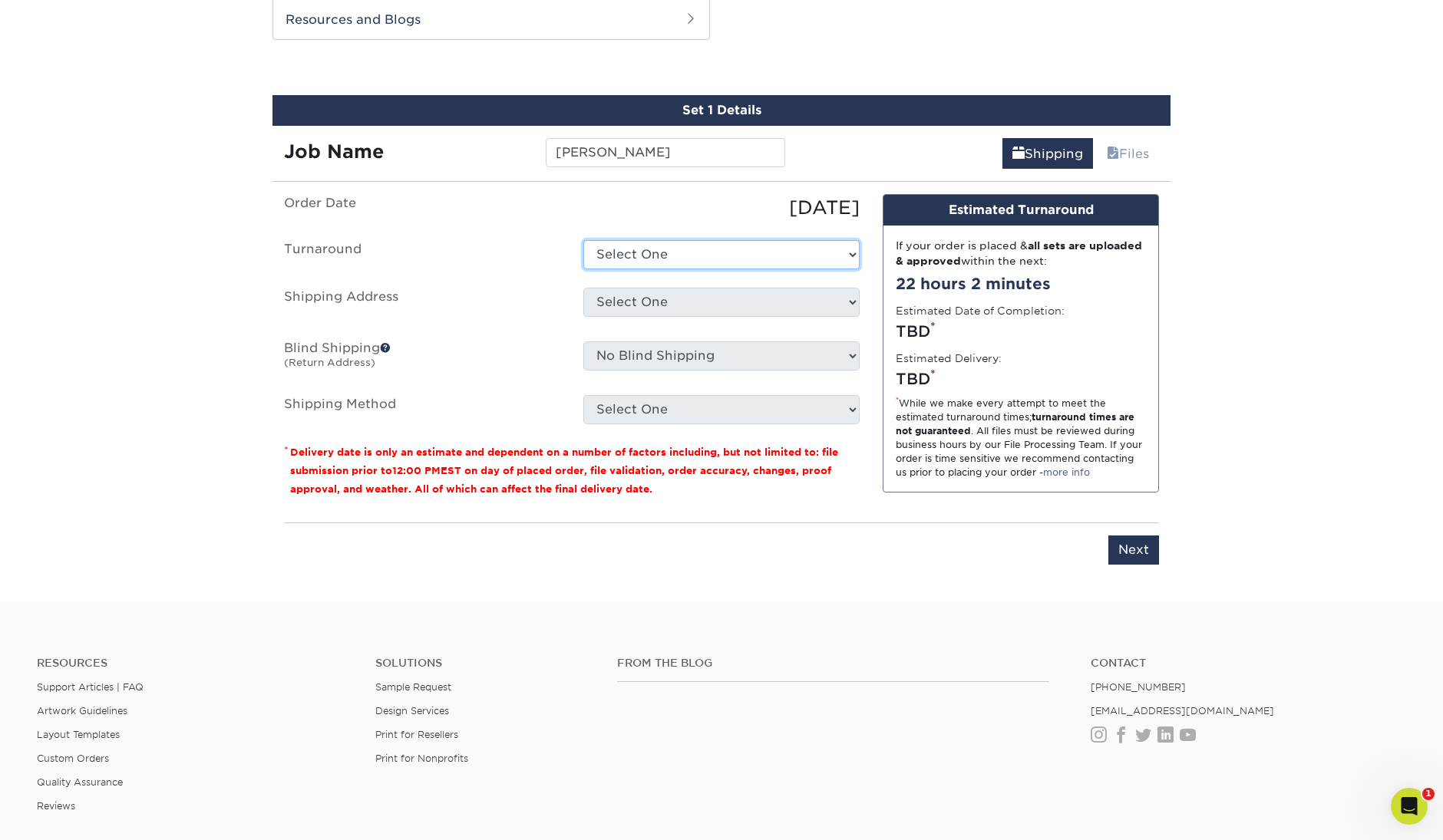
select select "4593e6bc-33d2-4cf1-a66b-d77e9d82a3cc"
select select "103683"
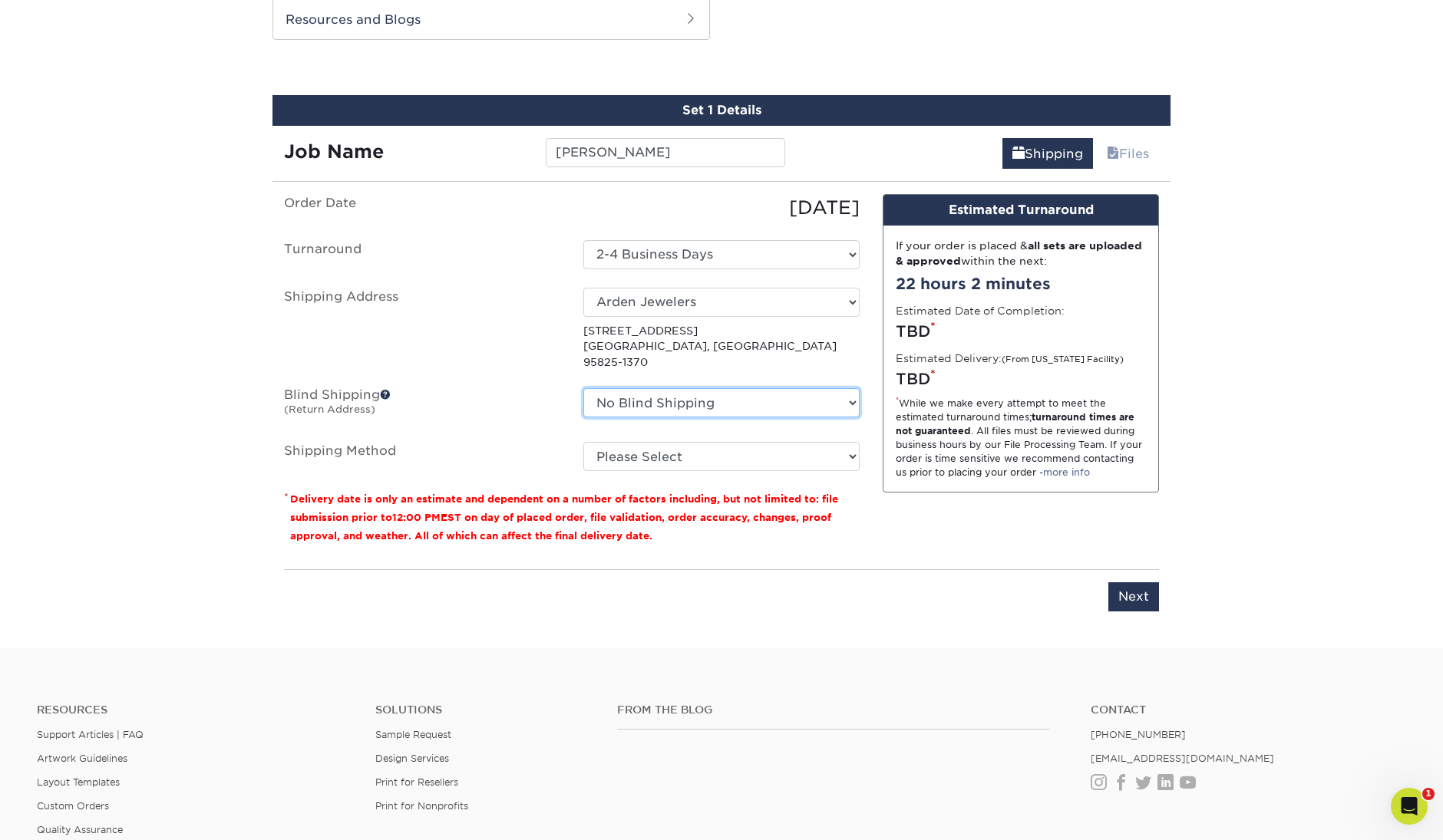
select select "86271"
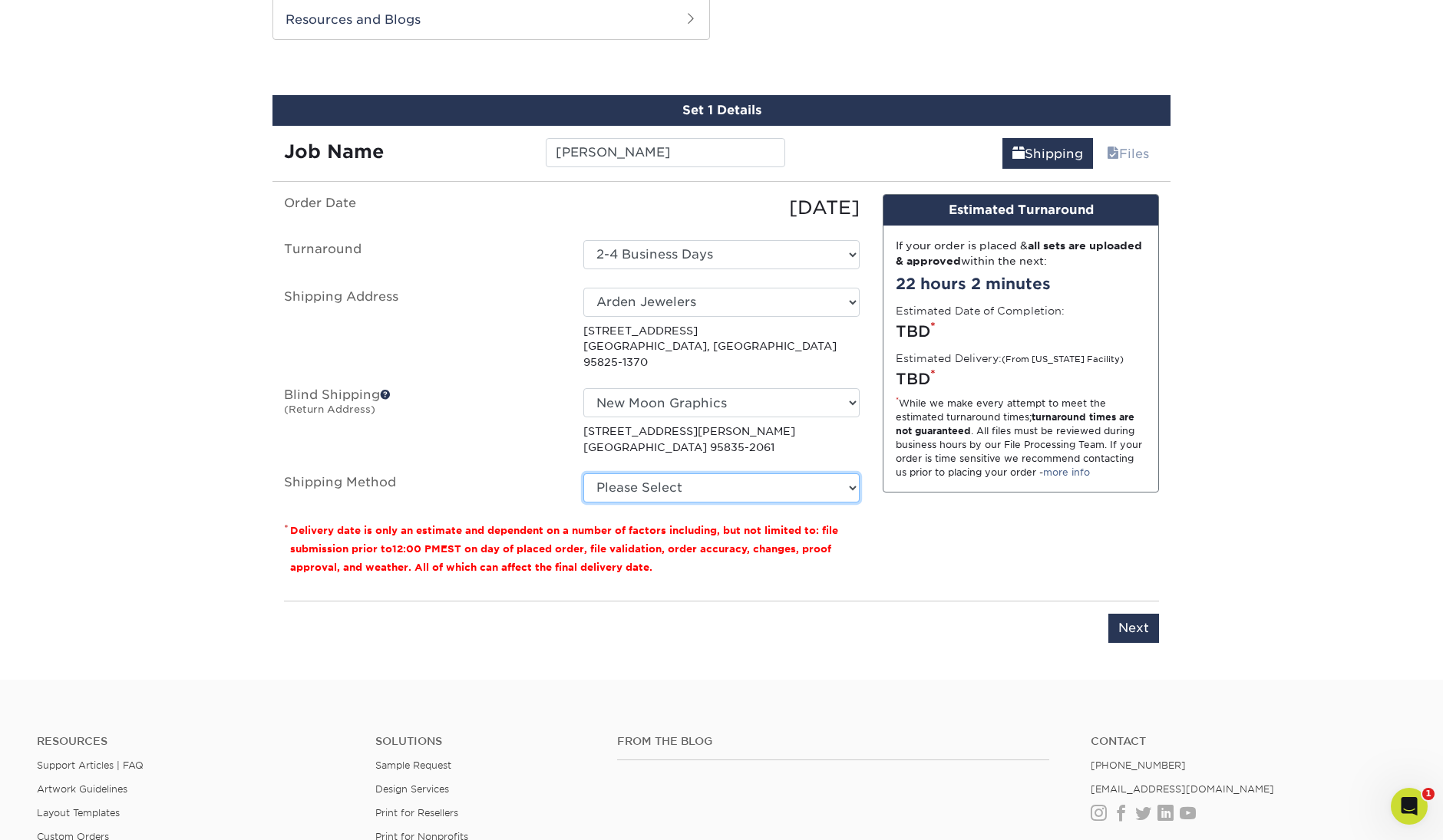
select select "03"
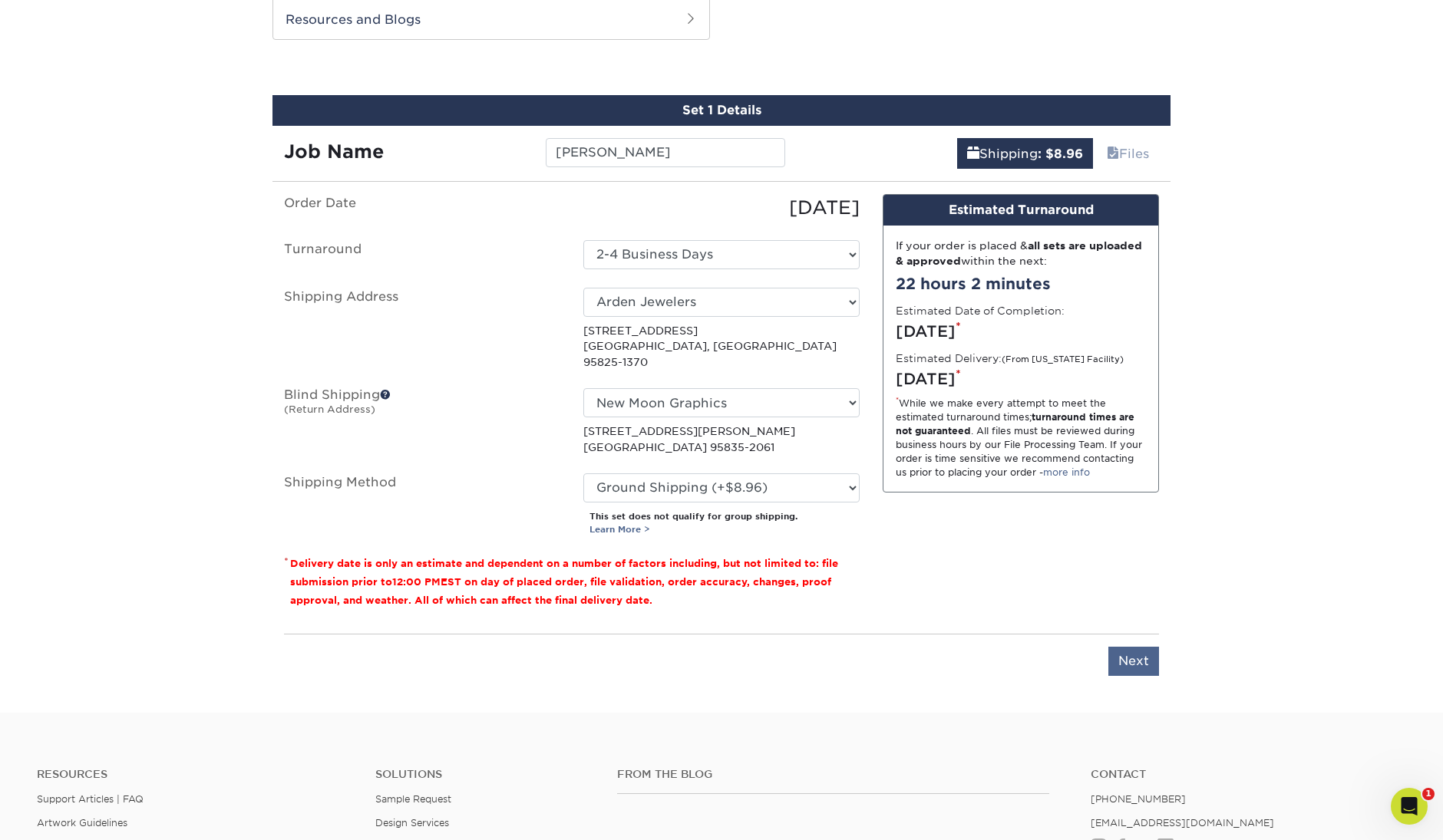
click at [1138, 647] on input "Next" at bounding box center [1134, 661] width 50 height 29
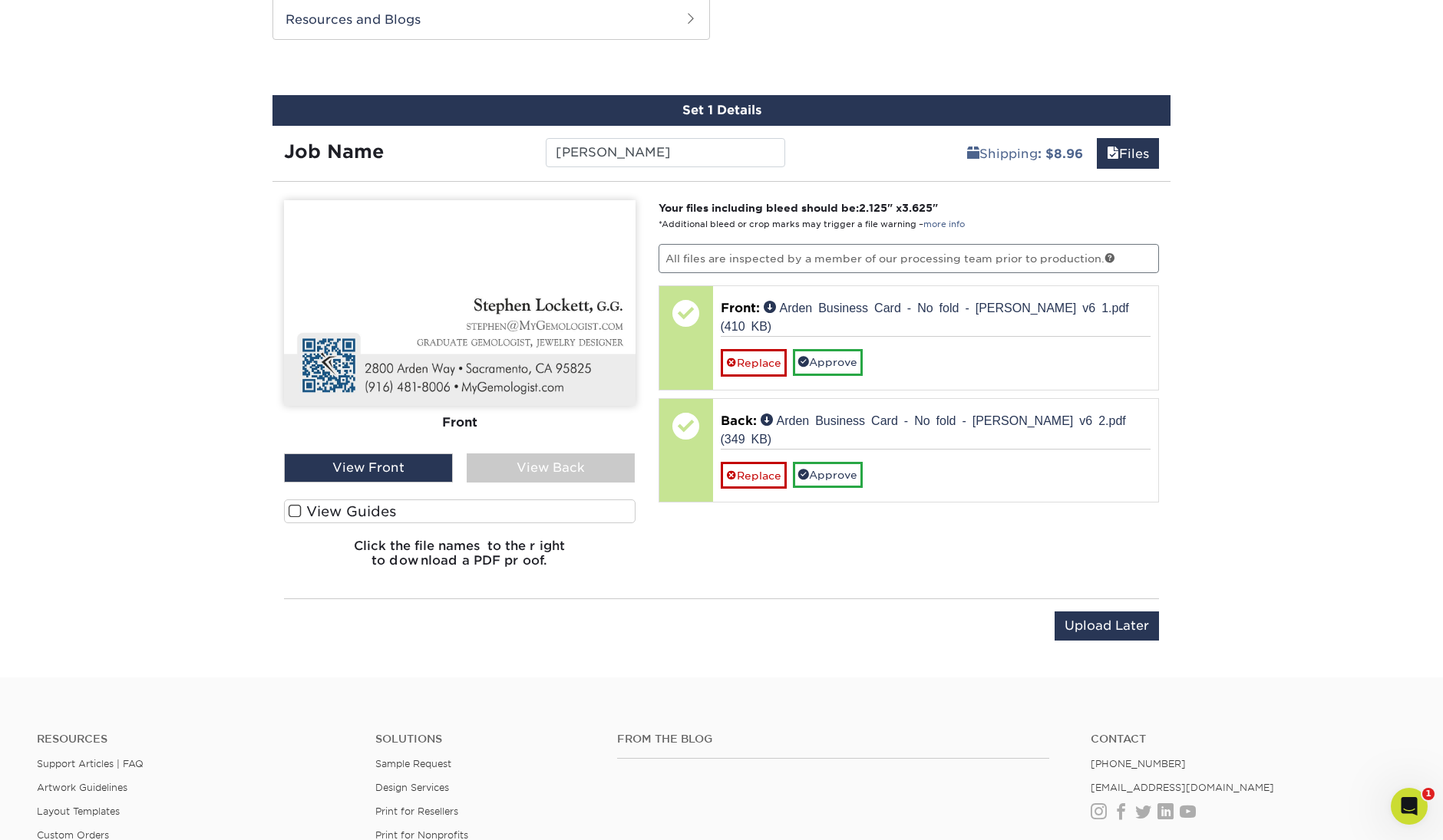
click at [589, 470] on div "View Back" at bounding box center [550, 468] width 169 height 29
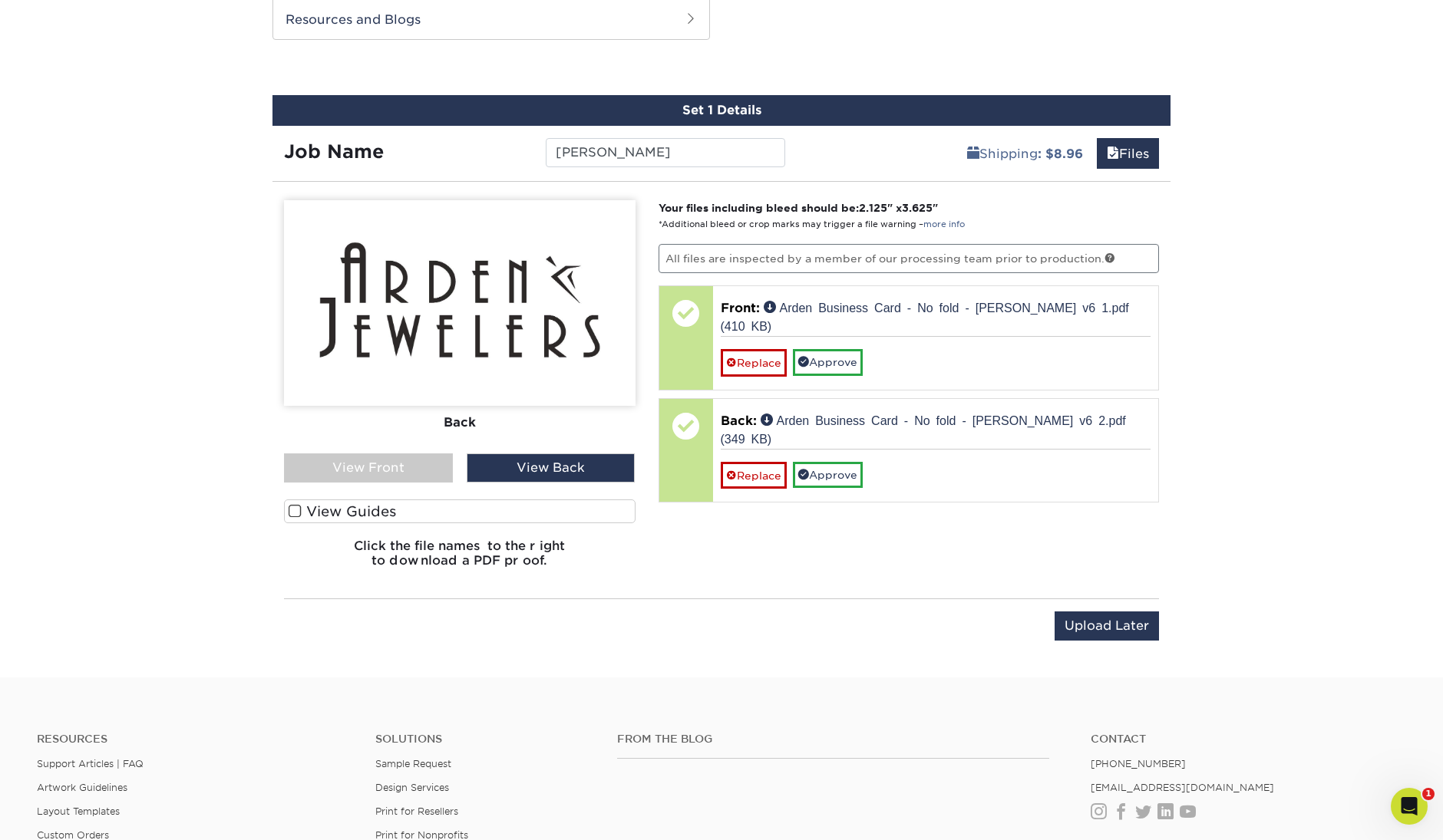
click at [434, 472] on div "View Front" at bounding box center [368, 468] width 169 height 29
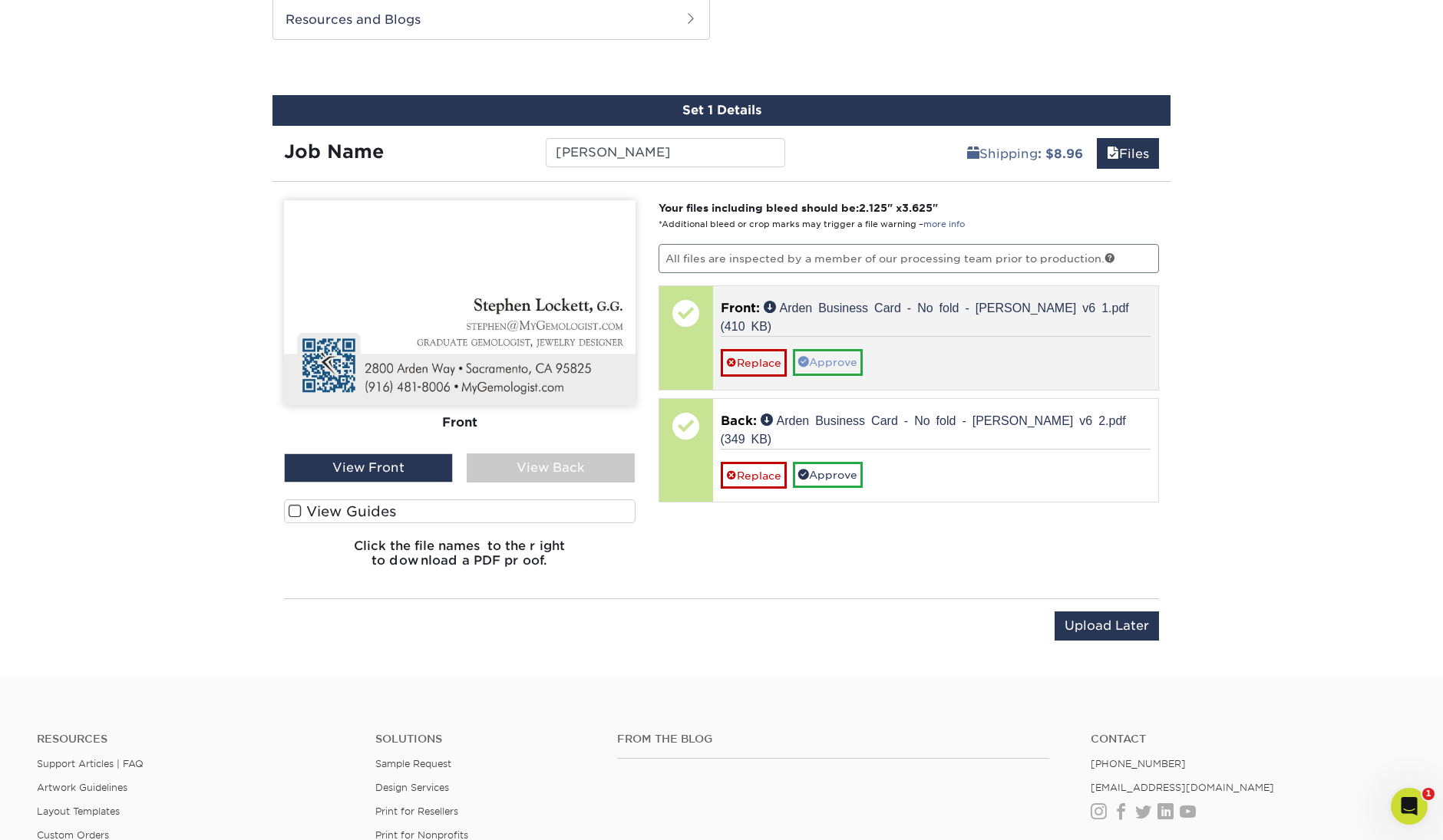
click at [840, 349] on link "Approve" at bounding box center [828, 362] width 70 height 26
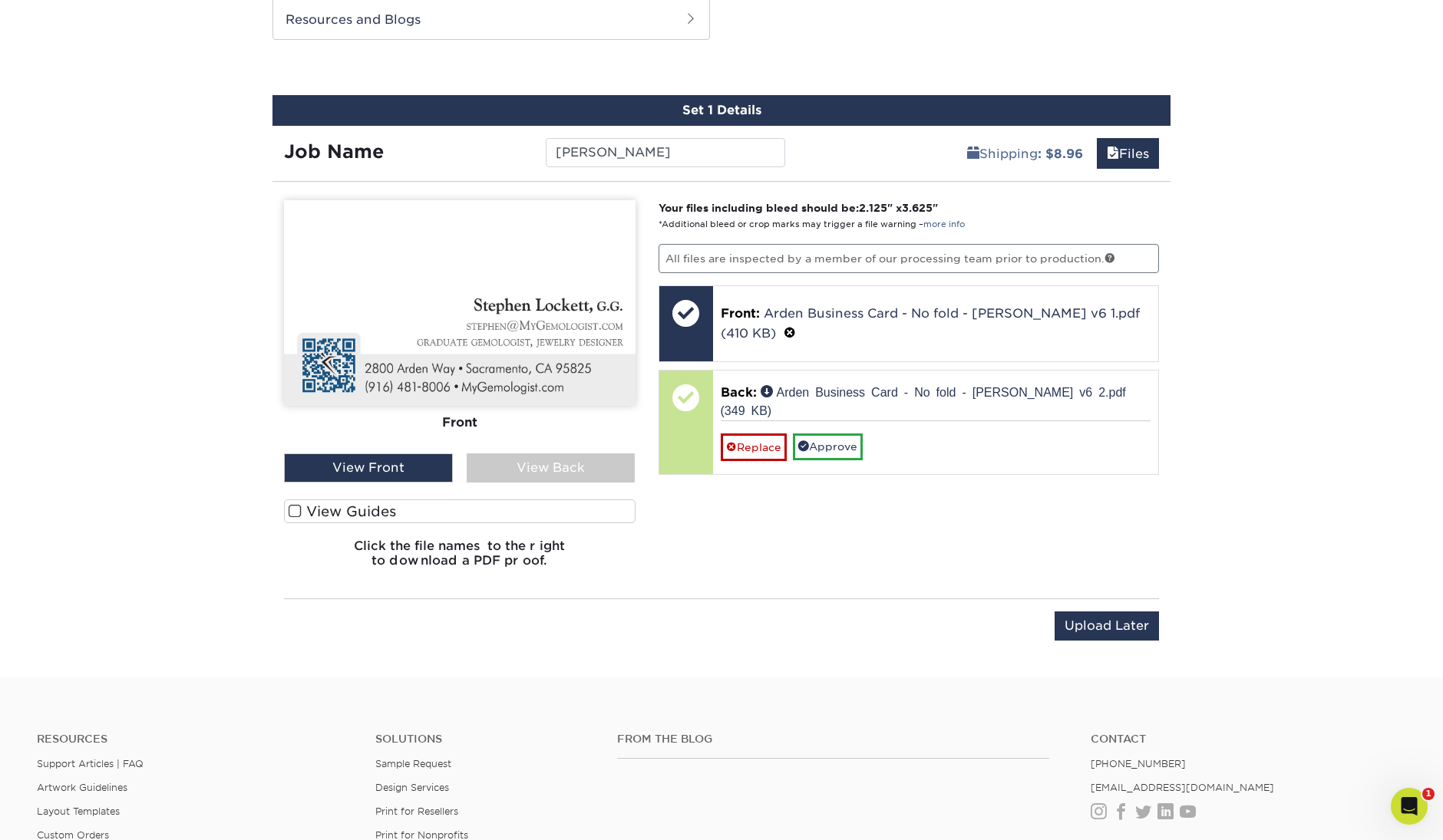
drag, startPoint x: 829, startPoint y: 428, endPoint x: 865, endPoint y: 454, distance: 44.4
click at [830, 433] on link "Approve" at bounding box center [828, 446] width 70 height 26
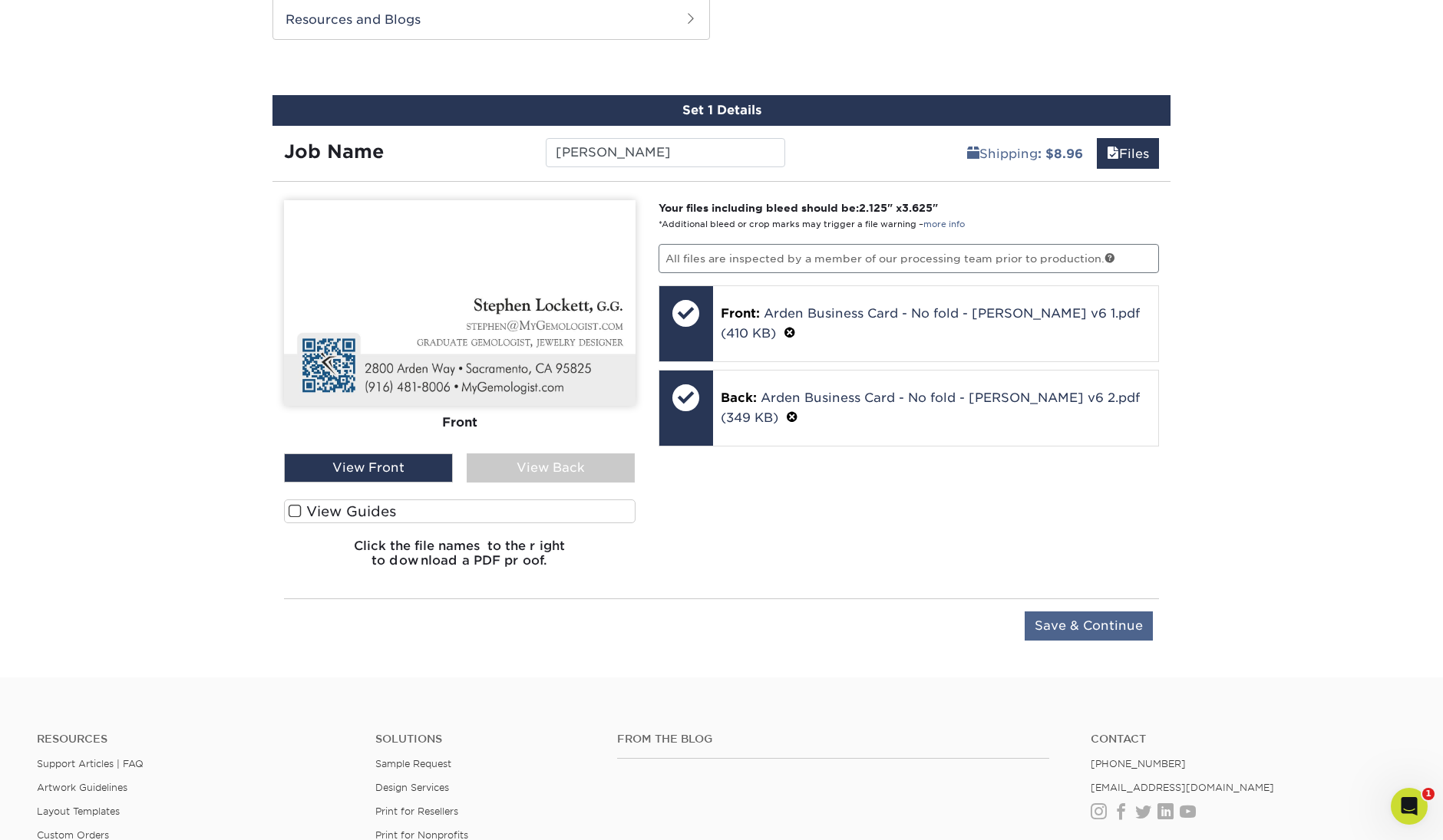
click at [1061, 628] on input "Save & Continue" at bounding box center [1088, 626] width 129 height 29
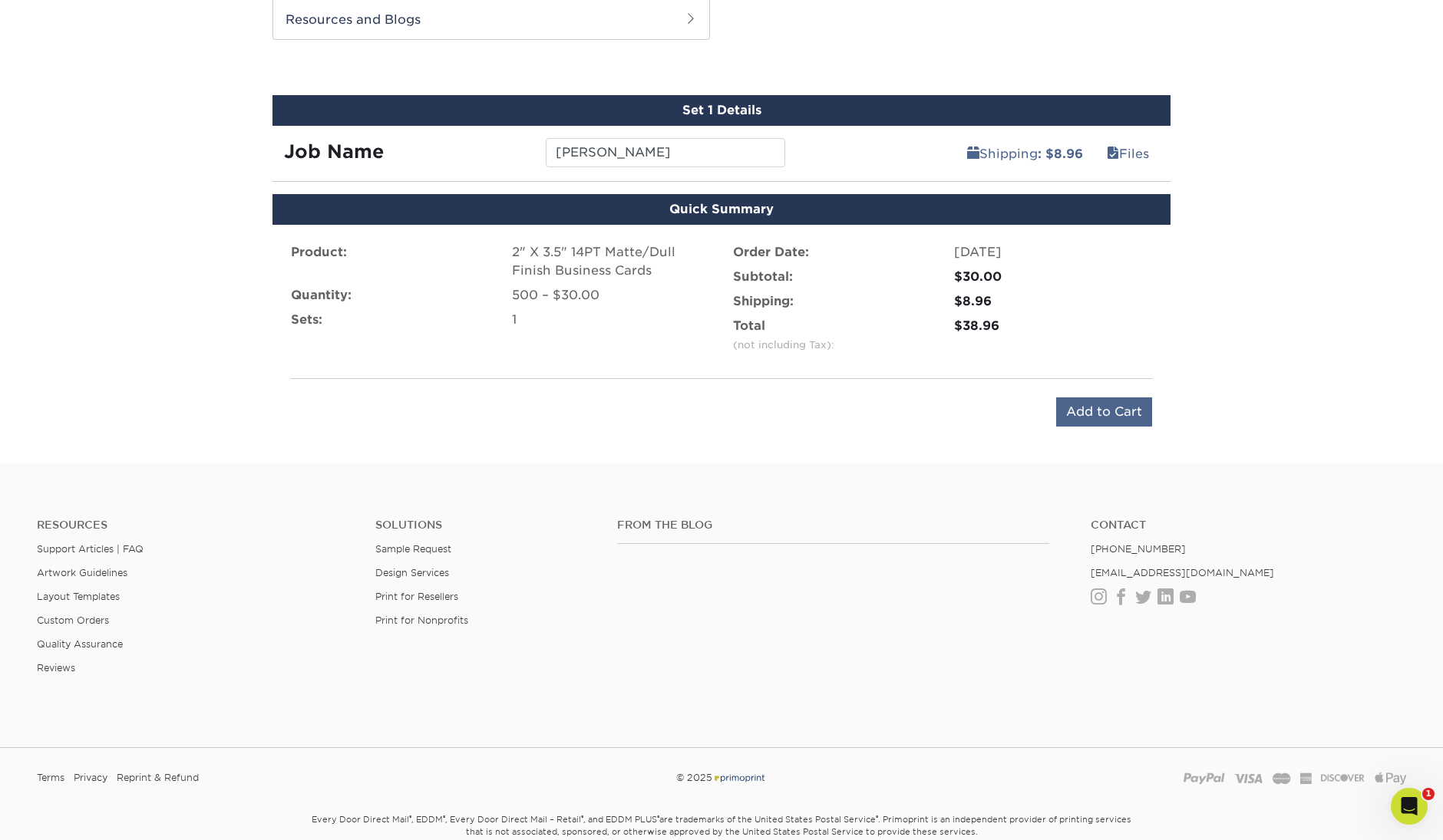
click at [1081, 406] on input "Add to Cart" at bounding box center [1104, 412] width 96 height 29
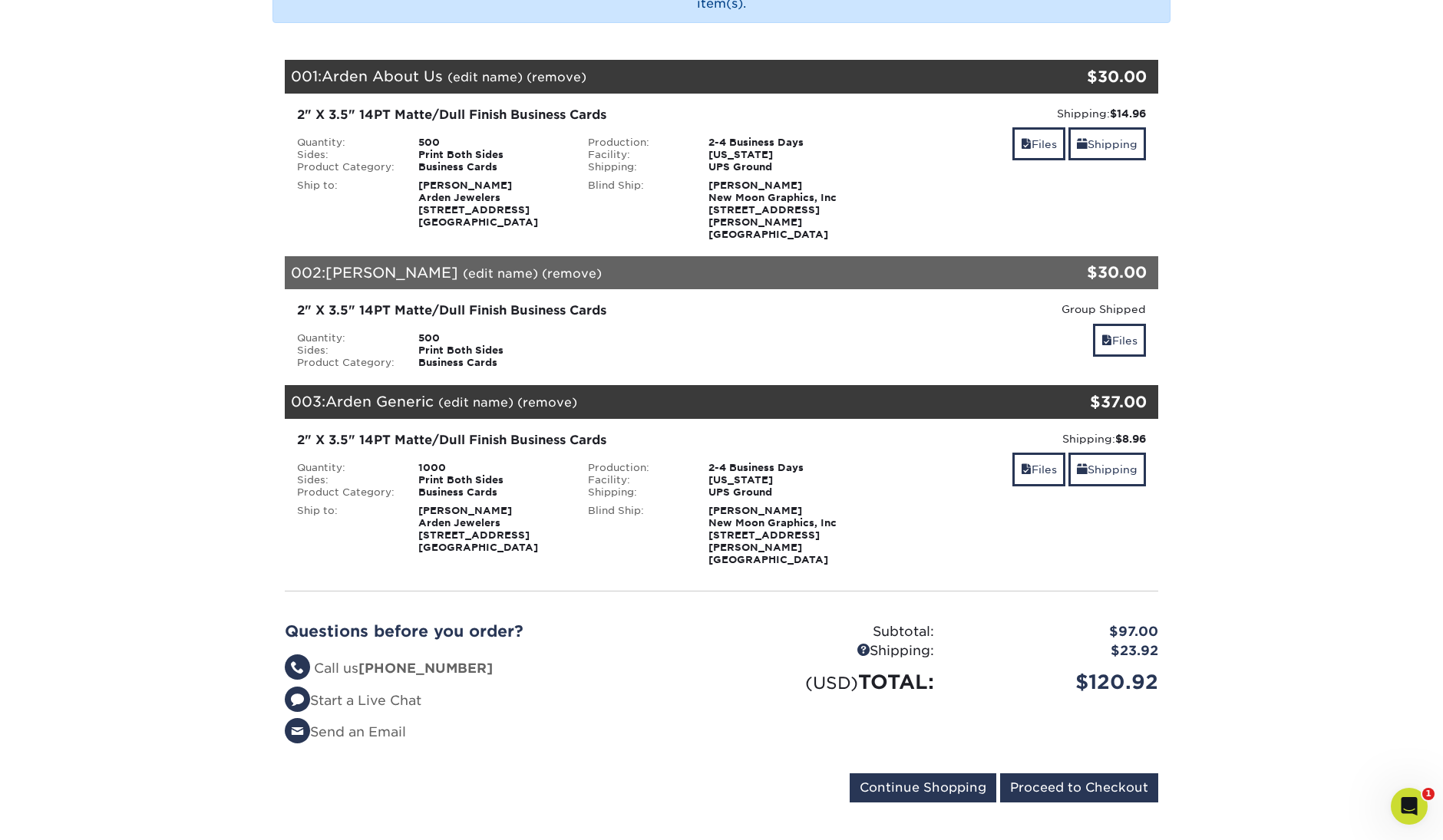
scroll to position [270, 0]
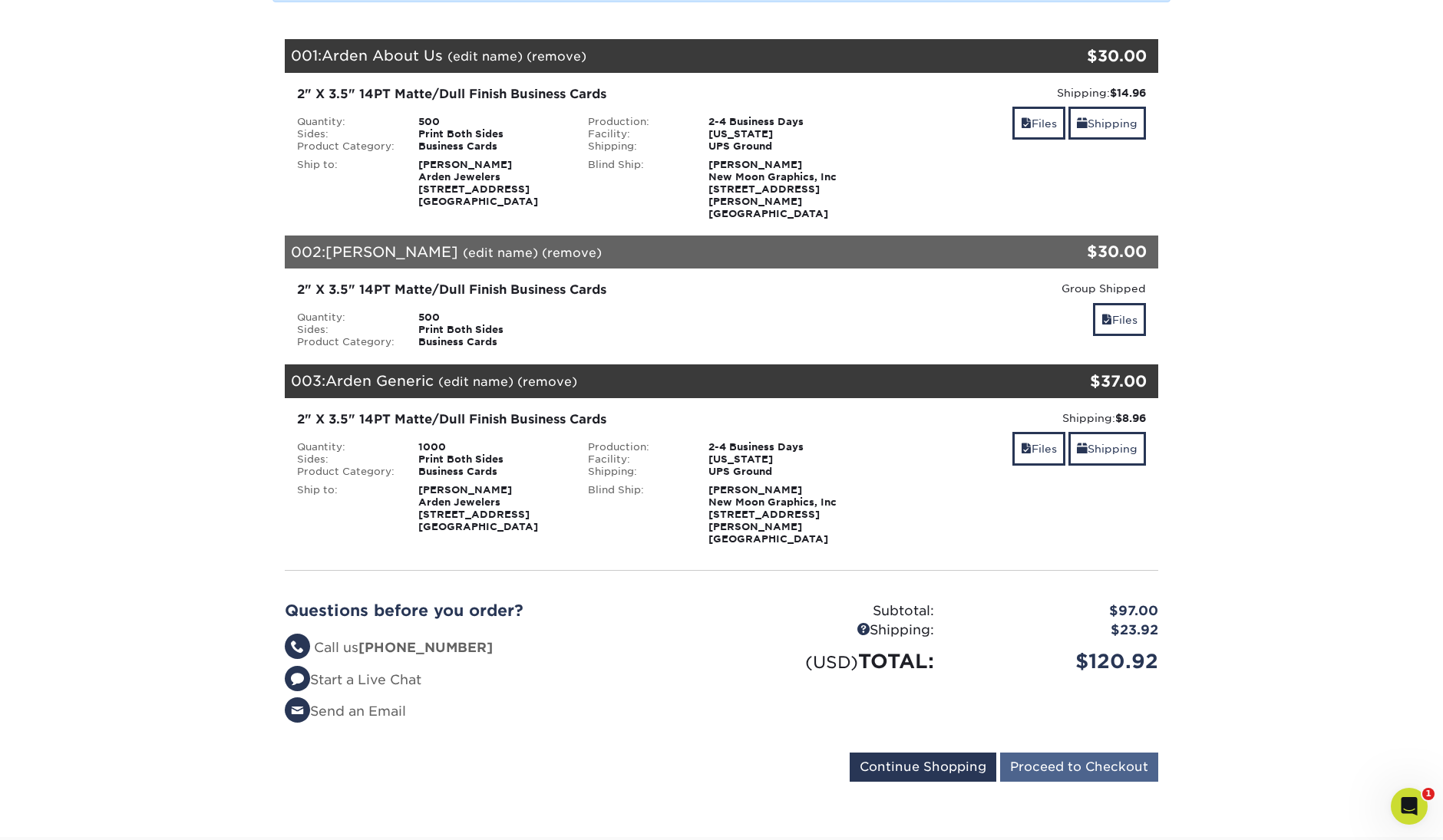
click at [1076, 753] on input "Proceed to Checkout" at bounding box center [1079, 767] width 158 height 29
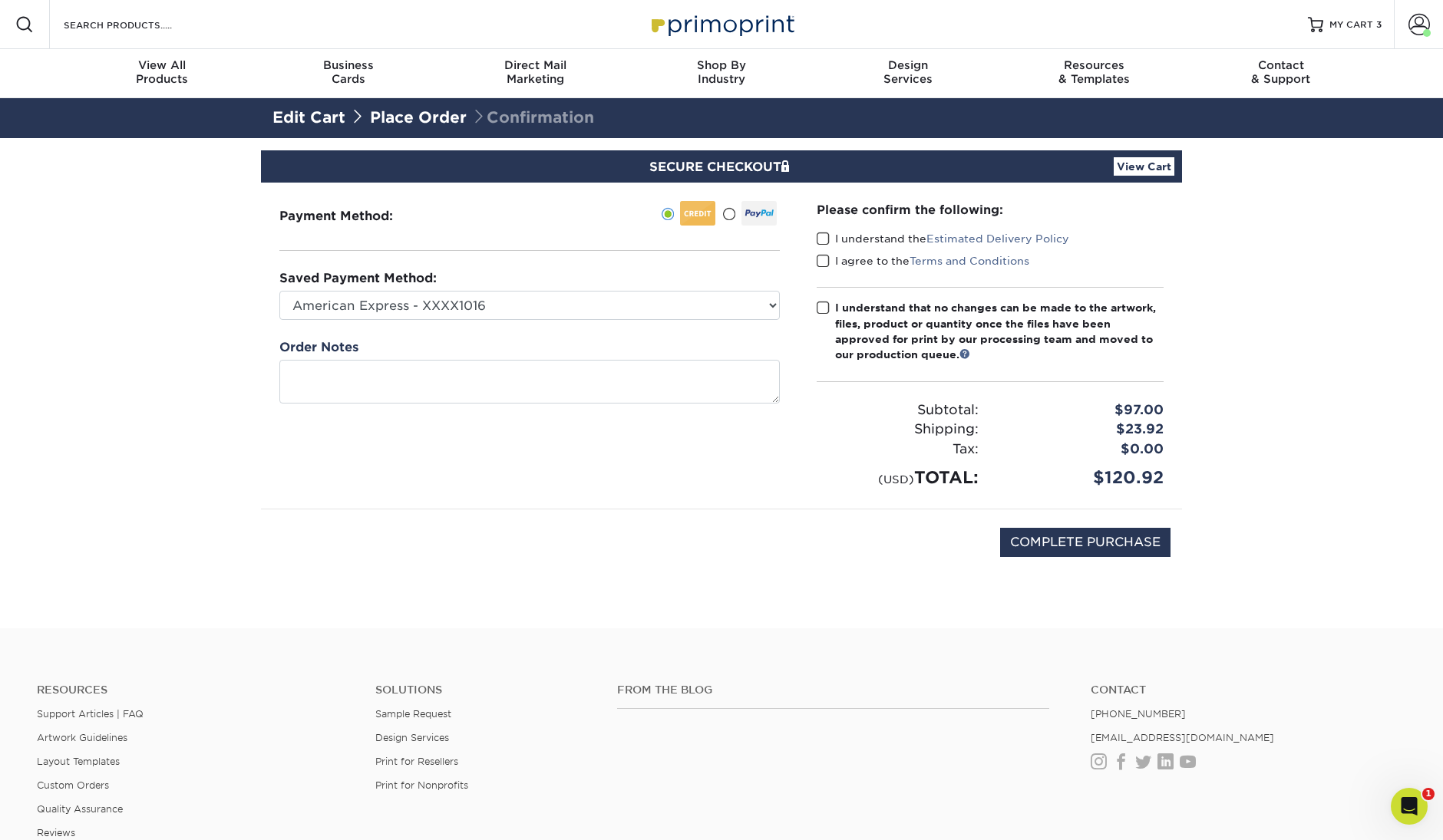
click at [829, 239] on label "I understand the Estimated Delivery Policy" at bounding box center [943, 239] width 253 height 15
click at [0, 0] on input "I understand the Estimated Delivery Policy" at bounding box center [0, 0] width 0 height 0
click at [831, 260] on label "I agree to the Terms and Conditions" at bounding box center [923, 260] width 213 height 15
click at [0, 0] on input "I agree to the Terms and Conditions" at bounding box center [0, 0] width 0 height 0
click at [821, 306] on span at bounding box center [824, 307] width 13 height 14
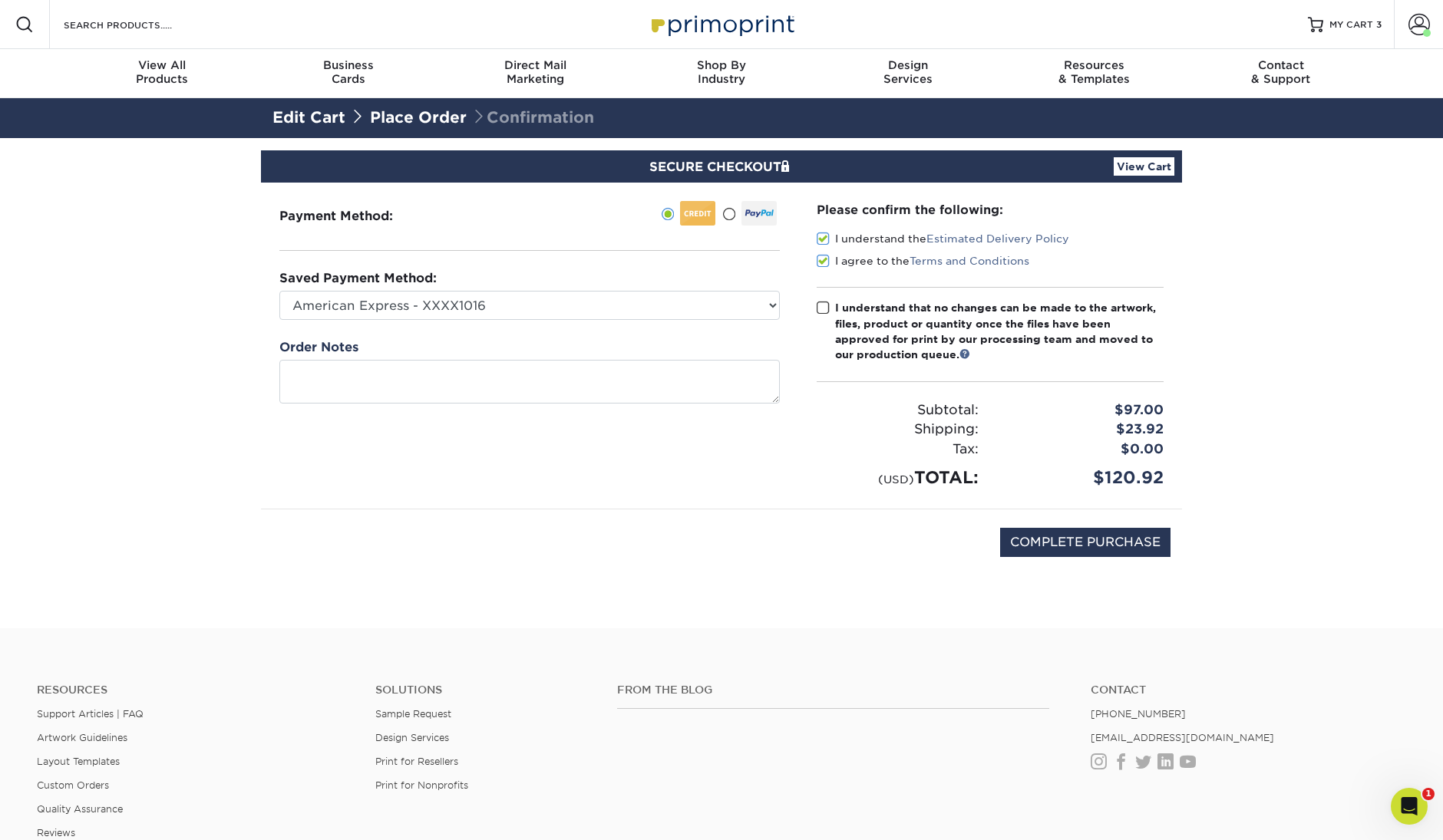
click at [0, 0] on input "I understand that no changes can be made to the artwork, files, product or quan…" at bounding box center [0, 0] width 0 height 0
click at [1104, 543] on input "COMPLETE PURCHASE" at bounding box center [1085, 542] width 171 height 29
type input "PROCESSING, PLEASE WAIT..."
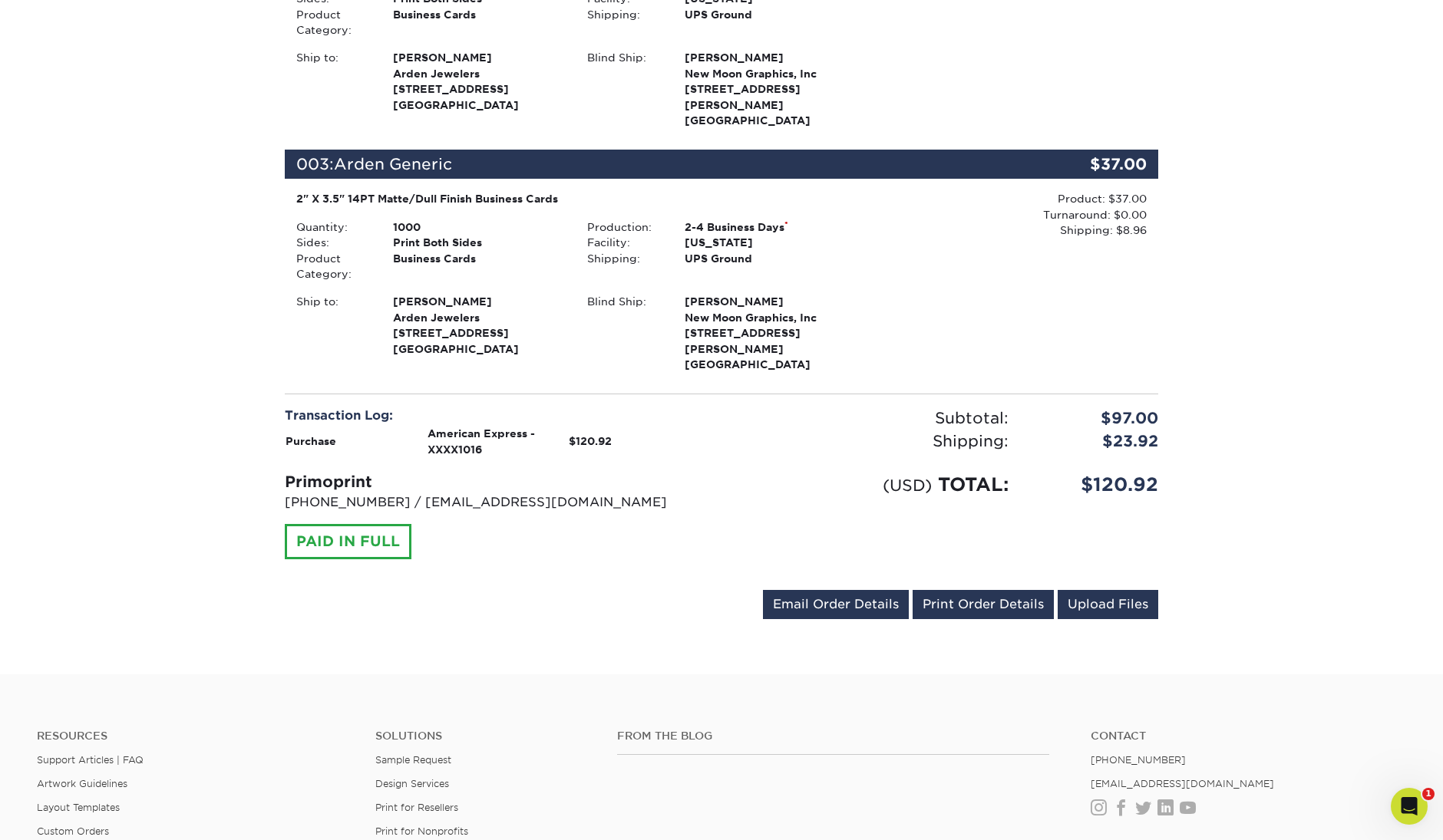
scroll to position [918, 0]
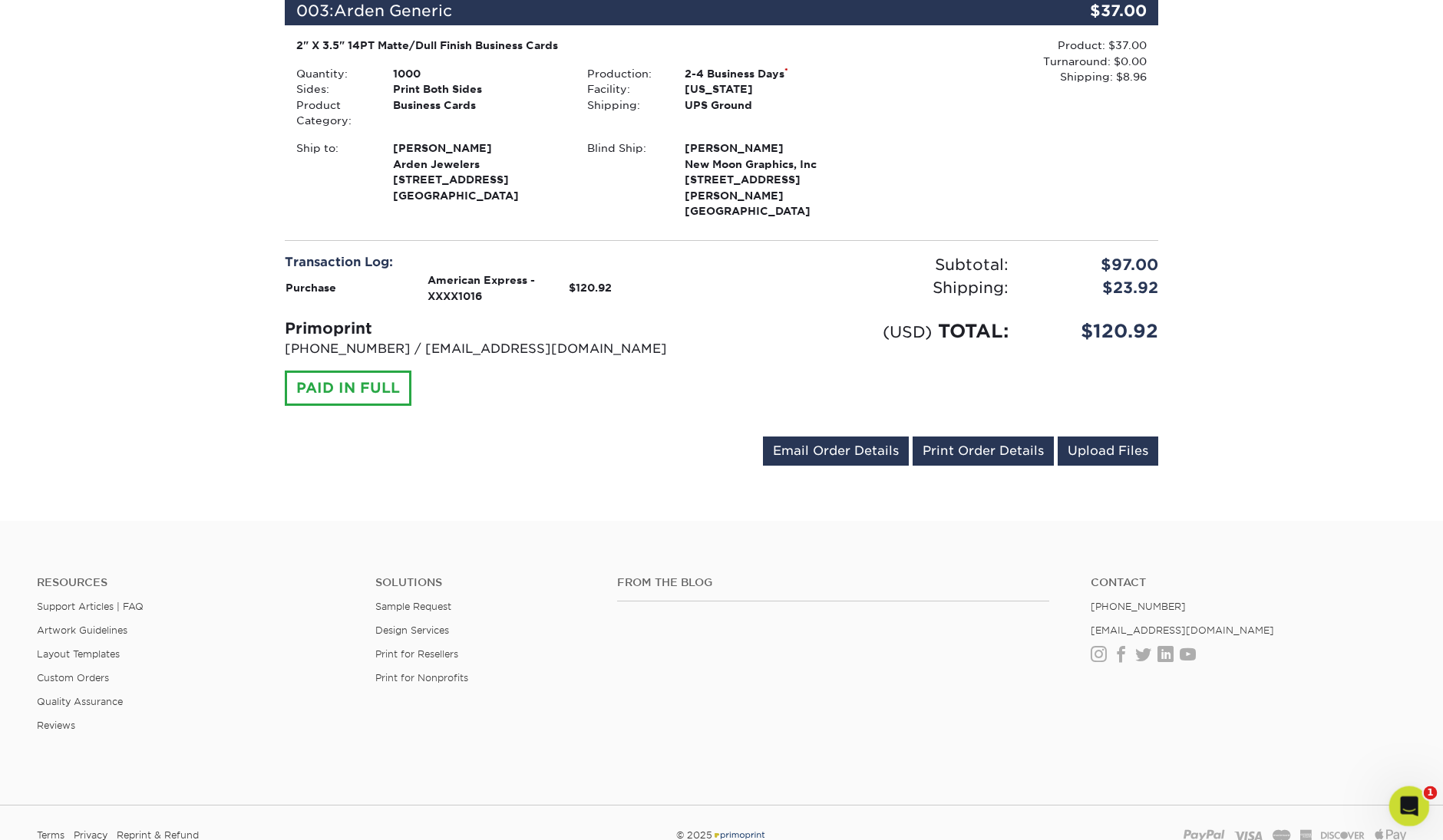
click at [1412, 803] on icon "Open Intercom Messenger" at bounding box center [1408, 805] width 25 height 25
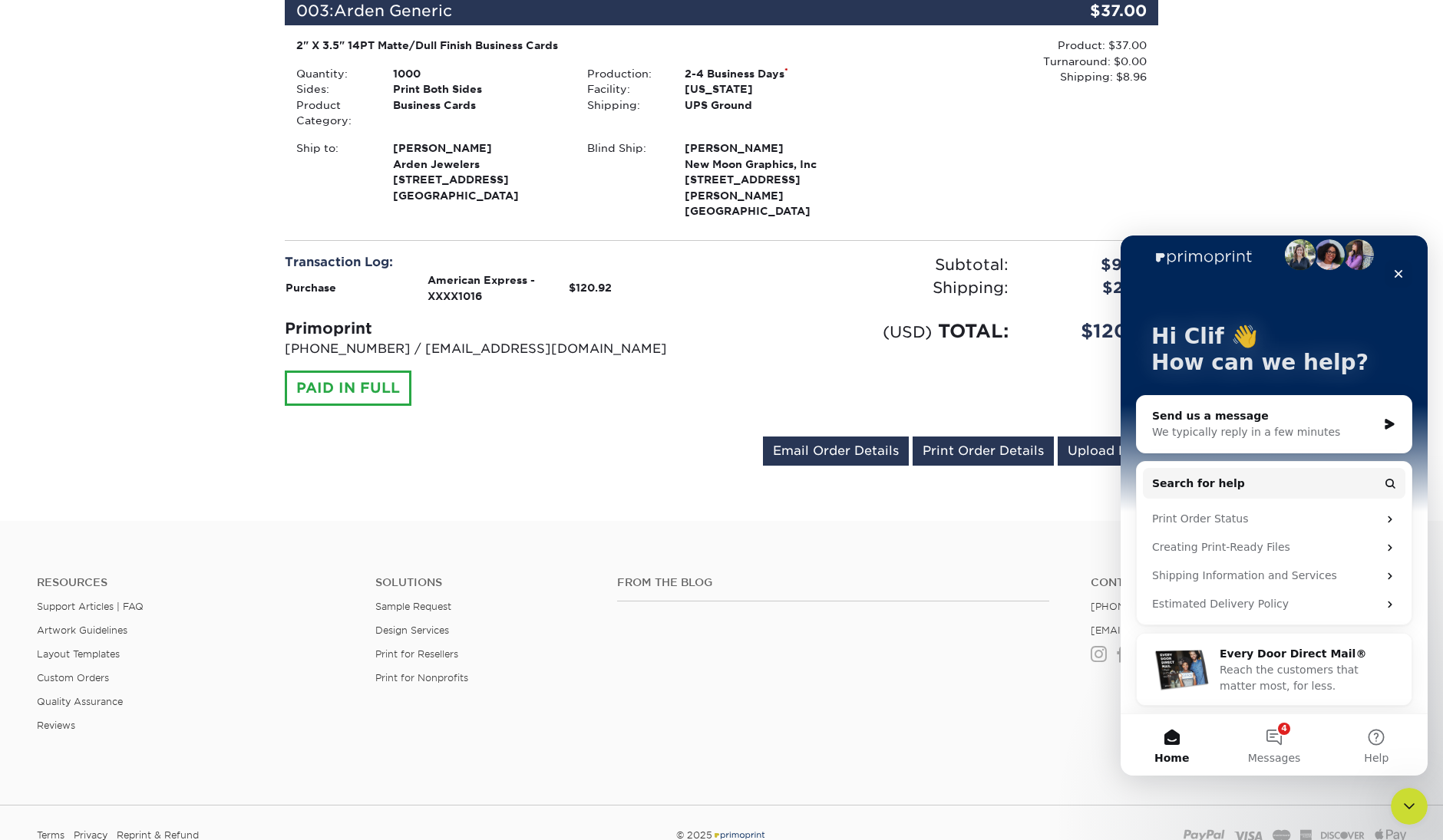
scroll to position [21, 0]
click at [1268, 731] on button "4 Messages" at bounding box center [1273, 744] width 102 height 61
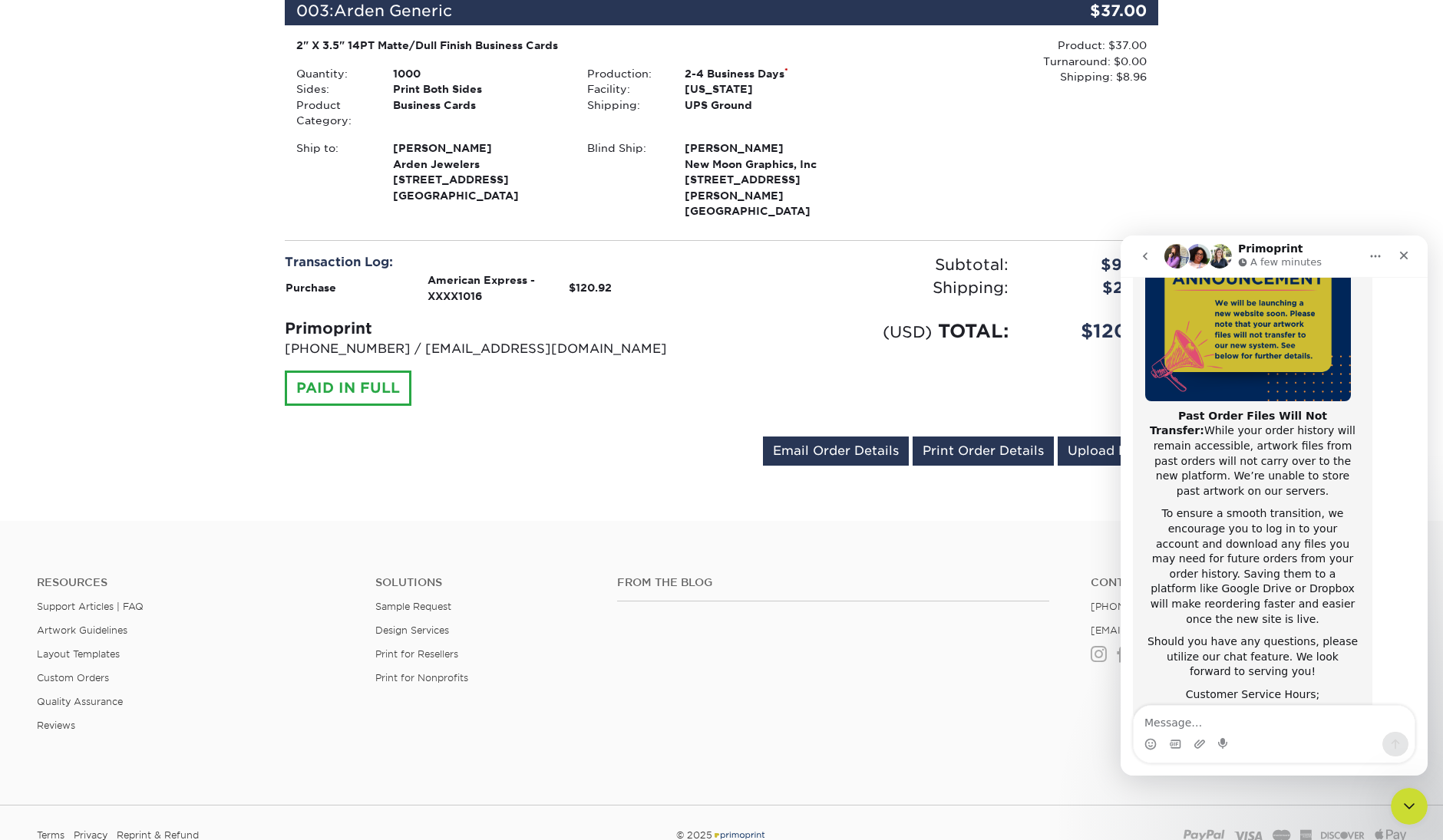
scroll to position [197, 0]
click at [1404, 254] on icon "Close" at bounding box center [1404, 256] width 8 height 8
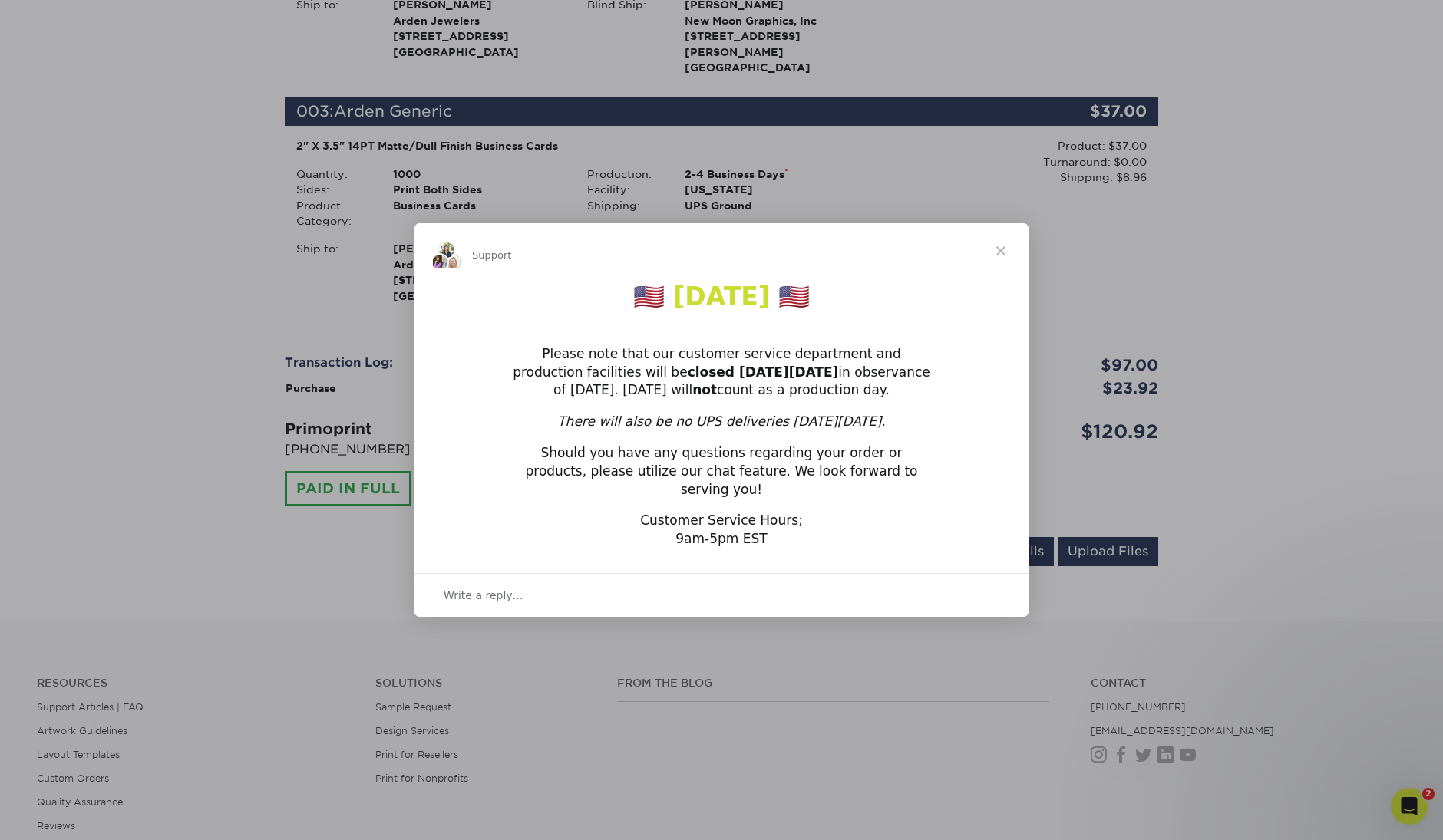
scroll to position [816, 0]
click at [1006, 263] on span "Close" at bounding box center [1001, 251] width 55 height 55
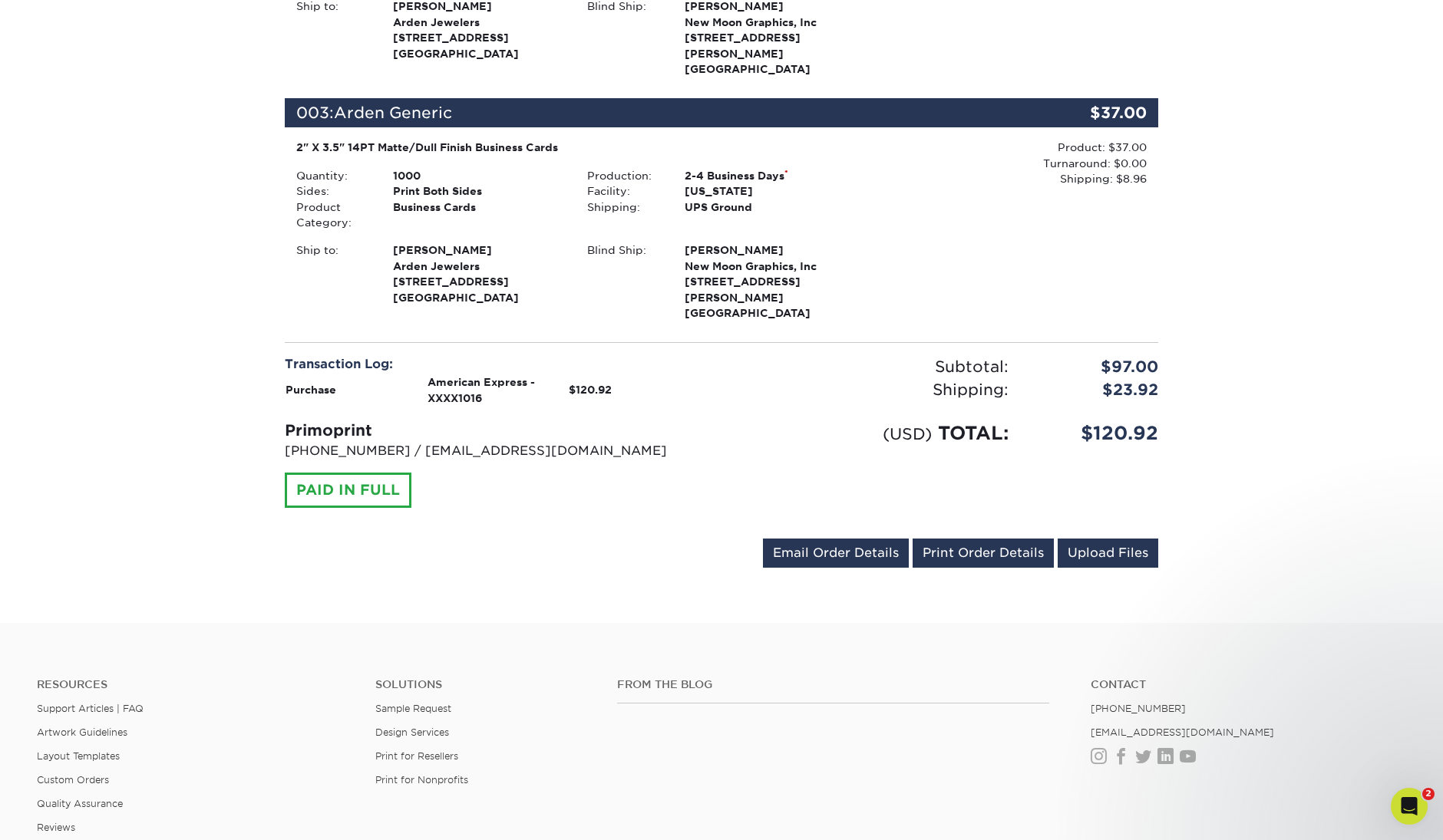
scroll to position [816, 0]
